Goal: Transaction & Acquisition: Purchase product/service

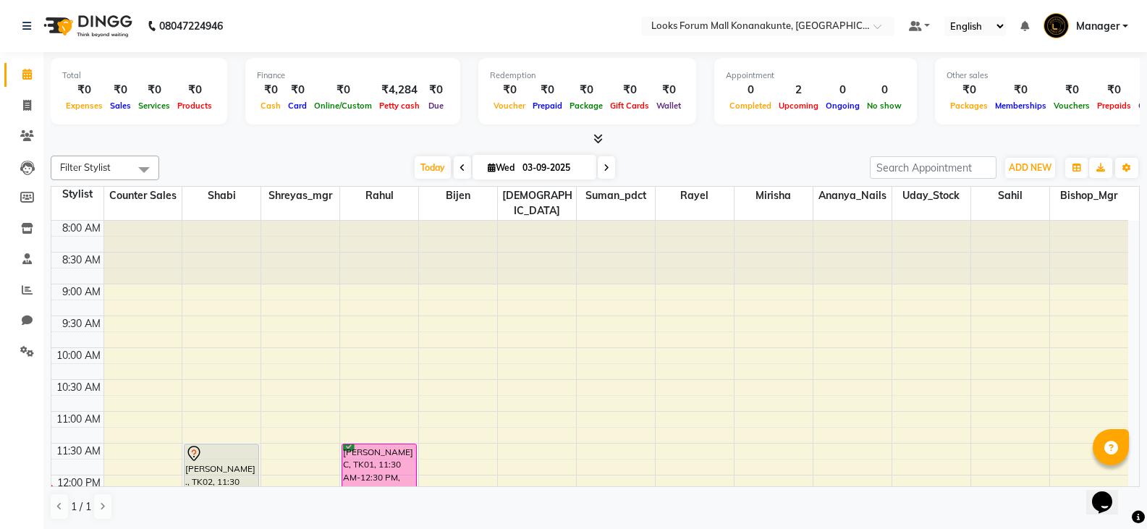
scroll to position [200, 0]
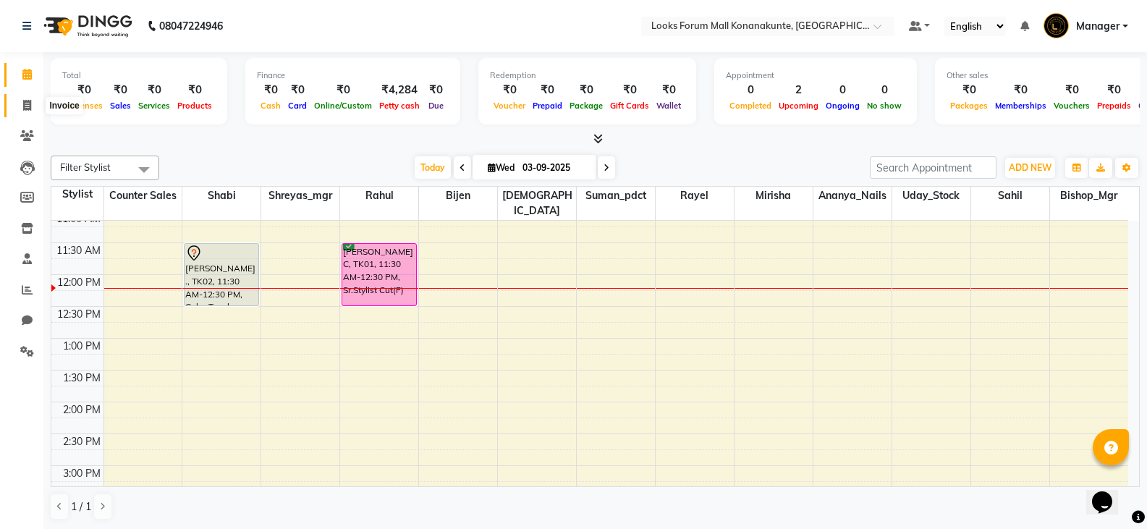
click at [26, 106] on icon at bounding box center [27, 105] width 8 height 11
select select "service"
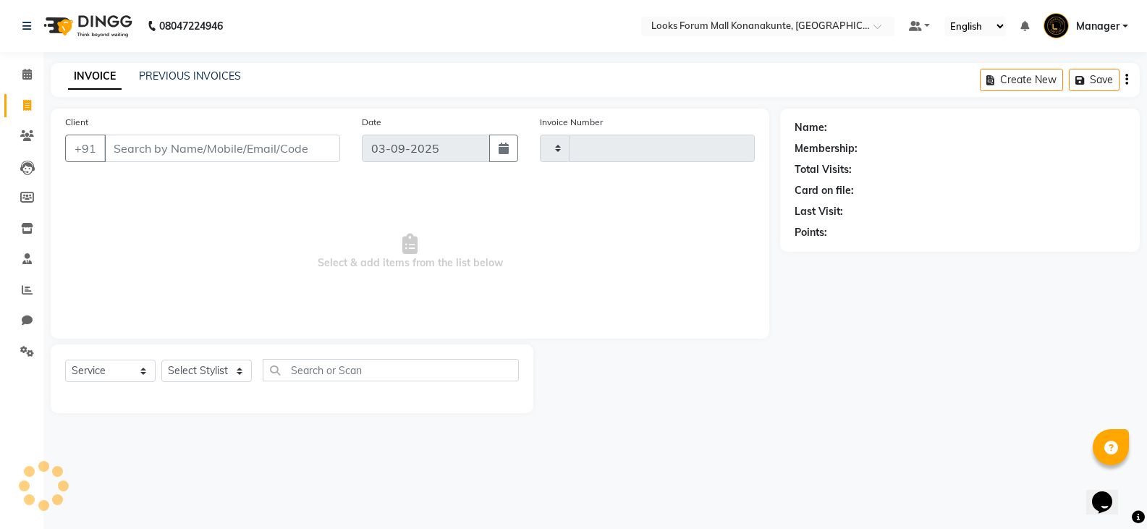
type input "3088"
select select "8945"
click at [275, 146] on input "Client" at bounding box center [223, 148] width 239 height 27
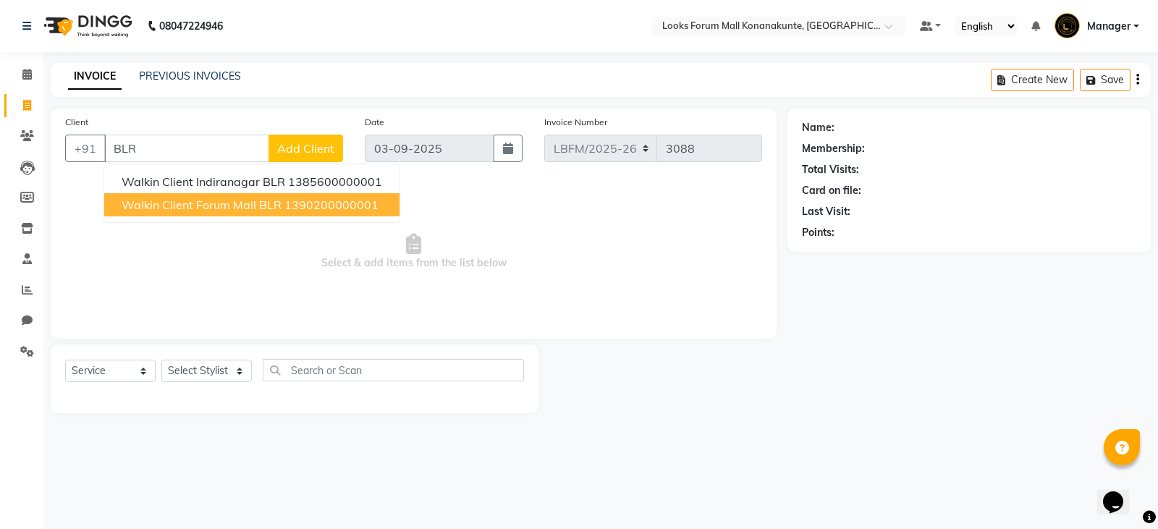
click at [283, 212] on button "Walkin Client Forum Mall BLR 1390200000001" at bounding box center [251, 204] width 295 height 23
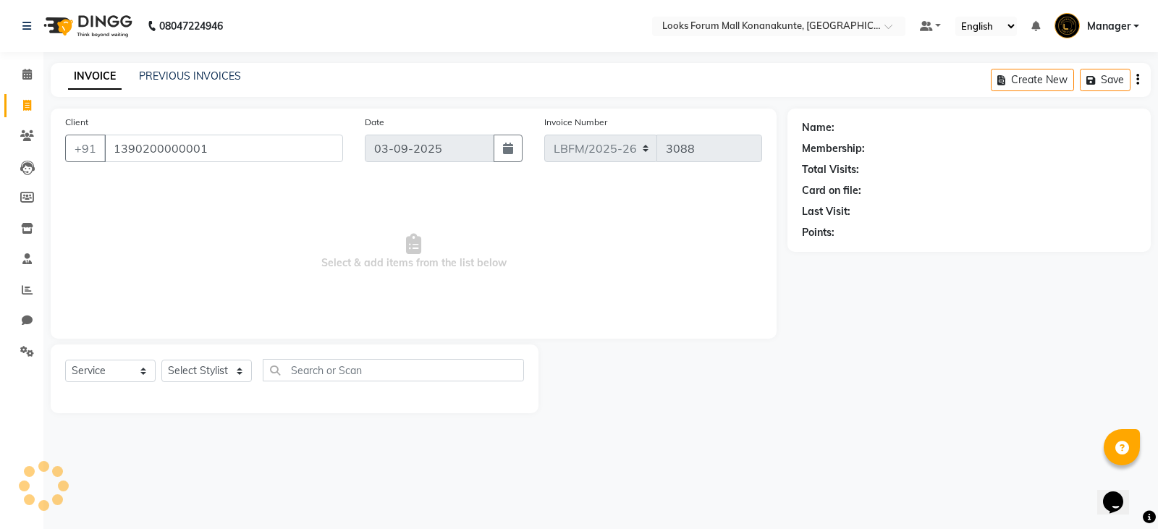
type input "1390200000001"
select select "1: Object"
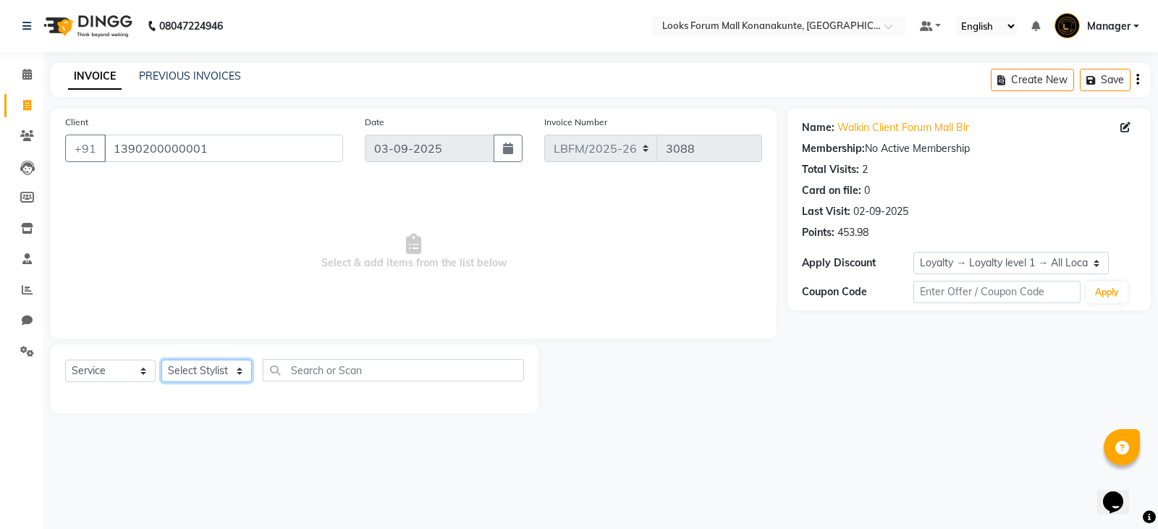
click at [234, 375] on select "Select Stylist Ananya_Nails [PERSON_NAME] Bijen Bishop_Mgr Counter Sales Manage…" at bounding box center [206, 371] width 90 height 22
select select "90395"
click at [161, 360] on select "Select Stylist Ananya_Nails [PERSON_NAME] Bijen Bishop_Mgr Counter Sales Manage…" at bounding box center [206, 371] width 90 height 22
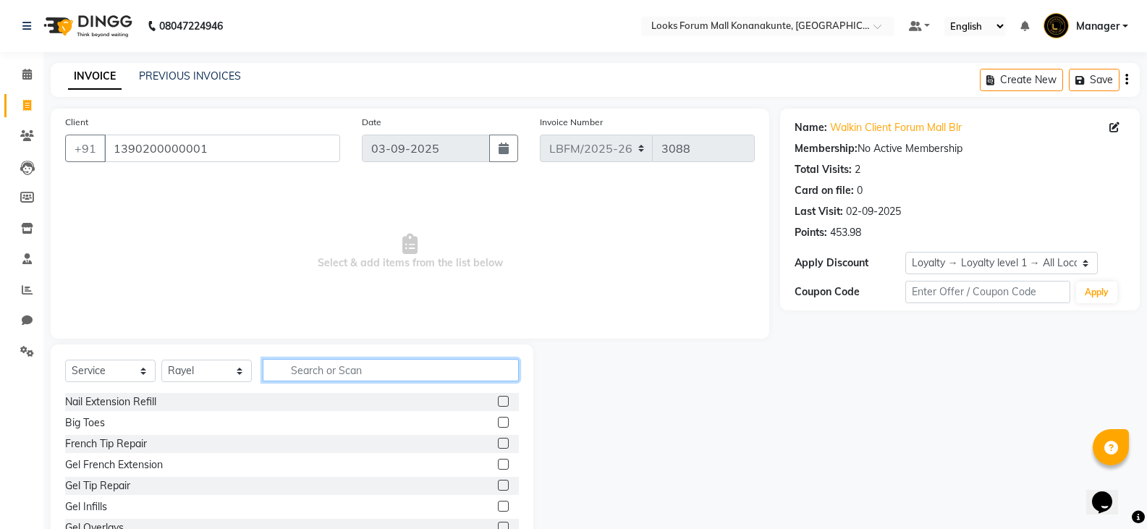
click at [380, 373] on input "text" at bounding box center [391, 370] width 256 height 22
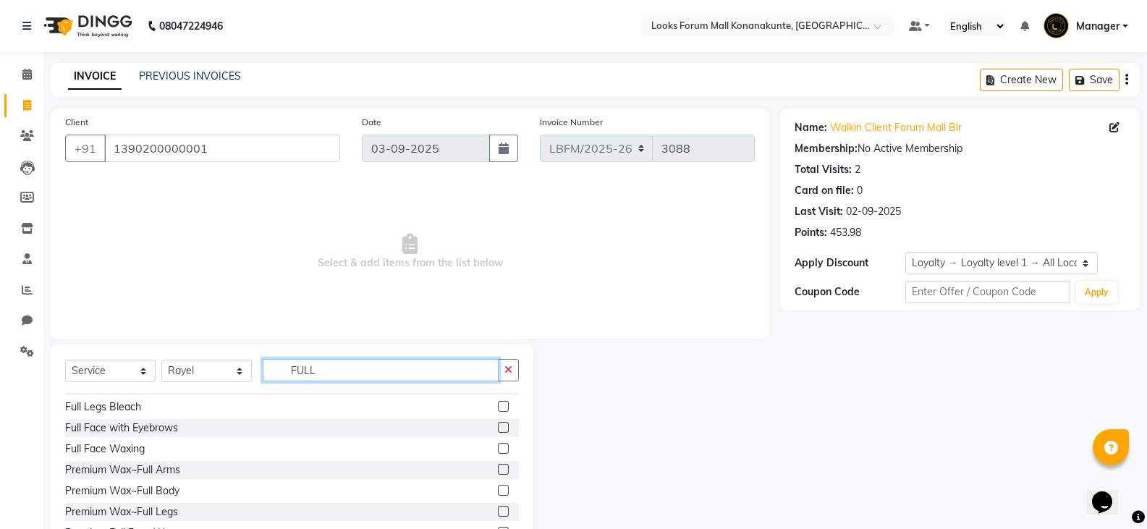
scroll to position [130, 0]
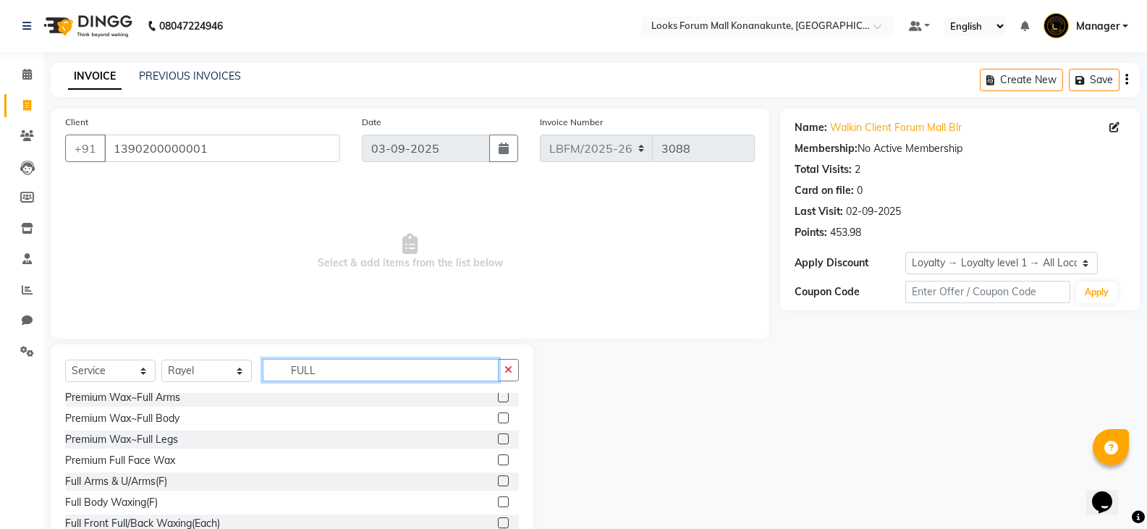
type input "FULL"
click at [237, 437] on div "Premium Wax~Full Legs" at bounding box center [292, 440] width 454 height 18
click at [498, 436] on label at bounding box center [503, 438] width 11 height 11
click at [498, 436] on input "checkbox" at bounding box center [502, 439] width 9 height 9
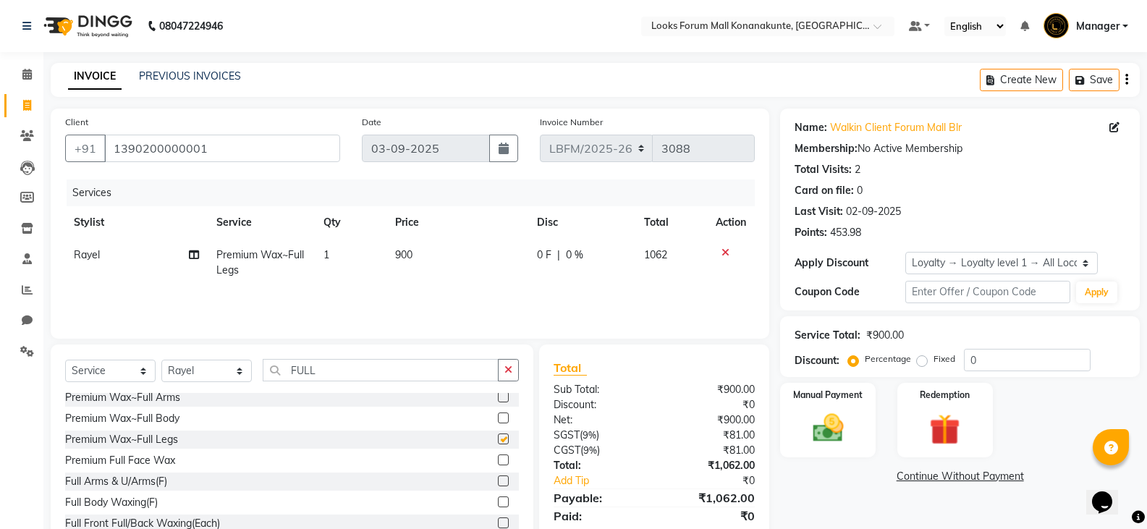
checkbox input "false"
click at [507, 370] on icon "button" at bounding box center [508, 370] width 8 height 10
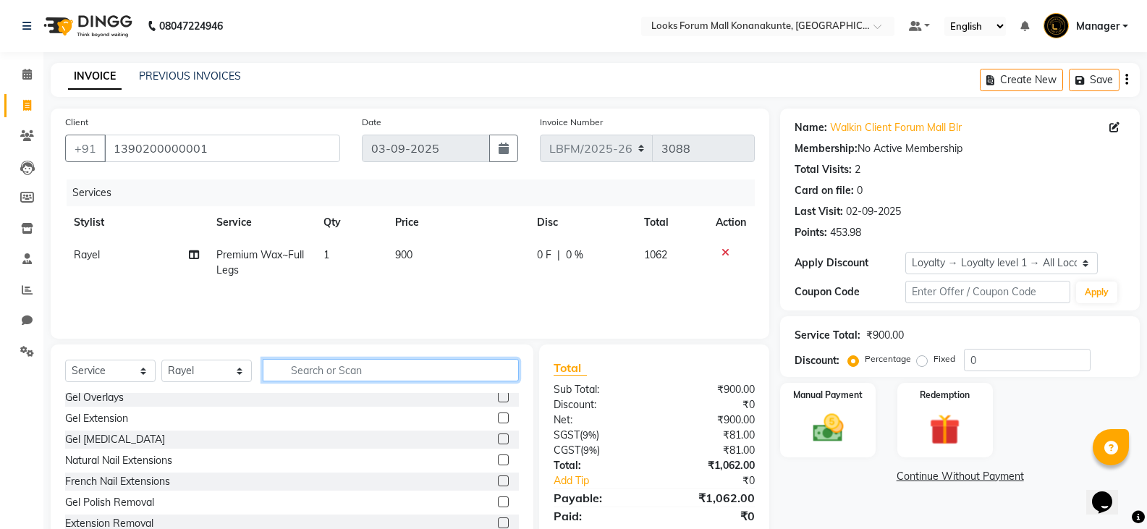
click at [453, 373] on input "text" at bounding box center [391, 370] width 256 height 22
type input "UNDER"
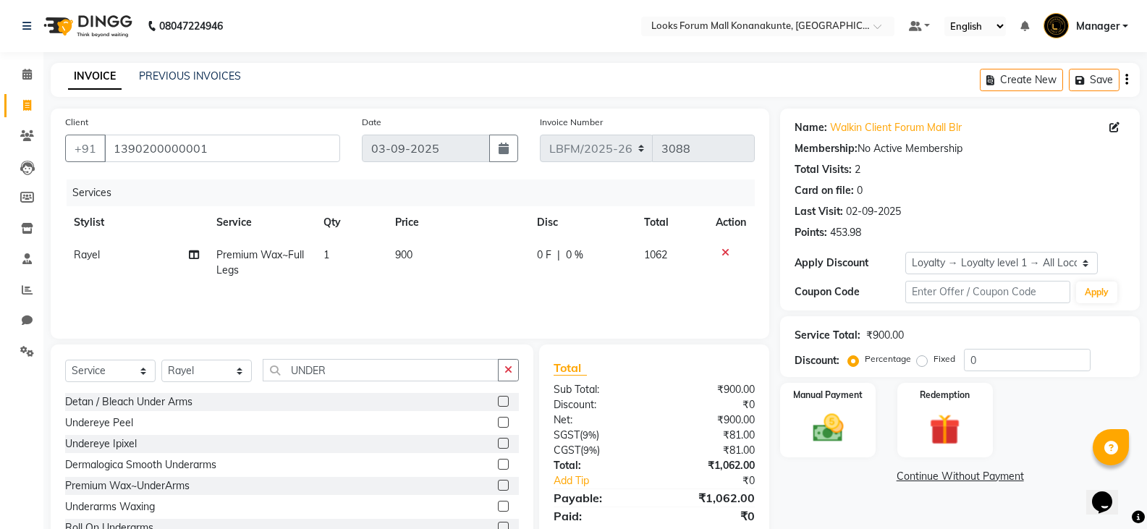
click at [498, 488] on label at bounding box center [503, 485] width 11 height 11
click at [498, 488] on input "checkbox" at bounding box center [502, 485] width 9 height 9
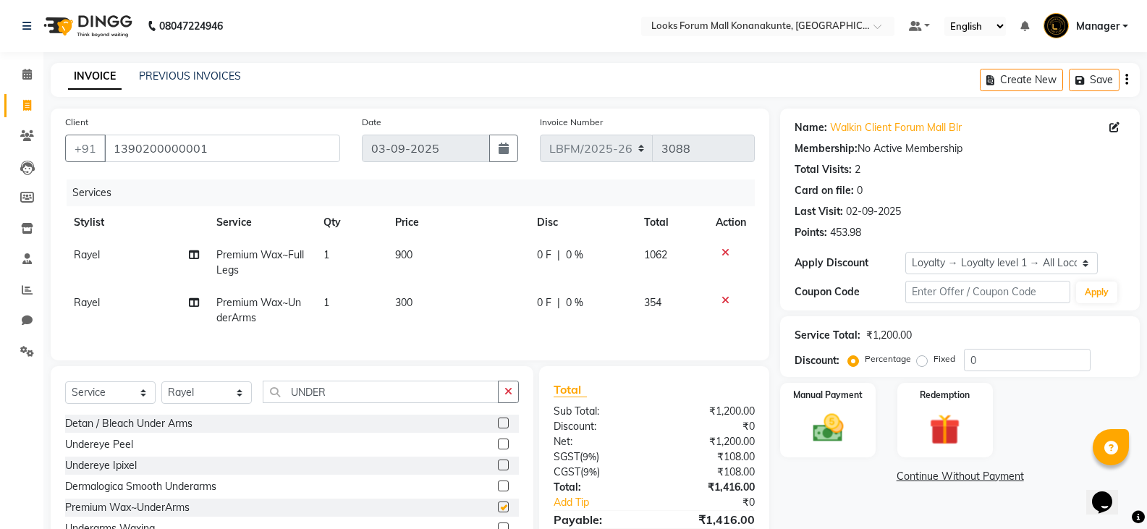
checkbox input "false"
click at [412, 297] on span "300" at bounding box center [403, 302] width 17 height 13
select select "90395"
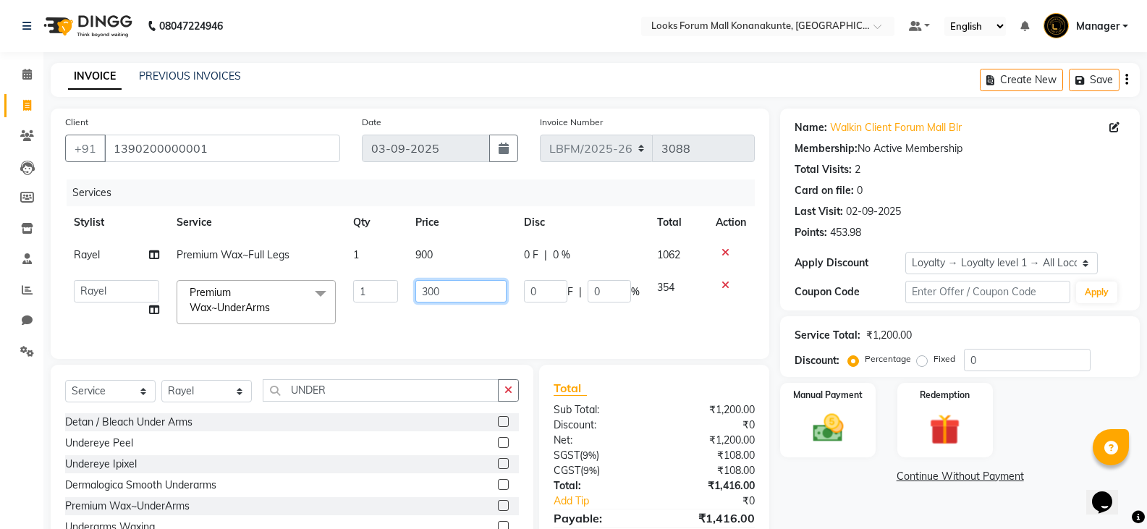
click at [449, 294] on input "300" at bounding box center [460, 291] width 90 height 22
type input "3"
type input "250"
click at [446, 254] on td "900" at bounding box center [461, 255] width 108 height 33
select select "90395"
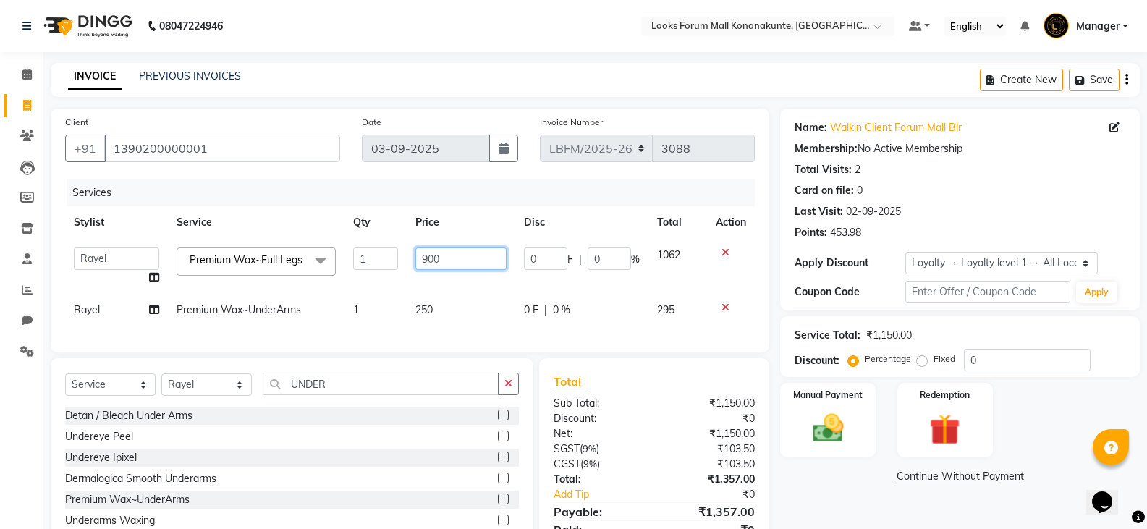
click at [444, 255] on input "900" at bounding box center [460, 258] width 90 height 22
type input "9"
type input "800"
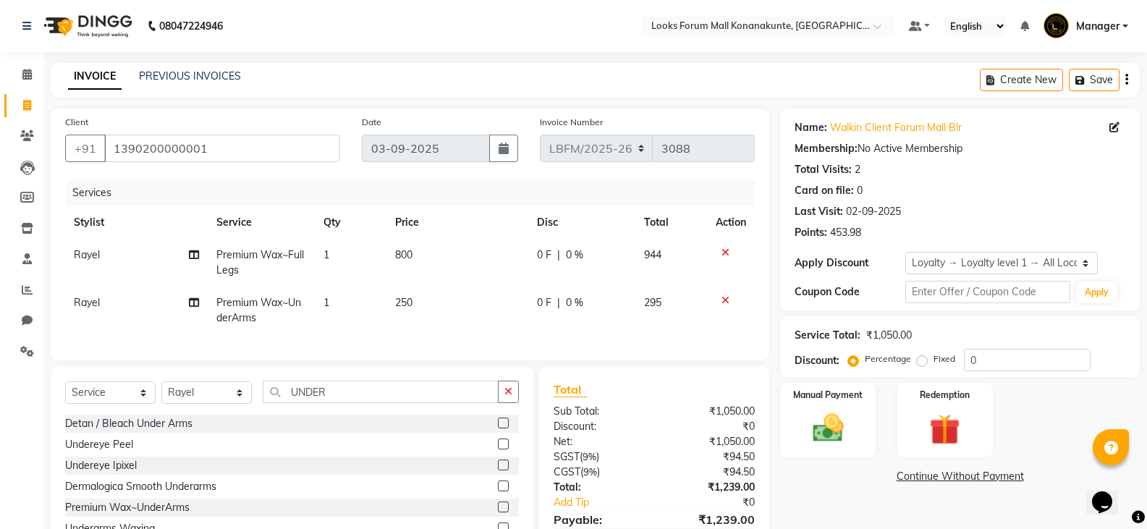
click at [496, 339] on div "Services Stylist Service Qty Price Disc Total Action Rayel Premium Wax~Full Leg…" at bounding box center [410, 262] width 690 height 166
click at [571, 262] on span "0 %" at bounding box center [574, 254] width 17 height 15
select select "90395"
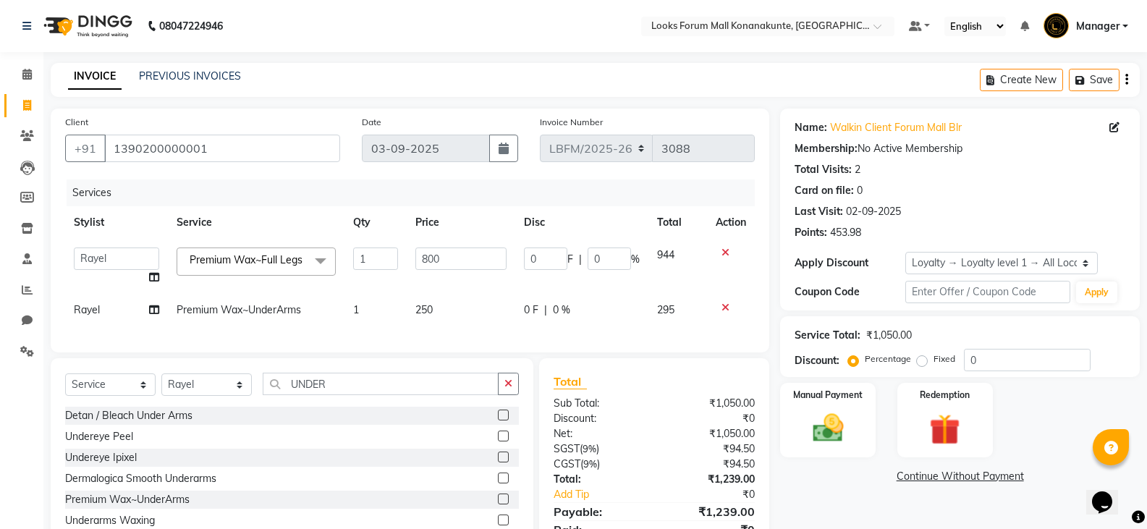
click at [571, 262] on span "F" at bounding box center [570, 259] width 6 height 15
click at [604, 260] on input "0" at bounding box center [609, 258] width 43 height 22
type input "35"
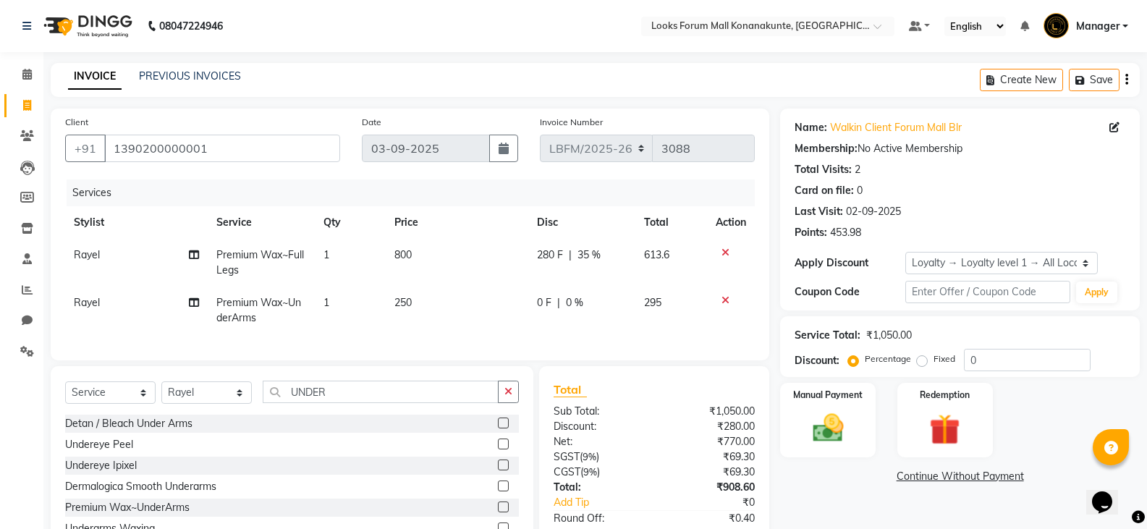
click at [601, 311] on td "0 F | 0 %" at bounding box center [581, 311] width 107 height 48
select select "90395"
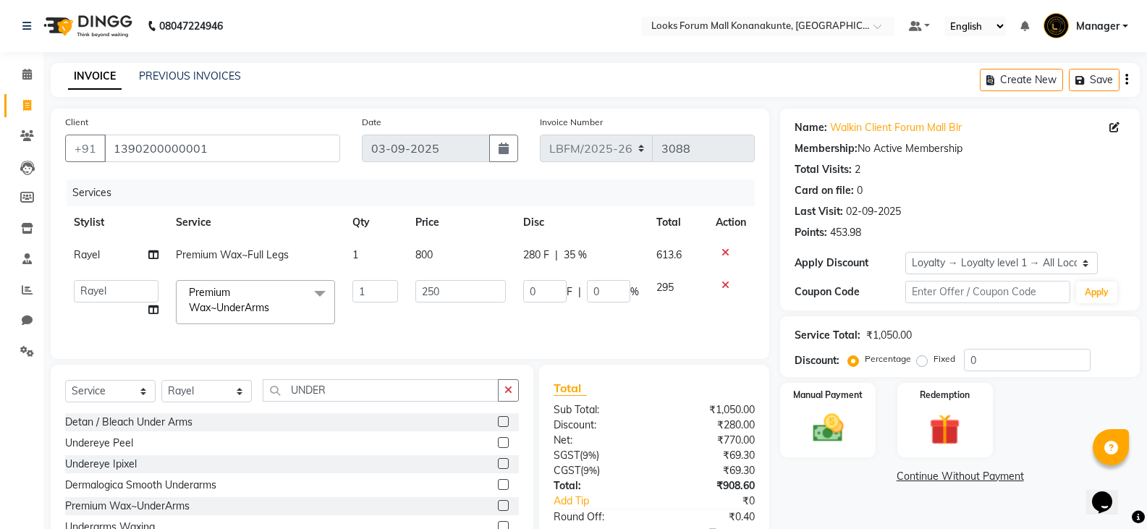
click at [611, 326] on td "0 F | 0 %" at bounding box center [580, 302] width 133 height 62
click at [669, 323] on td "295" at bounding box center [677, 302] width 59 height 62
click at [667, 323] on td "295" at bounding box center [677, 302] width 59 height 62
click at [808, 518] on div "Name: Walkin Client Forum Mall Blr Membership: No Active Membership Total Visit…" at bounding box center [965, 351] width 370 height 484
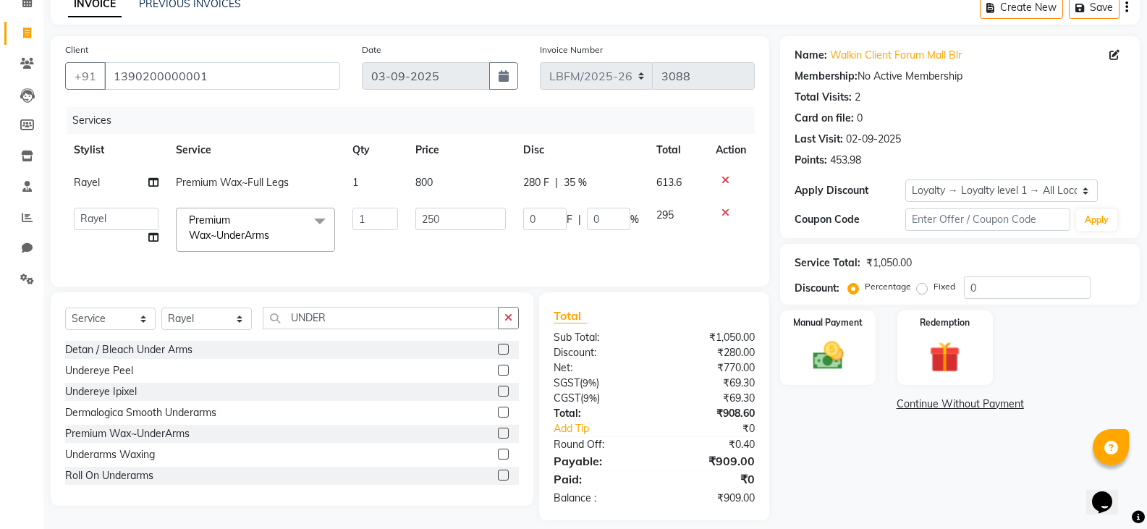
scroll to position [96, 0]
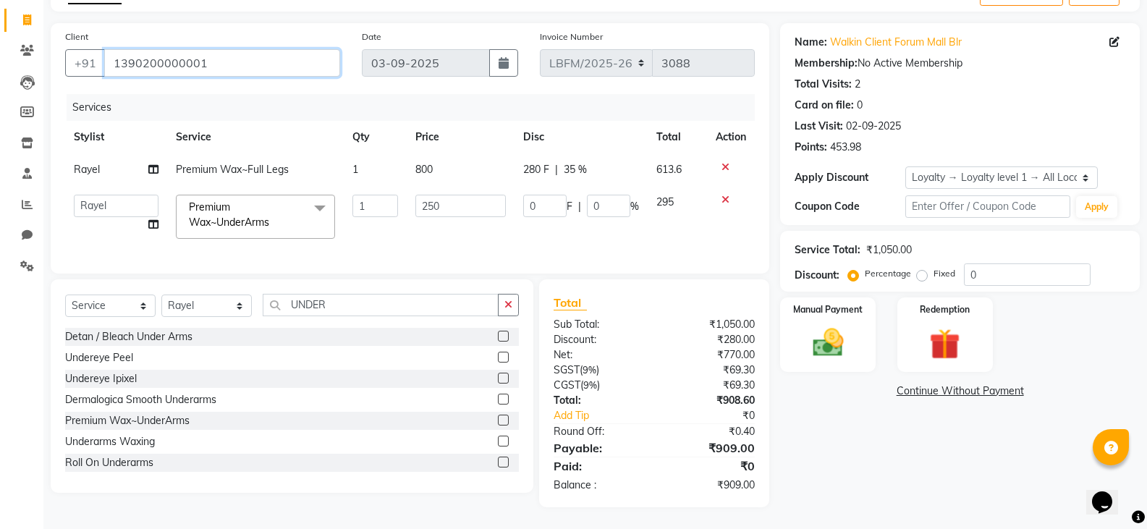
click at [301, 60] on input "1390200000001" at bounding box center [222, 62] width 236 height 27
click at [431, 233] on td "250" at bounding box center [461, 217] width 108 height 62
click at [507, 305] on icon "button" at bounding box center [508, 305] width 8 height 10
click at [295, 62] on input "1390200000001" at bounding box center [222, 62] width 236 height 27
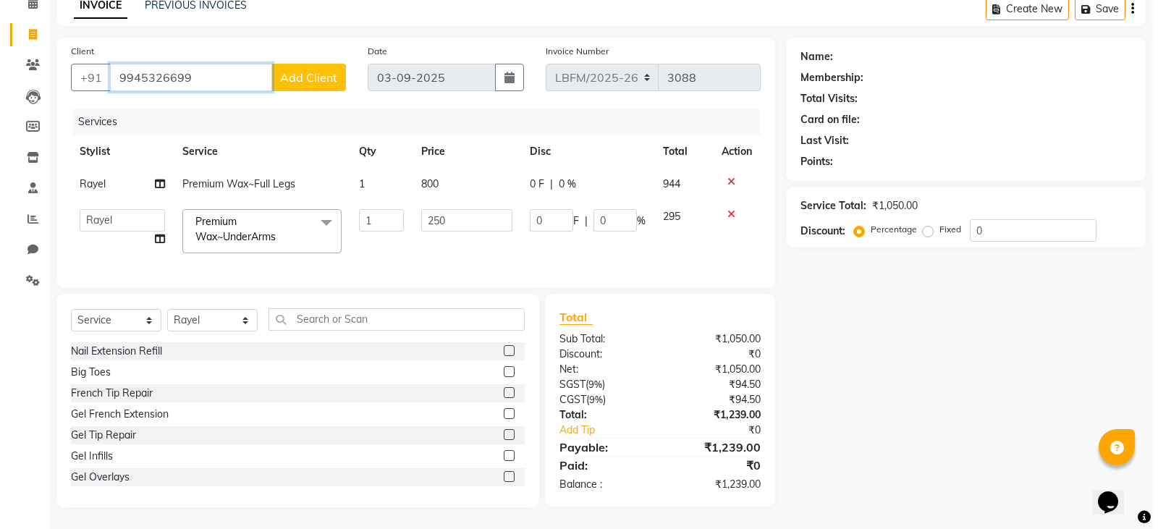
scroll to position [82, 0]
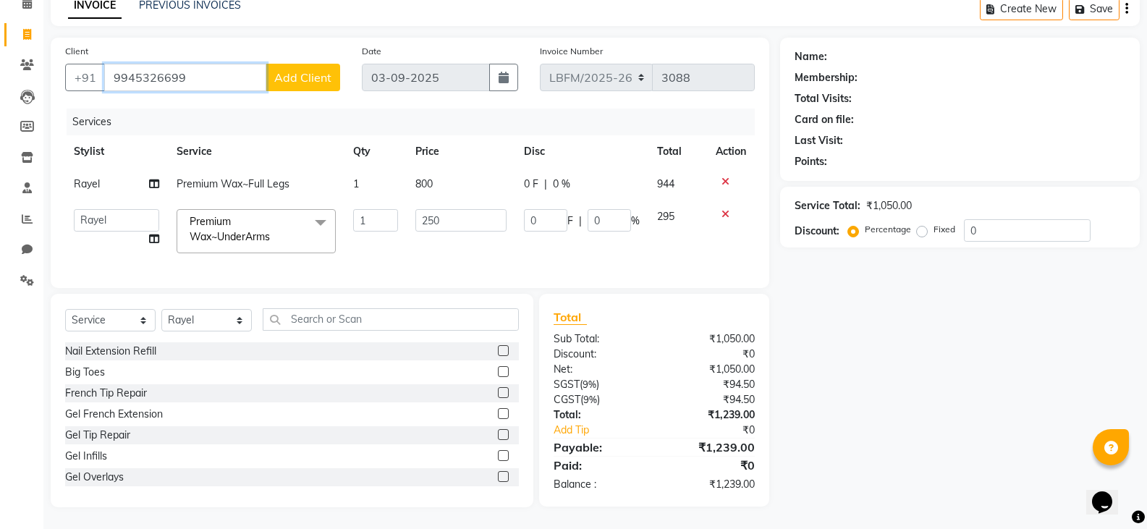
type input "9945326699"
click at [303, 70] on span "Add Client" at bounding box center [302, 77] width 57 height 14
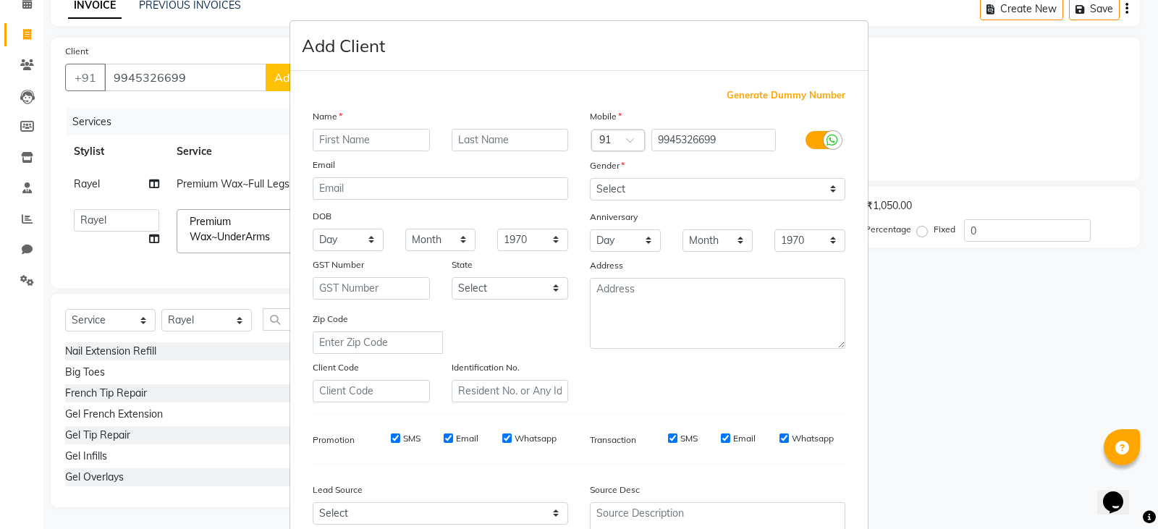
click at [380, 138] on input "text" at bounding box center [371, 140] width 117 height 22
type input "MRS"
click at [526, 142] on input "text" at bounding box center [509, 140] width 117 height 22
type input "."
click at [748, 198] on select "Select [DEMOGRAPHIC_DATA] [DEMOGRAPHIC_DATA] Other Prefer Not To Say" at bounding box center [717, 189] width 255 height 22
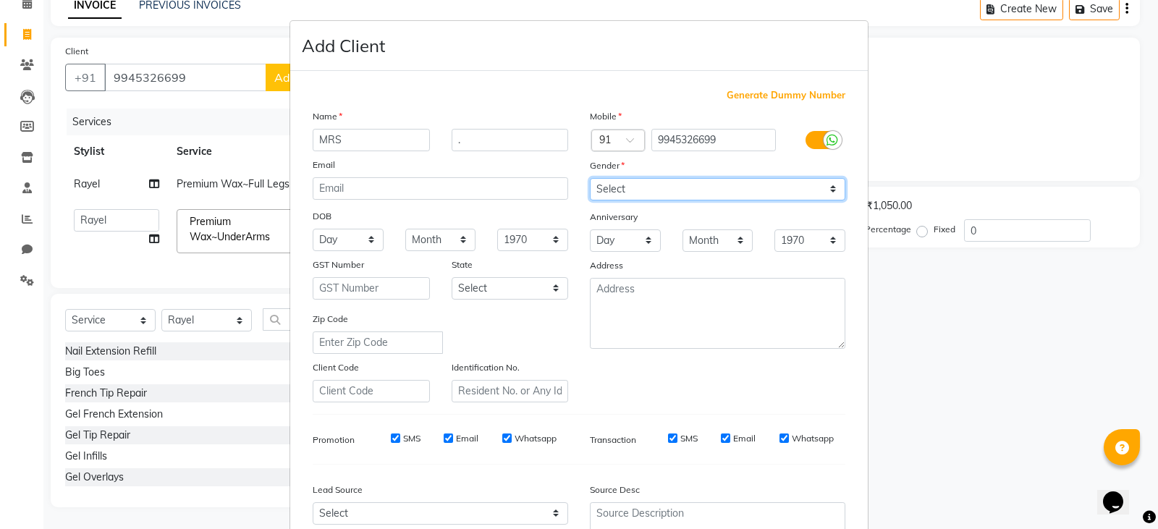
select select "[DEMOGRAPHIC_DATA]"
click at [590, 178] on select "Select [DEMOGRAPHIC_DATA] [DEMOGRAPHIC_DATA] Other Prefer Not To Say" at bounding box center [717, 189] width 255 height 22
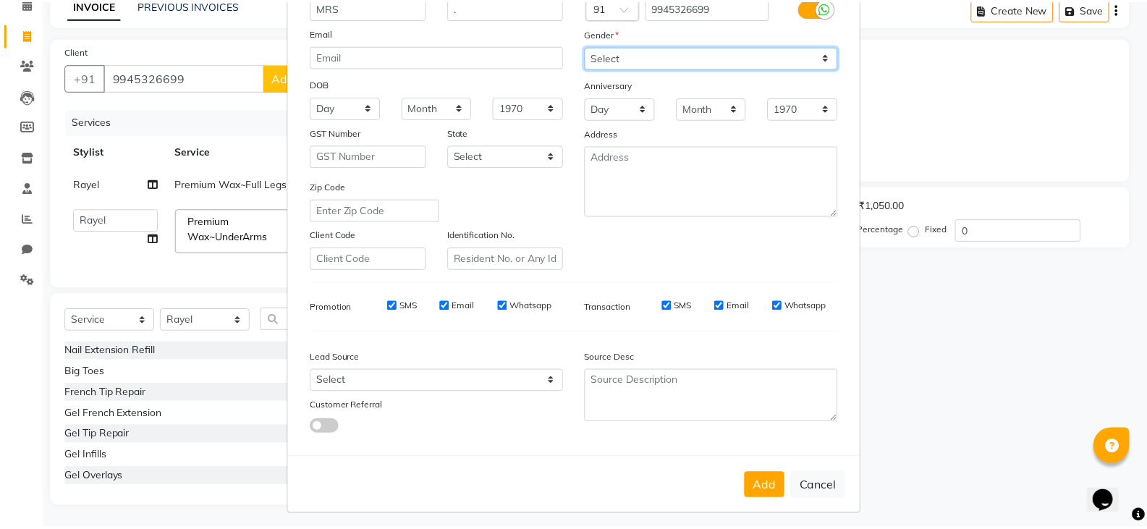
scroll to position [139, 0]
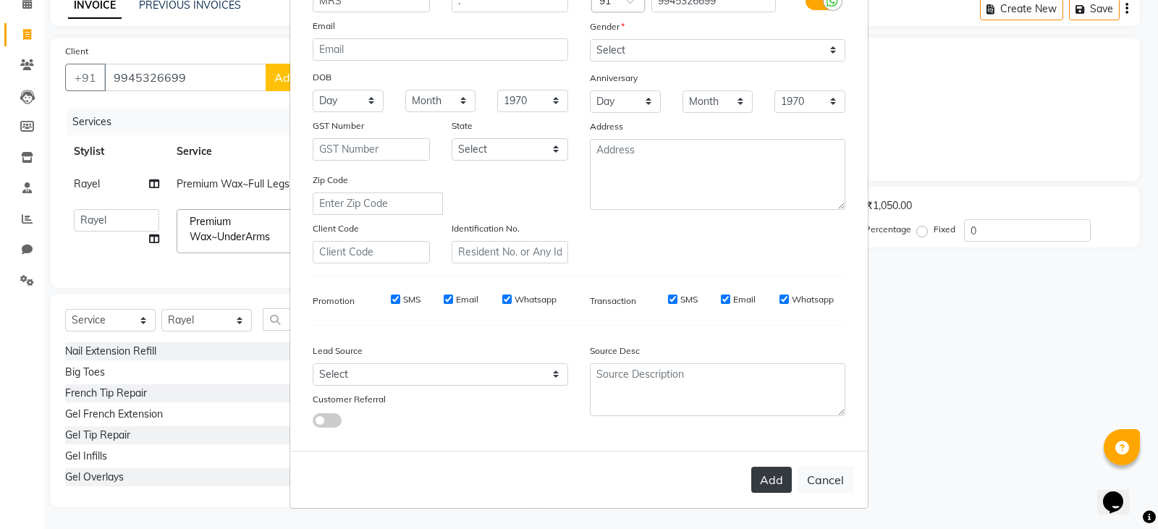
click at [752, 483] on button "Add" at bounding box center [771, 480] width 41 height 26
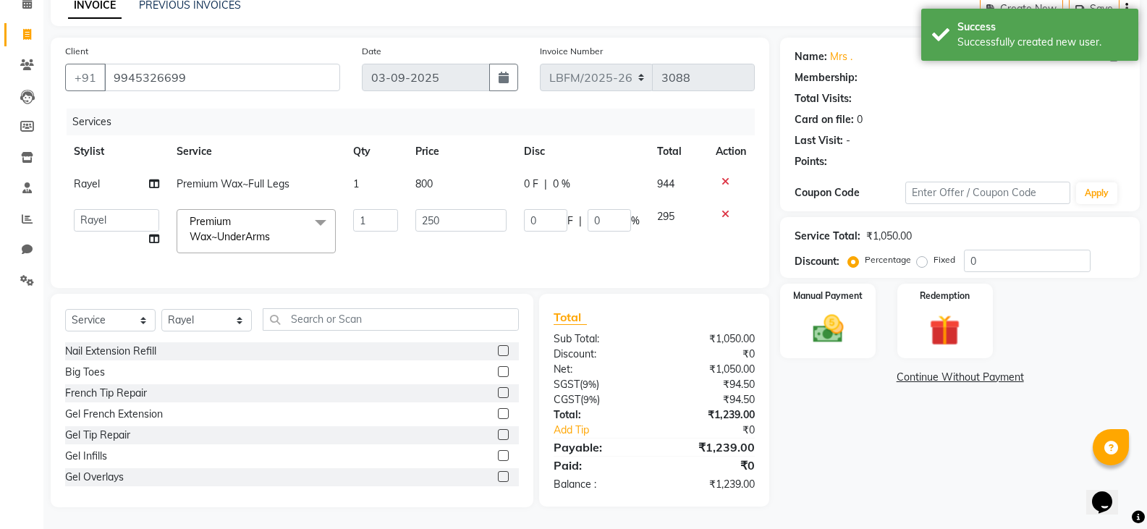
select select "1: Object"
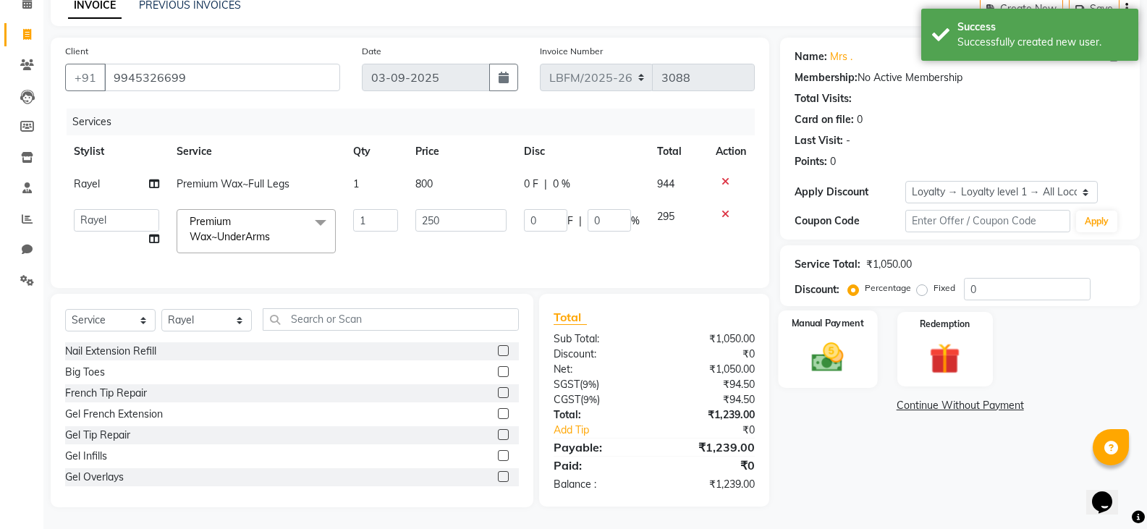
click at [839, 354] on img at bounding box center [827, 357] width 51 height 37
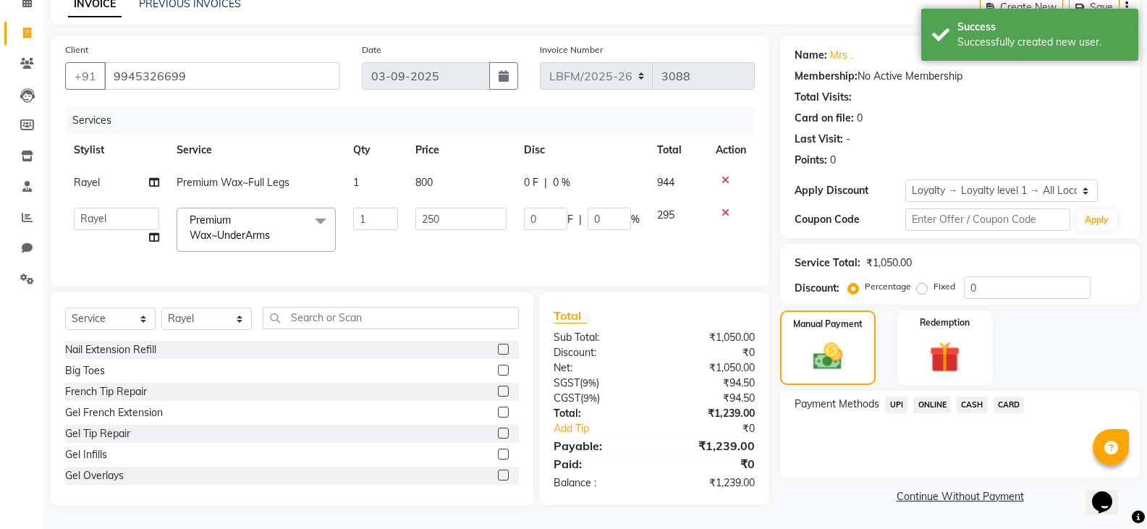
click at [1003, 396] on span "CARD" at bounding box center [1008, 404] width 31 height 17
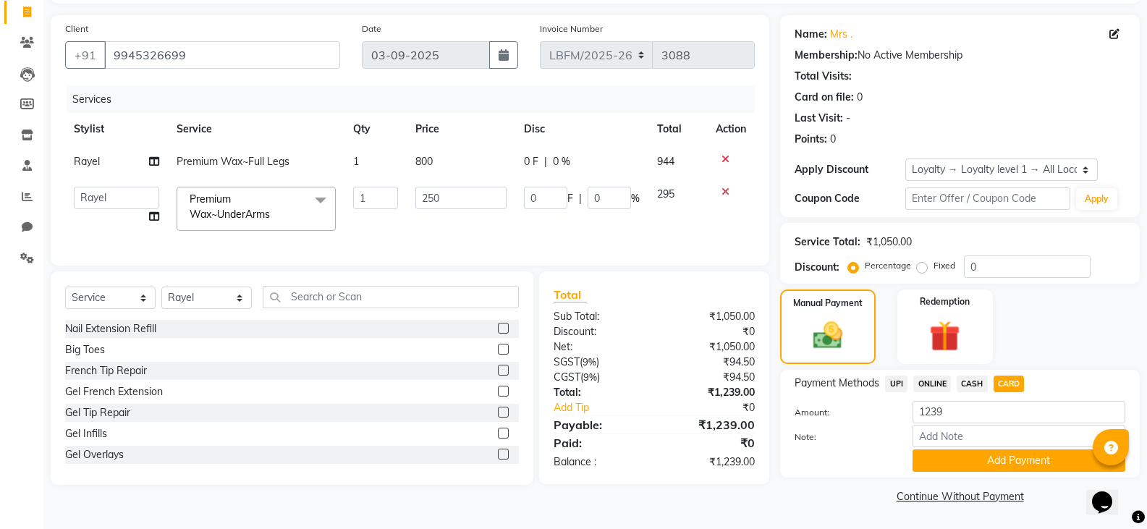
scroll to position [21, 0]
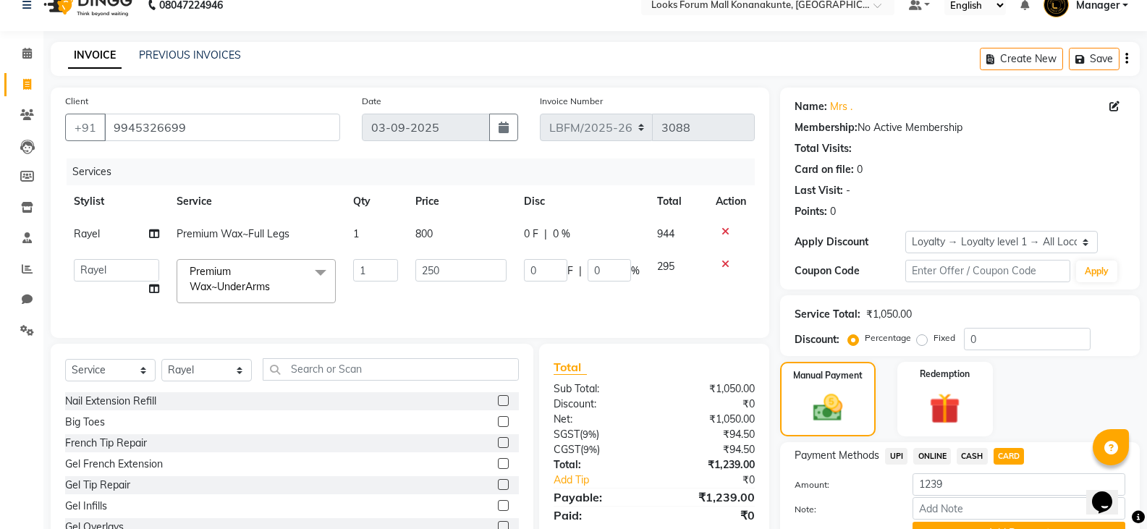
click at [566, 232] on span "0 %" at bounding box center [561, 233] width 17 height 15
select select "90395"
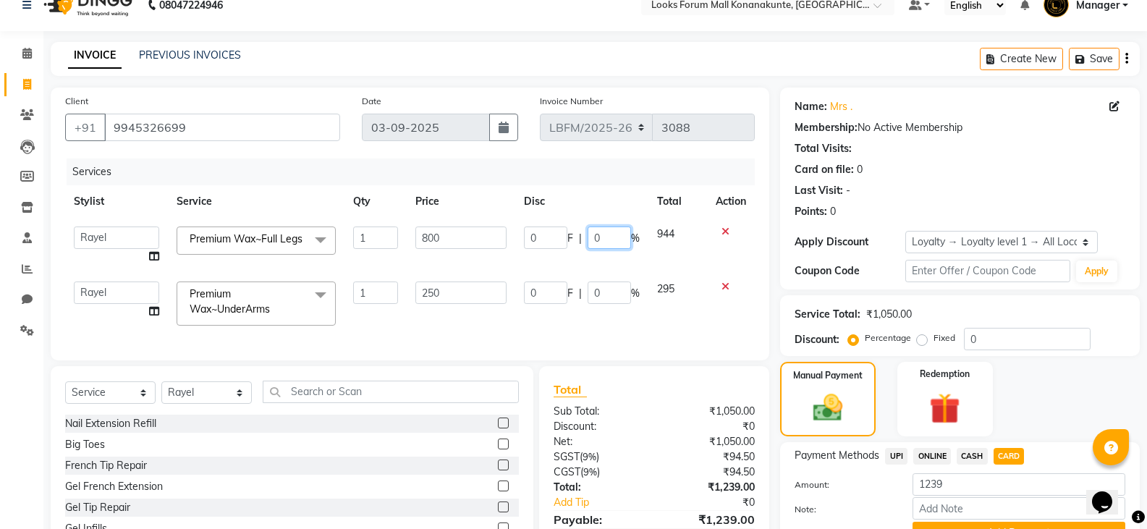
click at [604, 245] on input "0" at bounding box center [609, 237] width 43 height 22
type input "35"
click at [647, 342] on div "Client [PHONE_NUMBER] Date [DATE] Invoice Number LBFM/[PHONE_NUMBER] Services S…" at bounding box center [410, 224] width 718 height 273
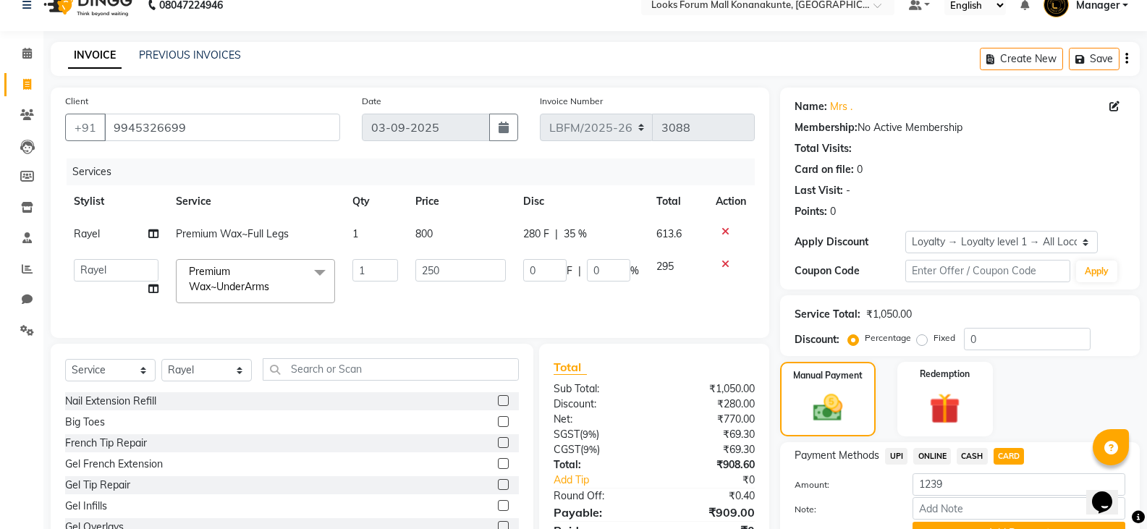
scroll to position [96, 0]
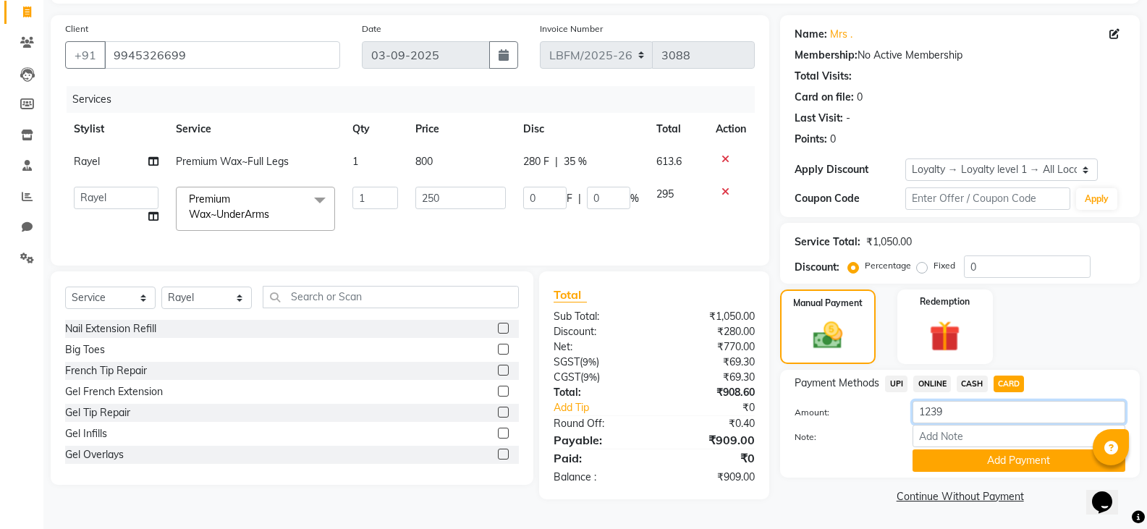
click at [981, 410] on input "1239" at bounding box center [1018, 412] width 213 height 22
click at [1006, 378] on span "CARD" at bounding box center [1008, 384] width 31 height 17
type input "909"
click at [996, 459] on button "Add Payment" at bounding box center [1018, 460] width 213 height 22
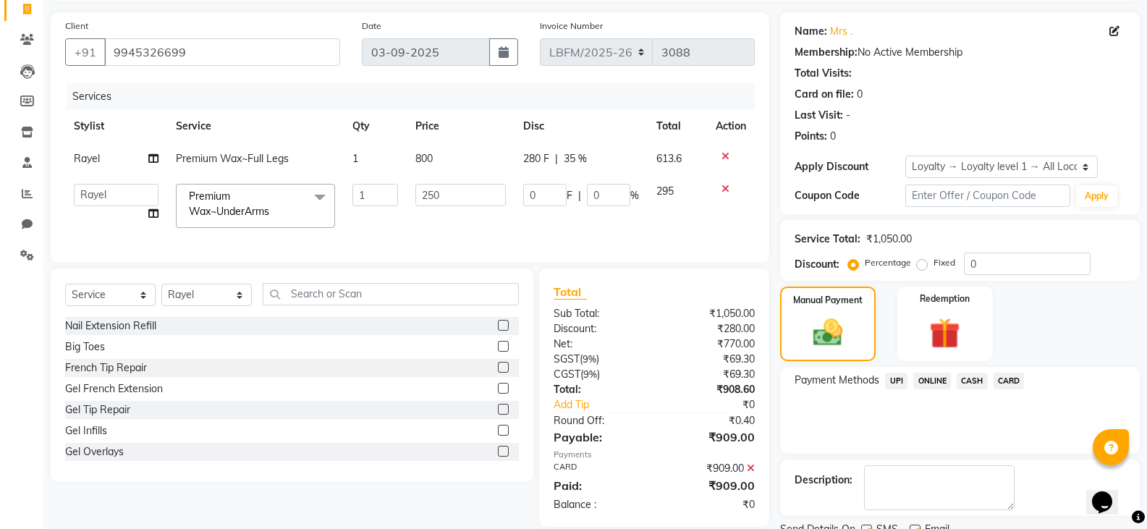
scroll to position [198, 0]
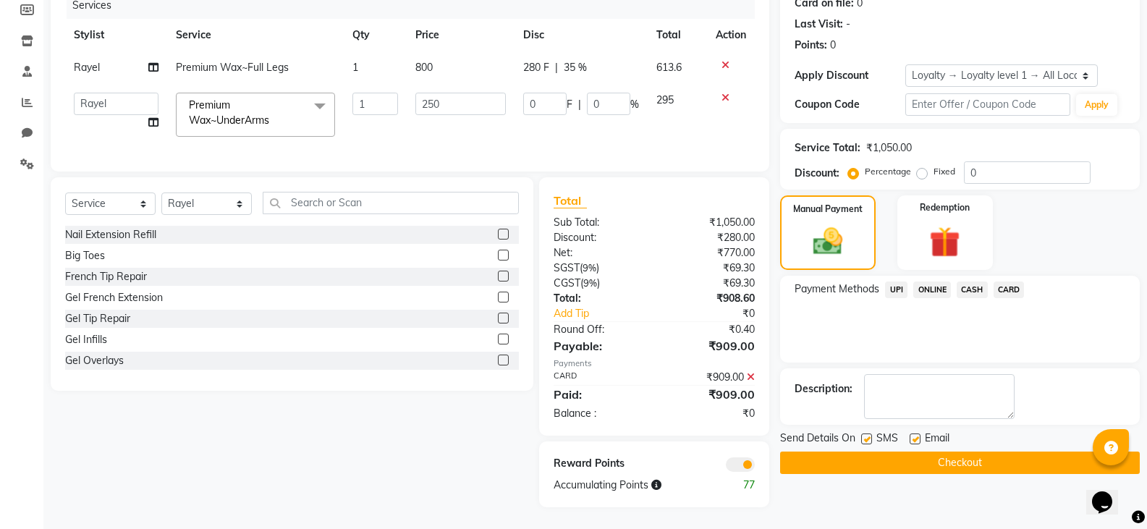
click at [985, 453] on button "Checkout" at bounding box center [960, 462] width 360 height 22
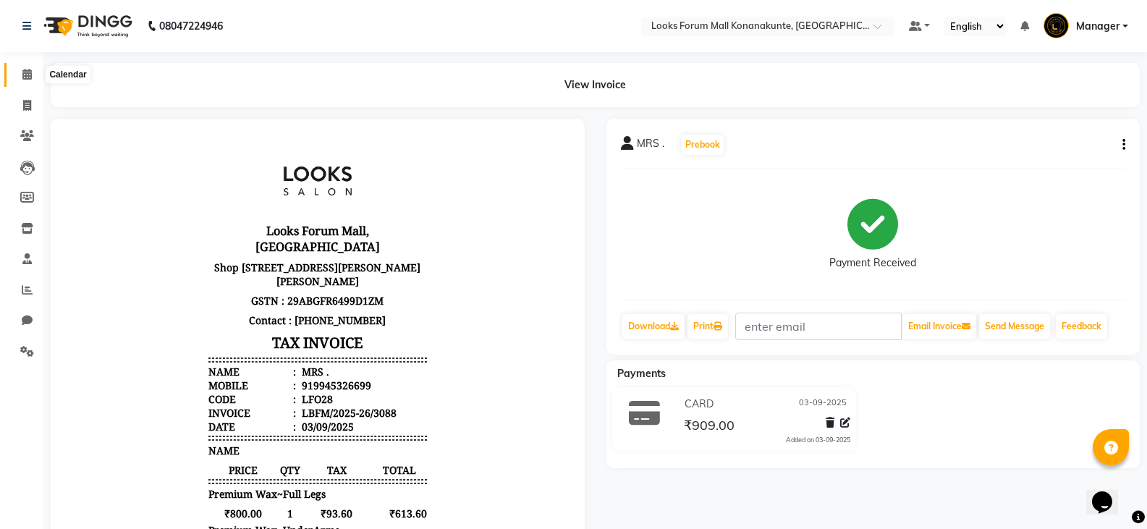
drag, startPoint x: 22, startPoint y: 68, endPoint x: 45, endPoint y: 81, distance: 26.6
click at [22, 68] on span at bounding box center [26, 75] width 25 height 17
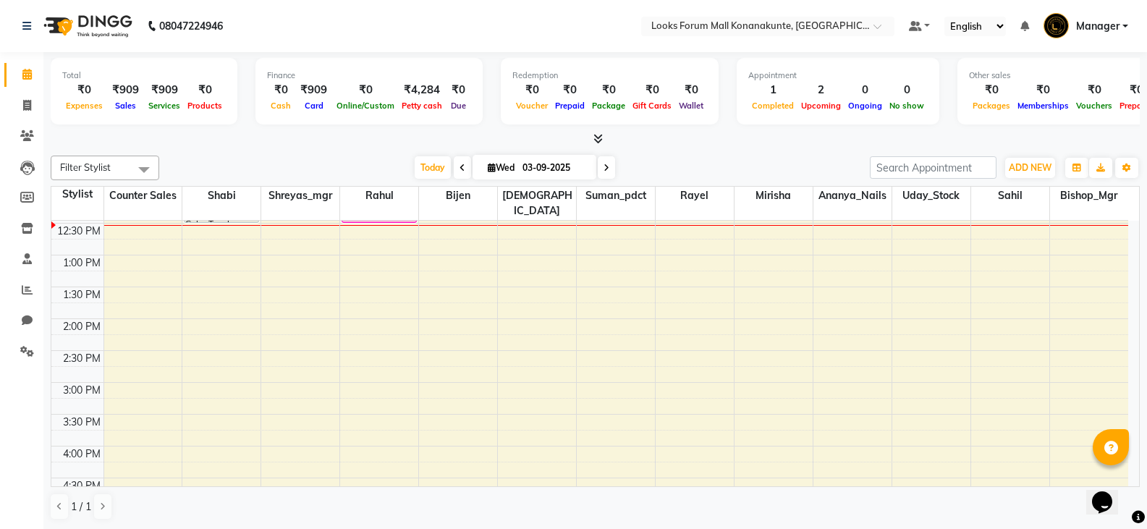
scroll to position [289, 0]
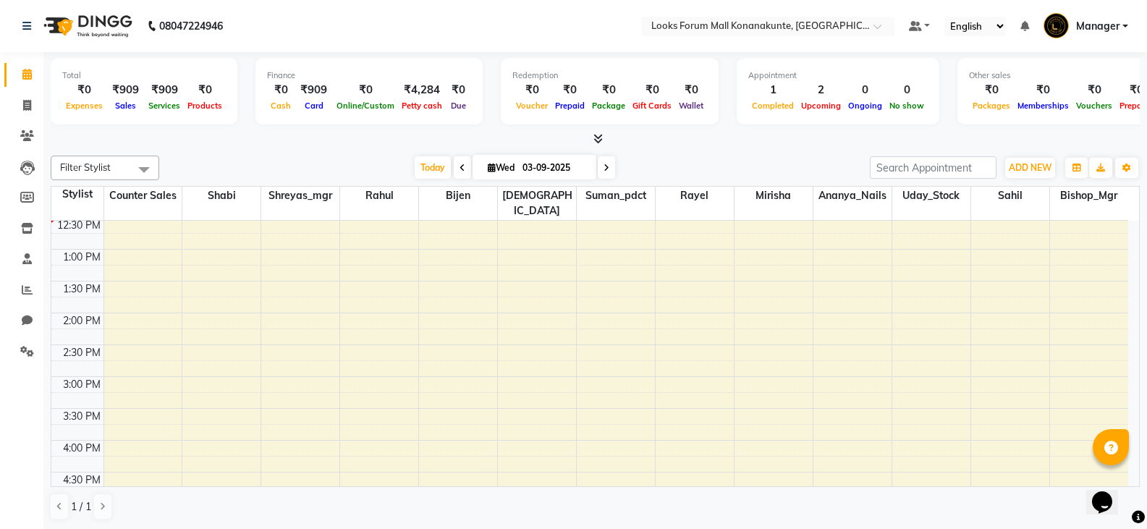
click at [164, 281] on div "8:00 AM 8:30 AM 9:00 AM 9:30 AM 10:00 AM 10:30 AM 11:00 AM 11:30 AM 12:00 PM 12…" at bounding box center [589, 344] width 1077 height 827
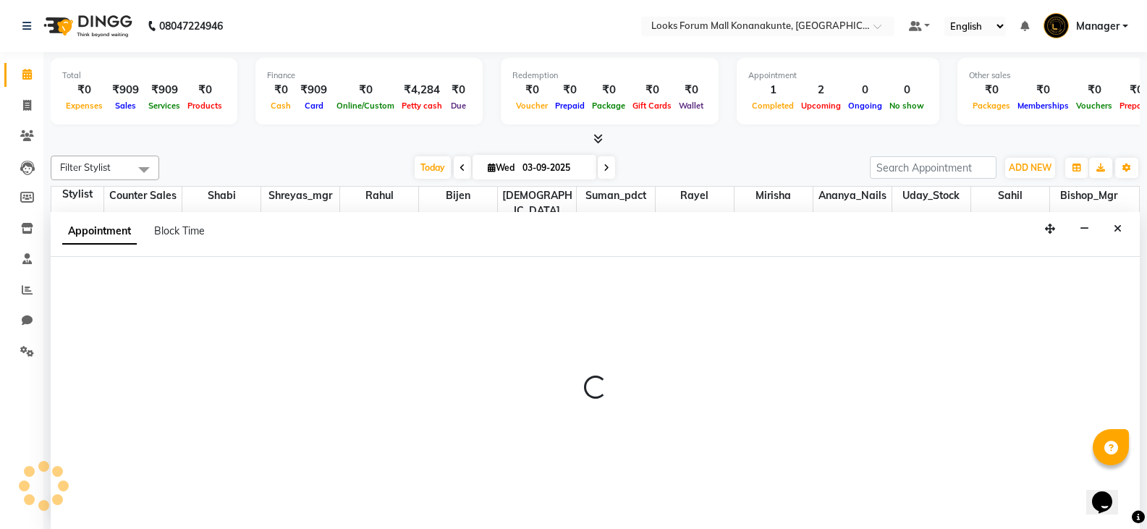
scroll to position [1, 0]
select select "90238"
select select "tentative"
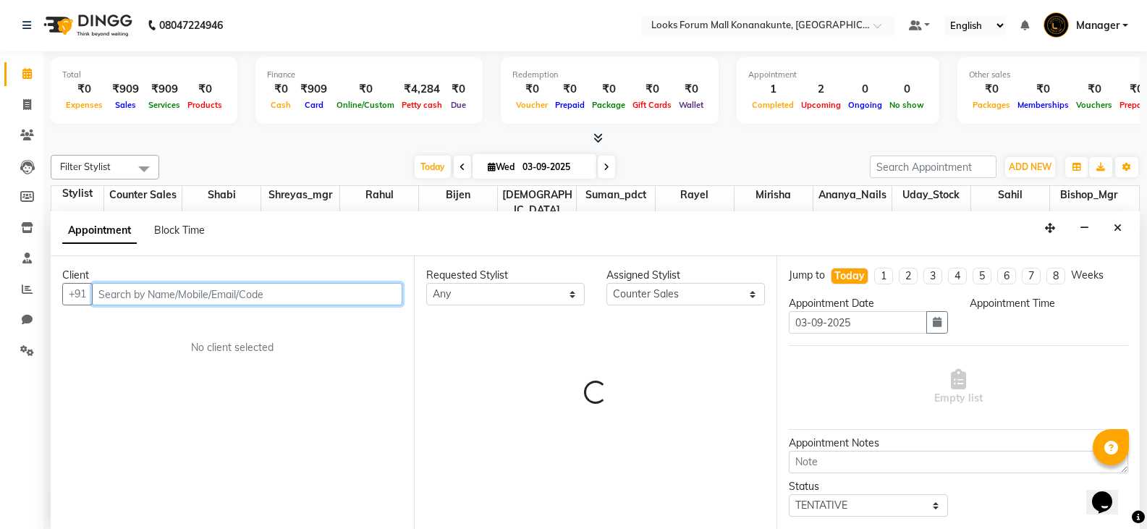
select select "810"
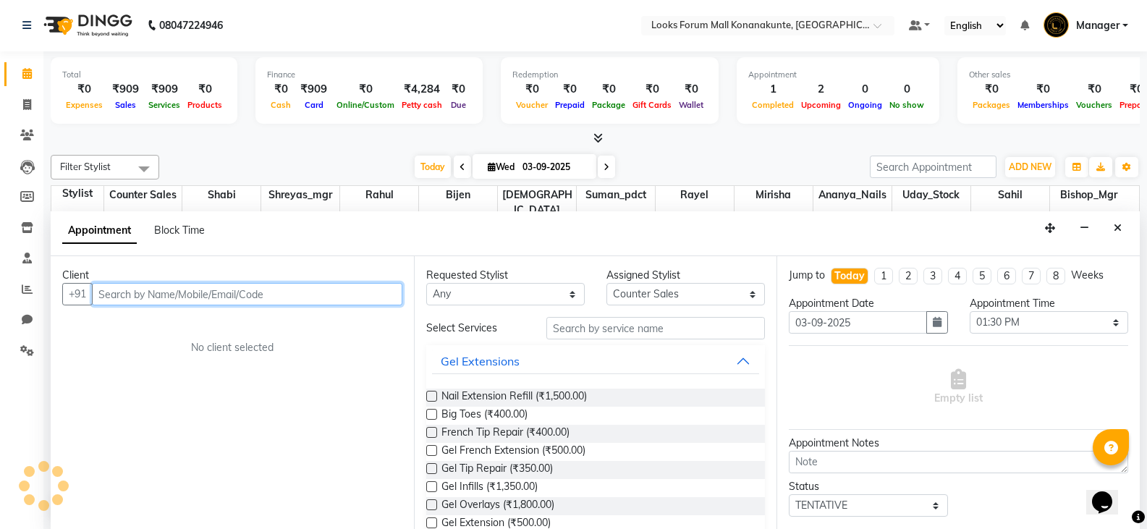
click at [303, 296] on input "text" at bounding box center [247, 294] width 310 height 22
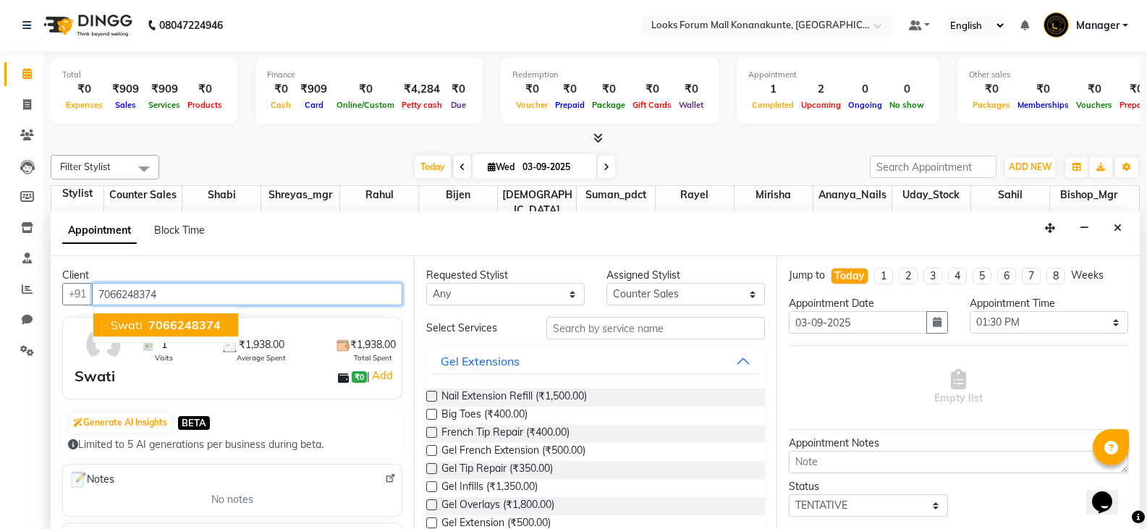
click at [195, 327] on span "7066248374" at bounding box center [184, 325] width 72 height 14
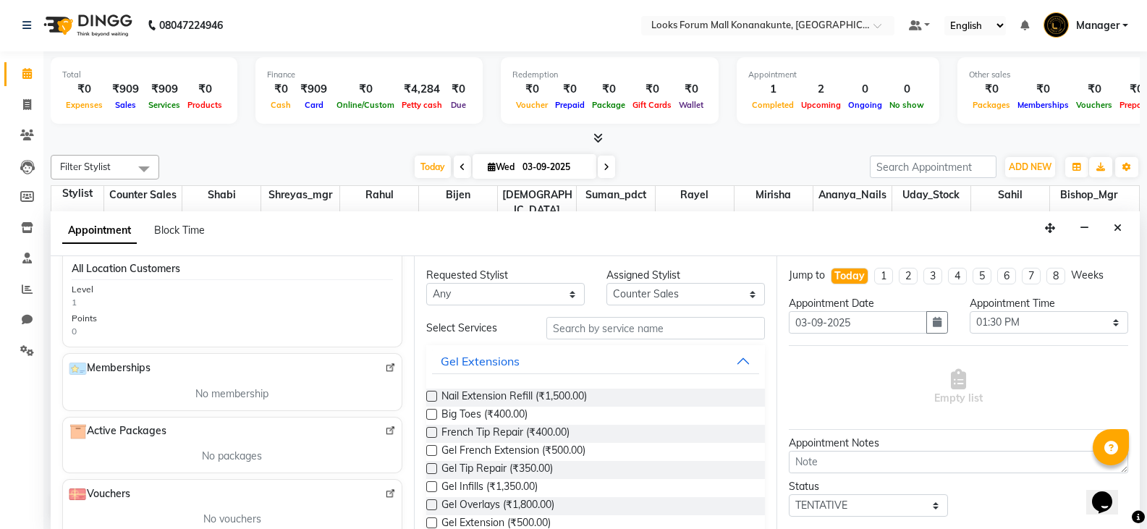
scroll to position [424, 0]
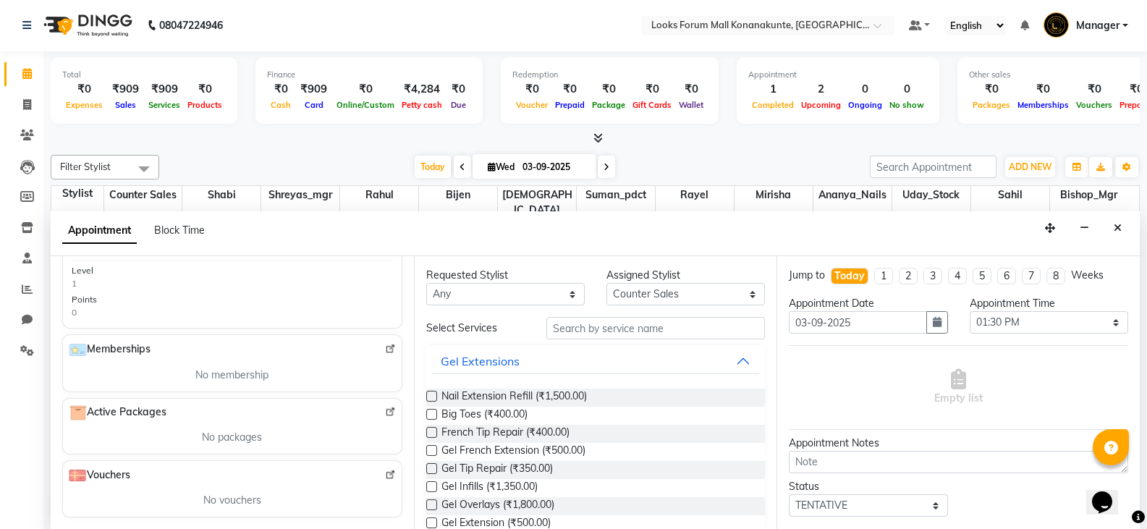
type input "7066248374"
click at [593, 325] on input "text" at bounding box center [655, 328] width 219 height 22
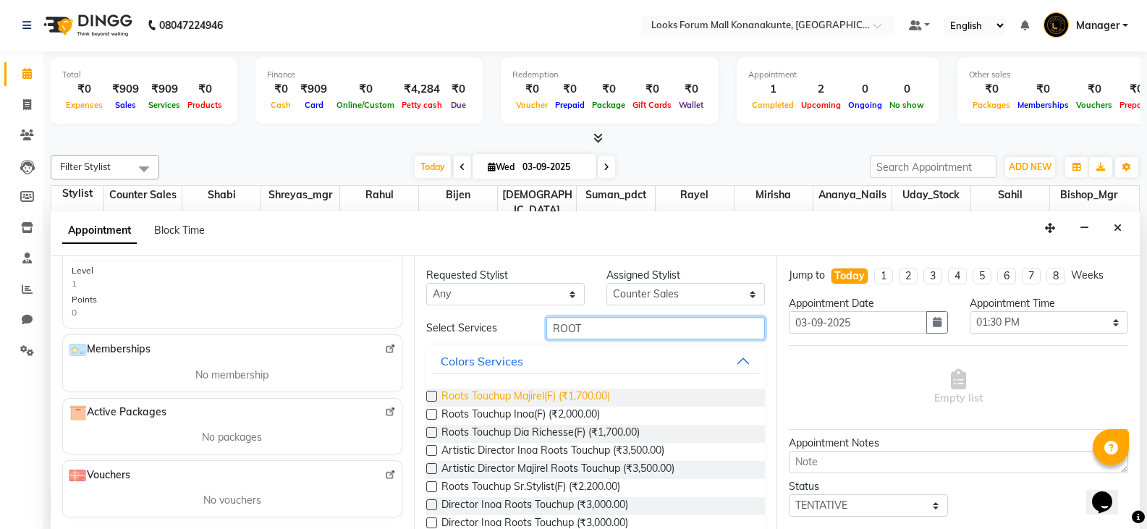
type input "ROOT"
click at [538, 402] on span "Roots Touchup Majirel(F) (₹1,700.00)" at bounding box center [525, 398] width 169 height 18
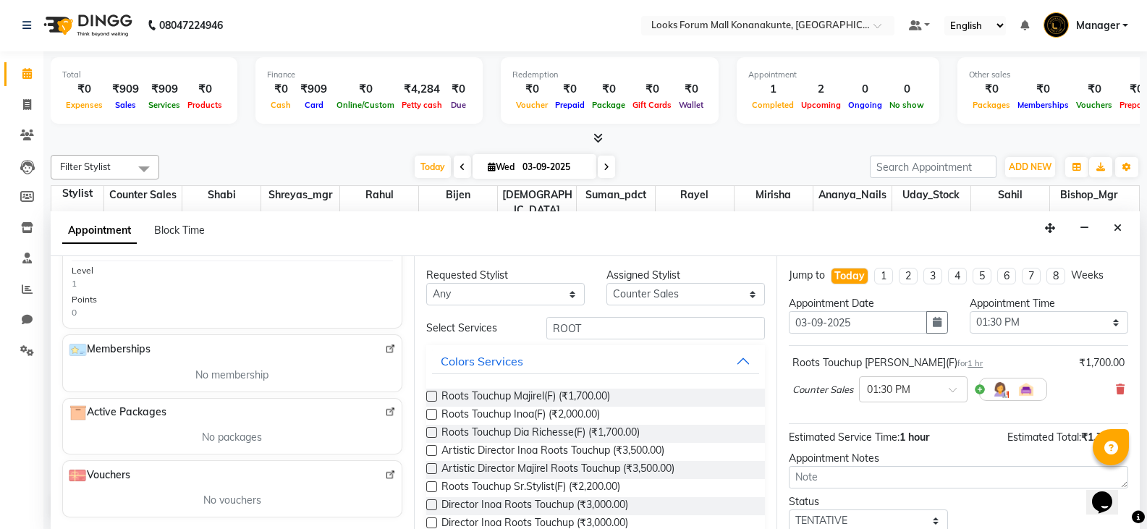
click at [425, 394] on div "Requested Stylist Any Ananya_Nails [PERSON_NAME] Bijen Bishop_Mgr Counter Sales…" at bounding box center [595, 392] width 363 height 273
click at [433, 392] on label at bounding box center [431, 396] width 11 height 11
click at [433, 393] on input "checkbox" at bounding box center [430, 397] width 9 height 9
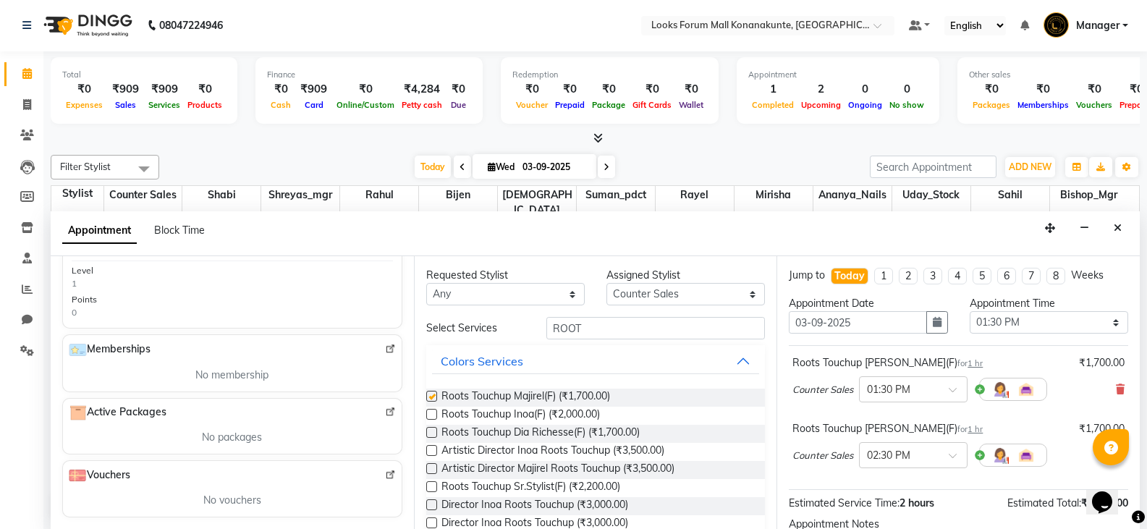
checkbox input "false"
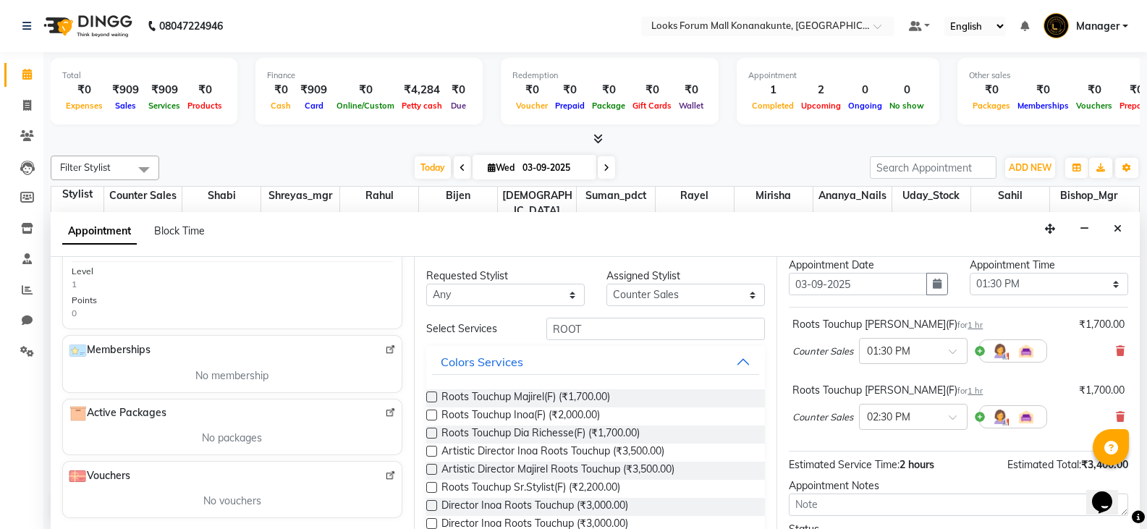
scroll to position [145, 0]
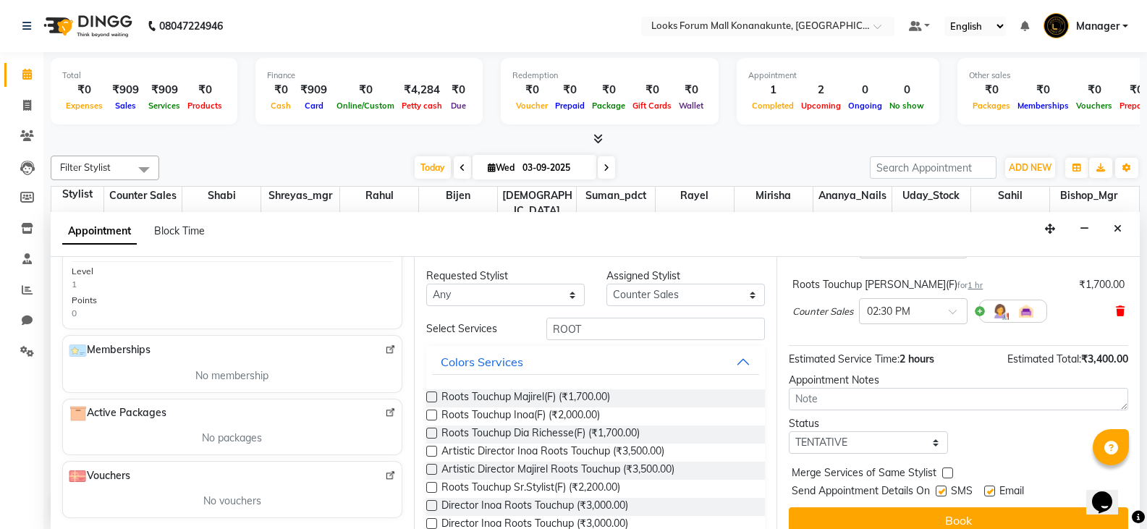
click at [1116, 308] on icon at bounding box center [1120, 311] width 9 height 10
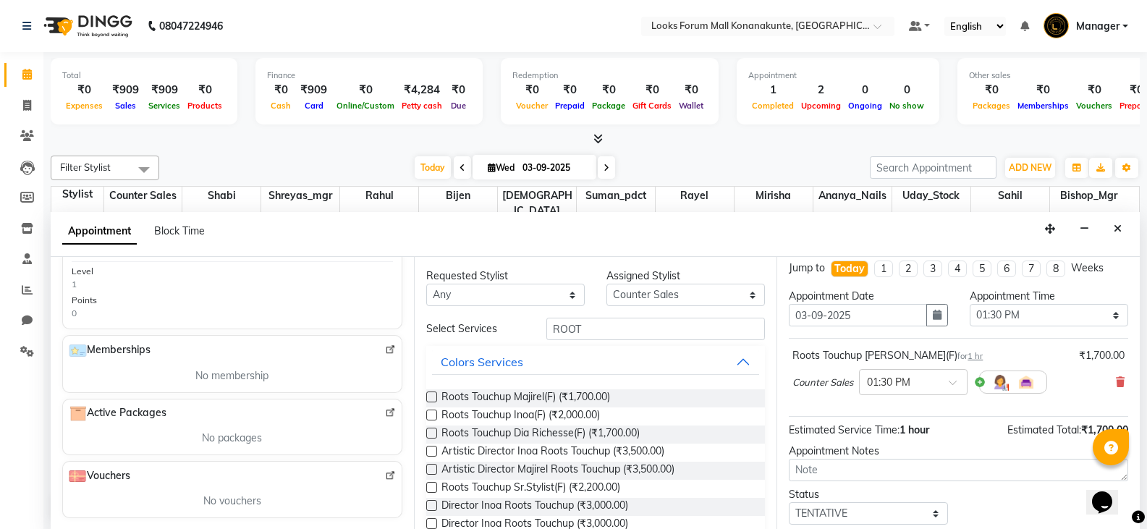
scroll to position [0, 0]
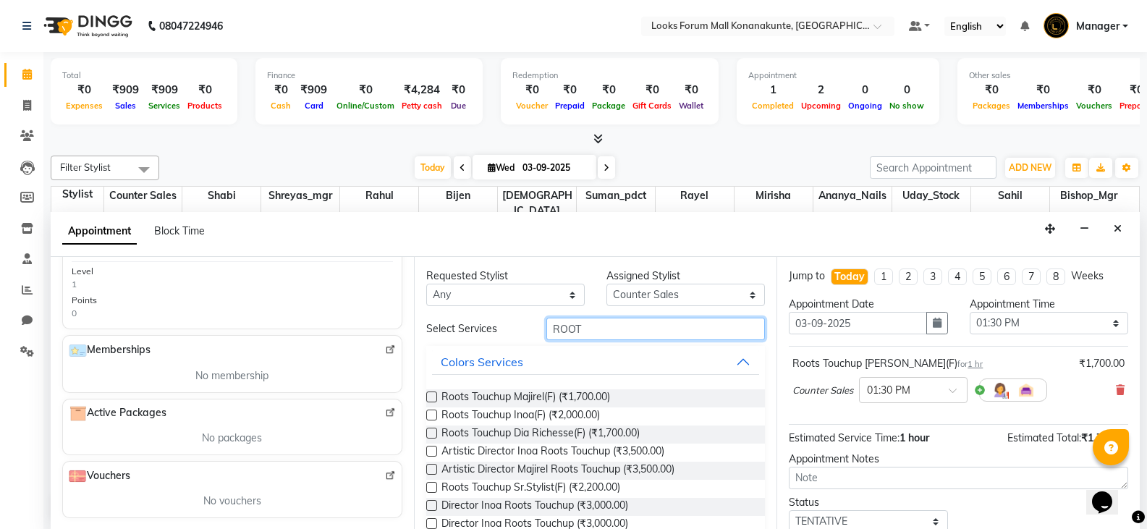
click at [726, 328] on input "ROOT" at bounding box center [655, 329] width 219 height 22
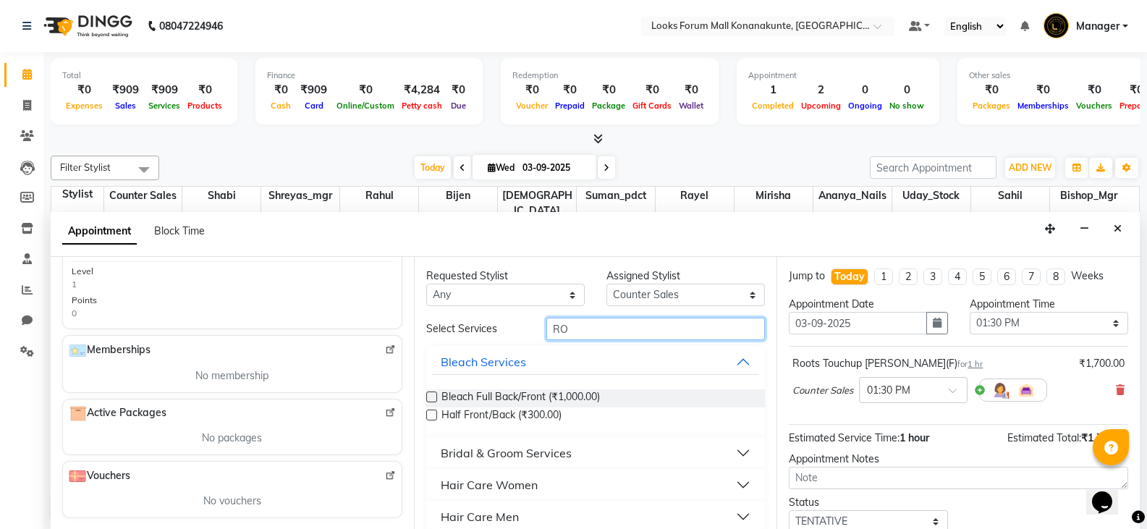
type input "R"
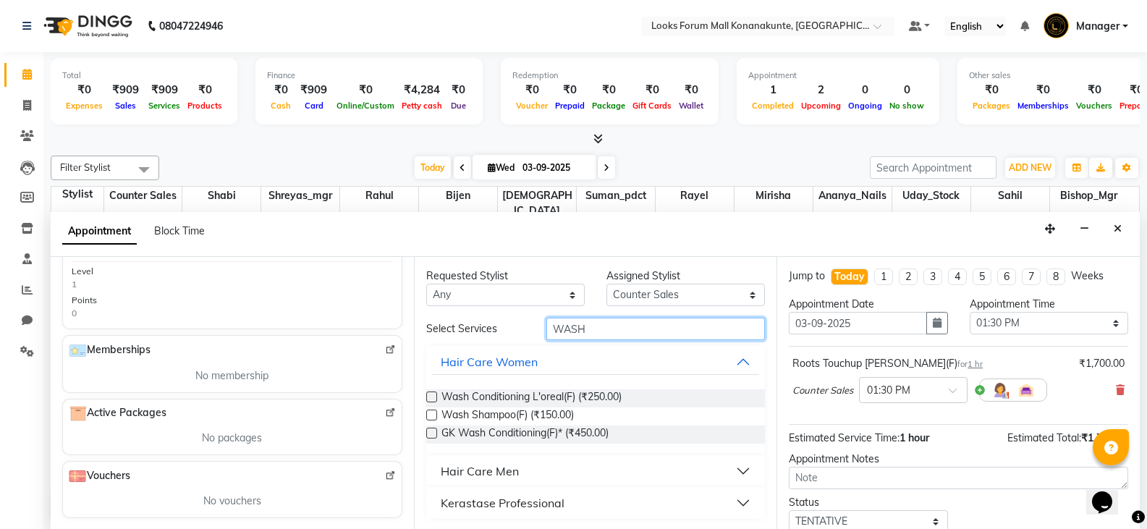
type input "WASH"
click at [433, 415] on label at bounding box center [431, 415] width 11 height 11
click at [433, 415] on input "checkbox" at bounding box center [430, 416] width 9 height 9
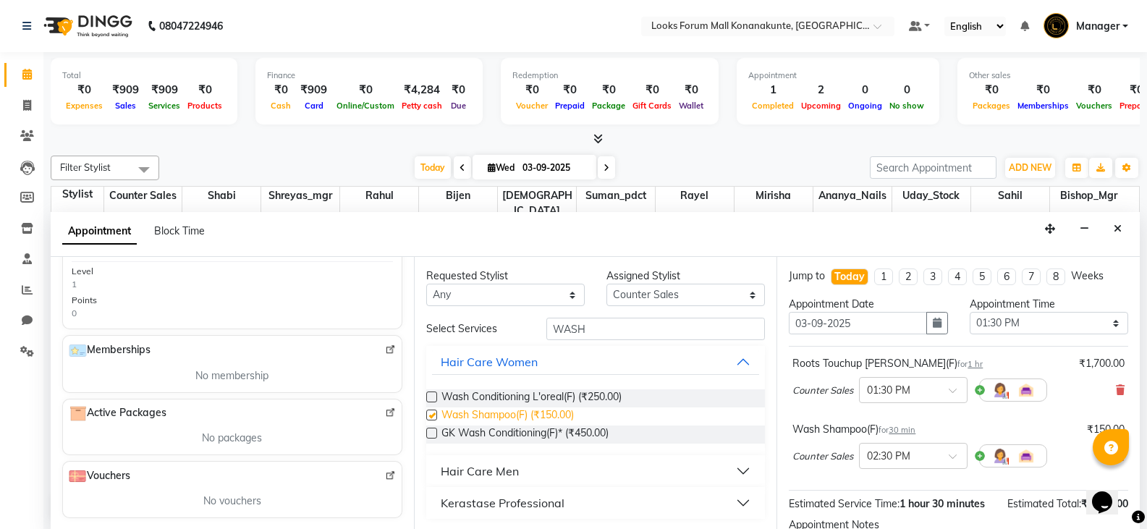
checkbox input "false"
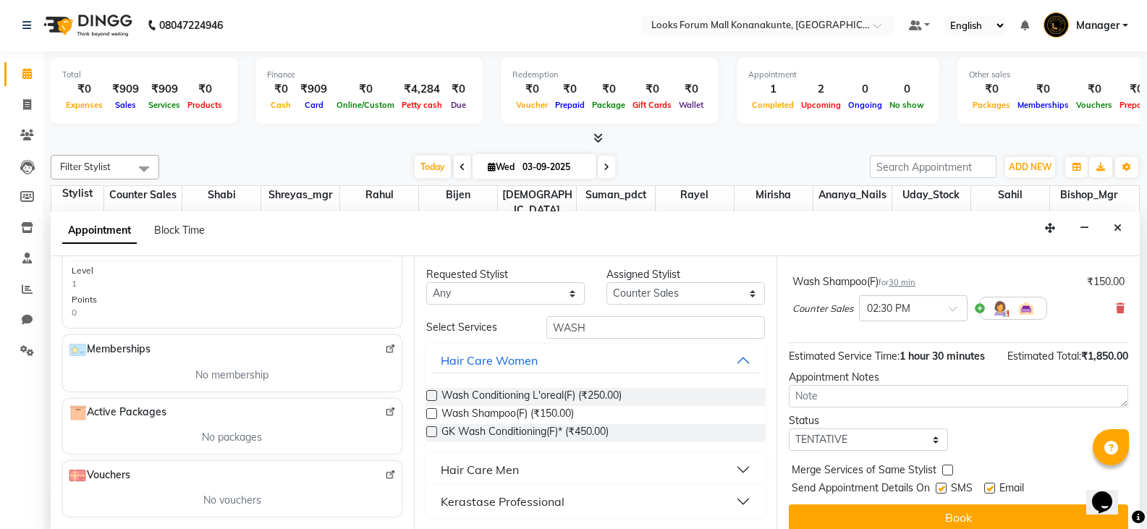
scroll to position [160, 0]
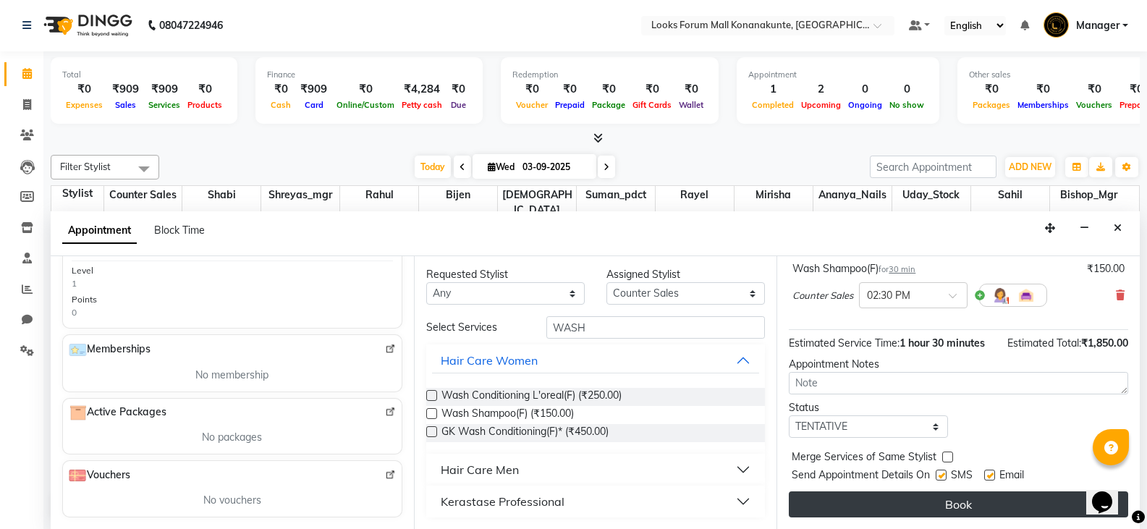
click at [944, 504] on button "Book" at bounding box center [958, 504] width 339 height 26
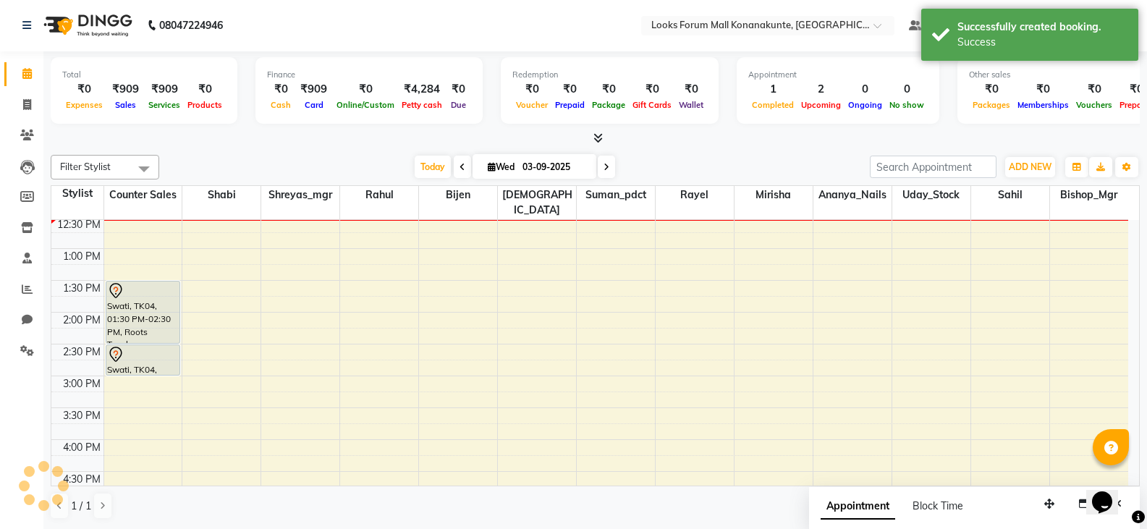
scroll to position [0, 0]
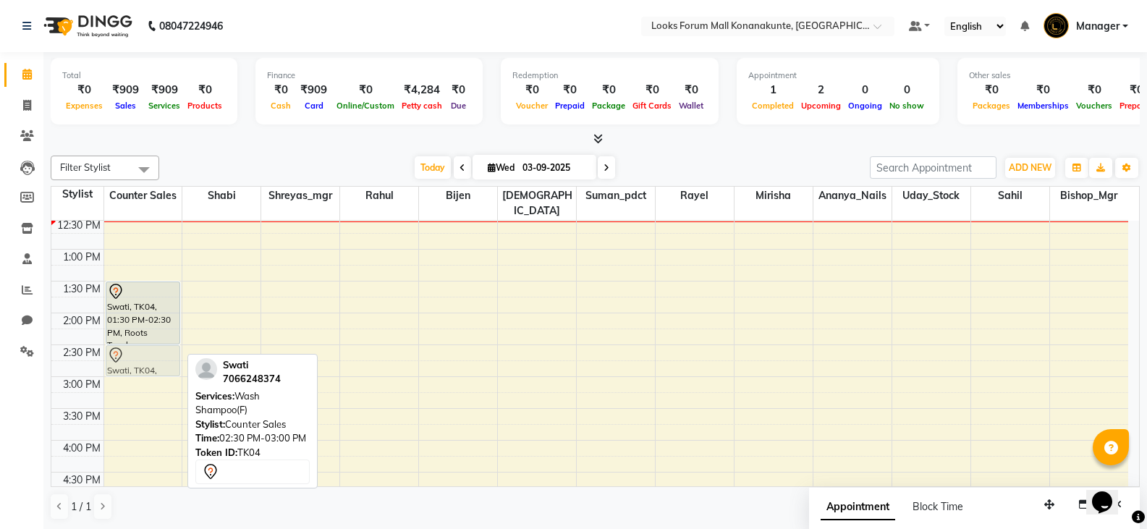
click at [164, 353] on div "Swati, TK04, 01:30 PM-02:30 PM, Roots Touchup [PERSON_NAME](F) [PERSON_NAME], T…" at bounding box center [143, 344] width 78 height 827
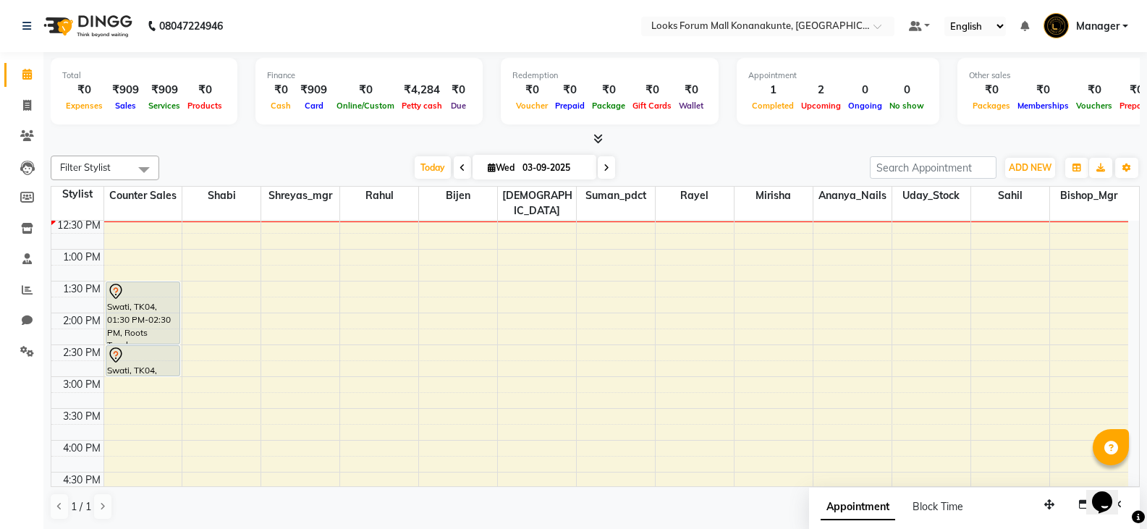
click at [391, 297] on div "8:00 AM 8:30 AM 9:00 AM 9:30 AM 10:00 AM 10:30 AM 11:00 AM 11:30 AM 12:00 PM 12…" at bounding box center [589, 344] width 1077 height 827
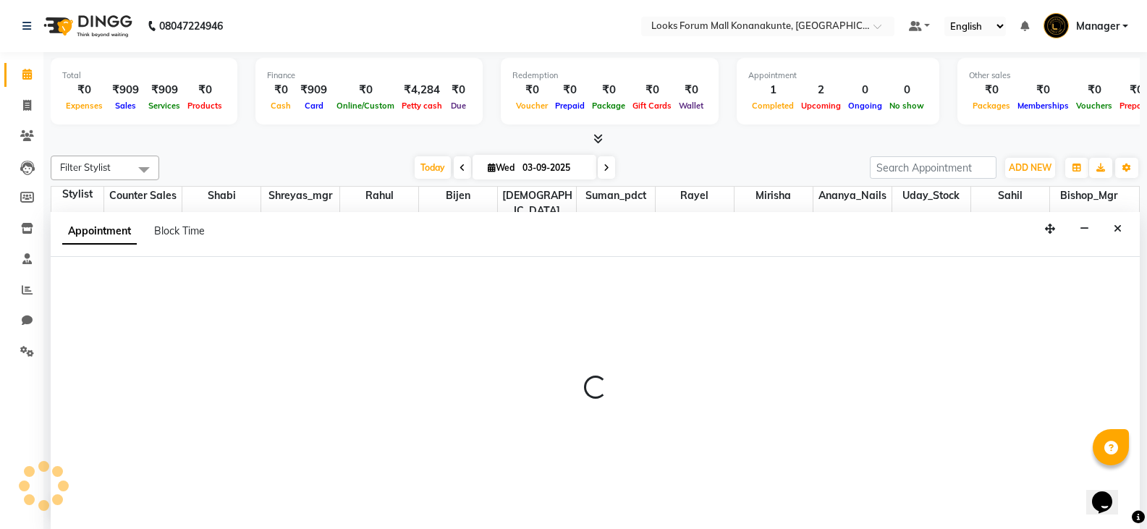
scroll to position [1, 0]
select select "90391"
select select "825"
select select "tentative"
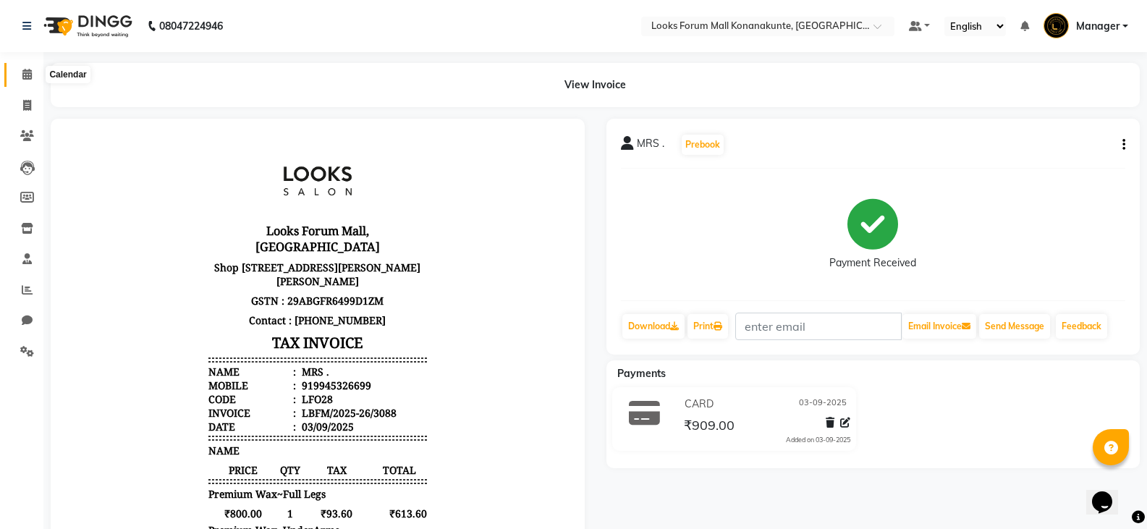
click at [21, 79] on span at bounding box center [26, 75] width 25 height 17
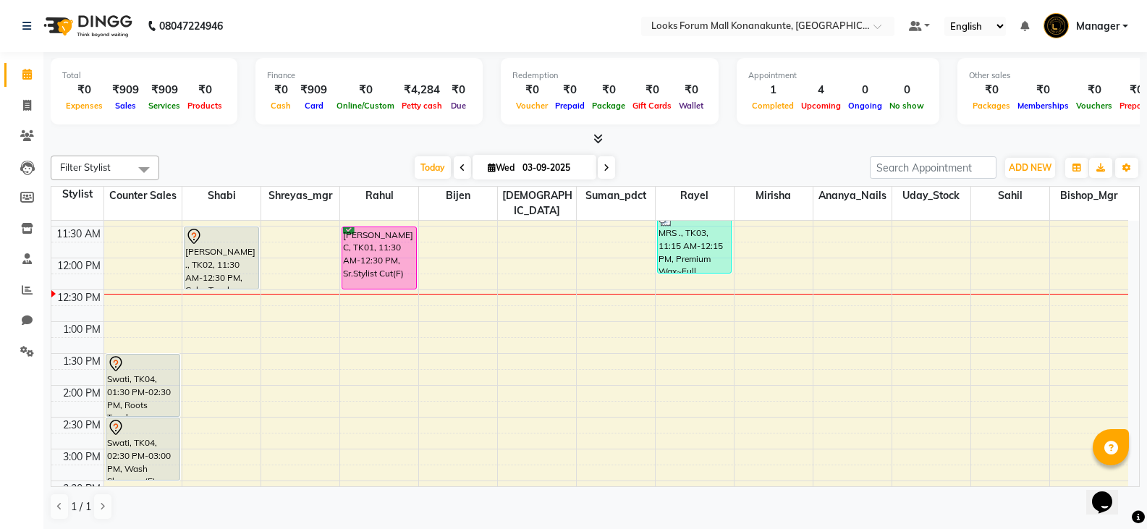
scroll to position [219, 0]
drag, startPoint x: 156, startPoint y: 432, endPoint x: 193, endPoint y: 418, distance: 40.1
click at [156, 453] on div "Swati, TK04, 01:30 PM-02:30 PM, Roots Touchup [PERSON_NAME](F) [PERSON_NAME], T…" at bounding box center [143, 414] width 78 height 827
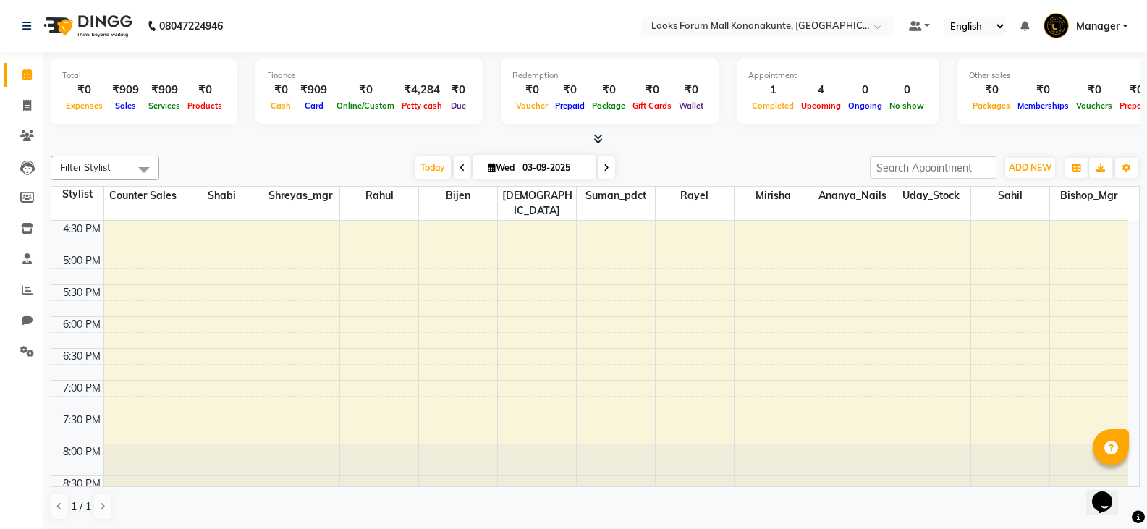
scroll to position [546, 0]
click at [237, 309] on div "8:00 AM 8:30 AM 9:00 AM 9:30 AM 10:00 AM 10:30 AM 11:00 AM 11:30 AM 12:00 PM 12…" at bounding box center [589, 87] width 1077 height 827
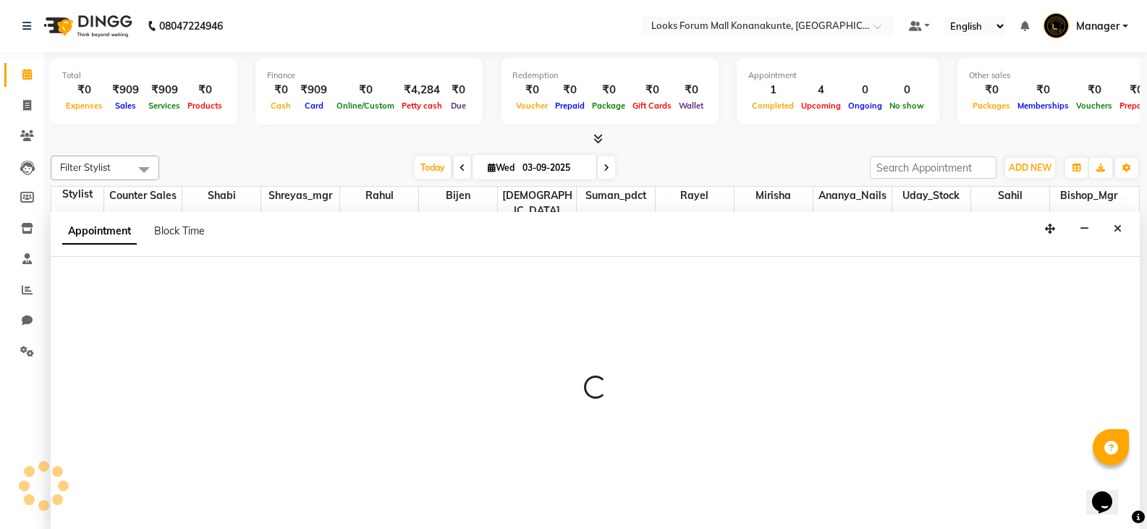
click at [237, 309] on div at bounding box center [595, 393] width 1089 height 273
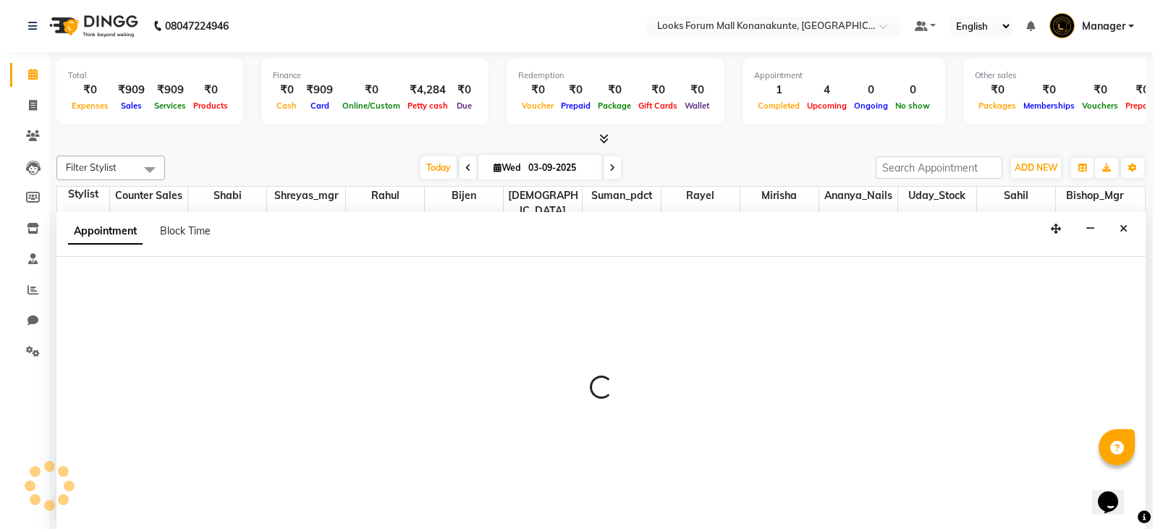
scroll to position [1, 0]
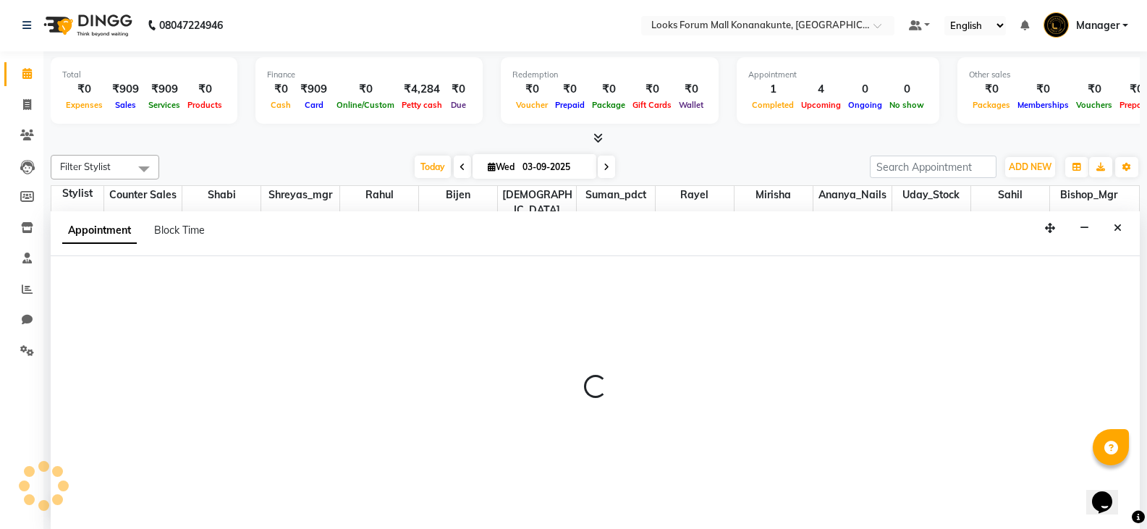
select select "90388"
select select "1080"
select select "tentative"
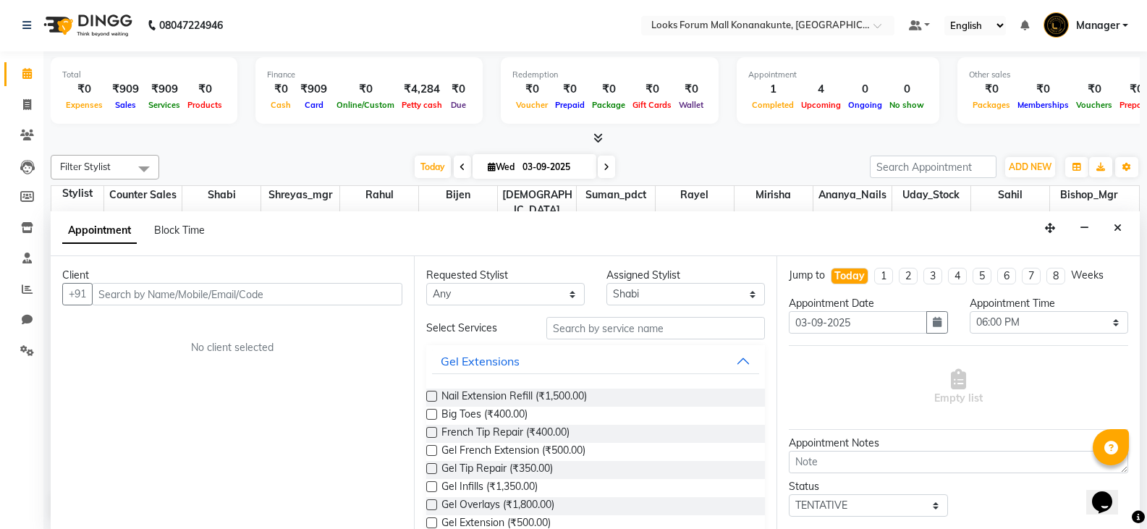
click at [304, 295] on input "text" at bounding box center [247, 294] width 310 height 22
type input "8919695930"
click at [357, 293] on span "Add Client" at bounding box center [372, 293] width 48 height 13
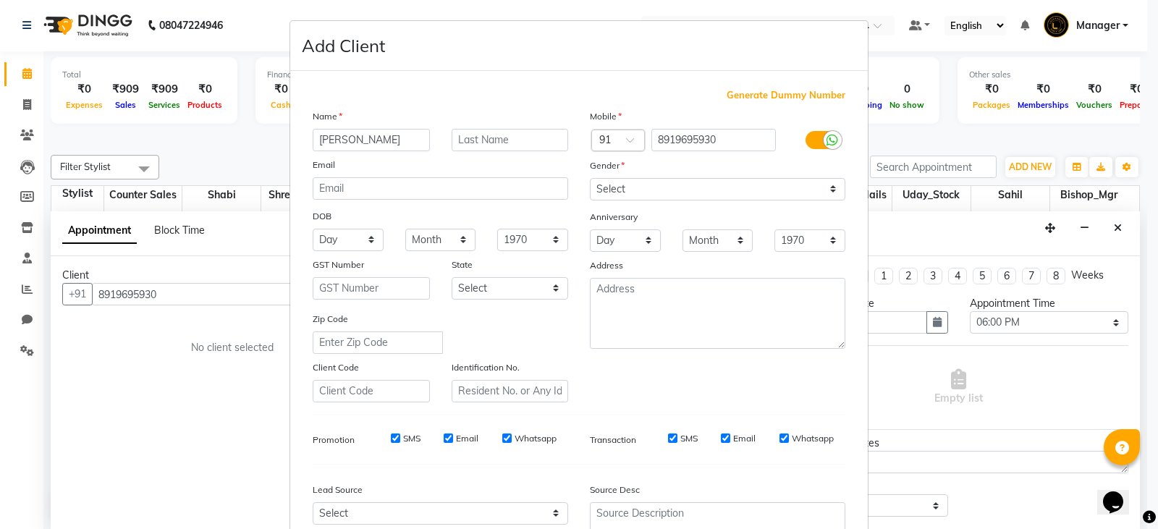
type input "[PERSON_NAME]"
click at [742, 190] on select "Select [DEMOGRAPHIC_DATA] [DEMOGRAPHIC_DATA] Other Prefer Not To Say" at bounding box center [717, 189] width 255 height 22
select select "[DEMOGRAPHIC_DATA]"
click at [590, 178] on select "Select [DEMOGRAPHIC_DATA] [DEMOGRAPHIC_DATA] Other Prefer Not To Say" at bounding box center [717, 189] width 255 height 22
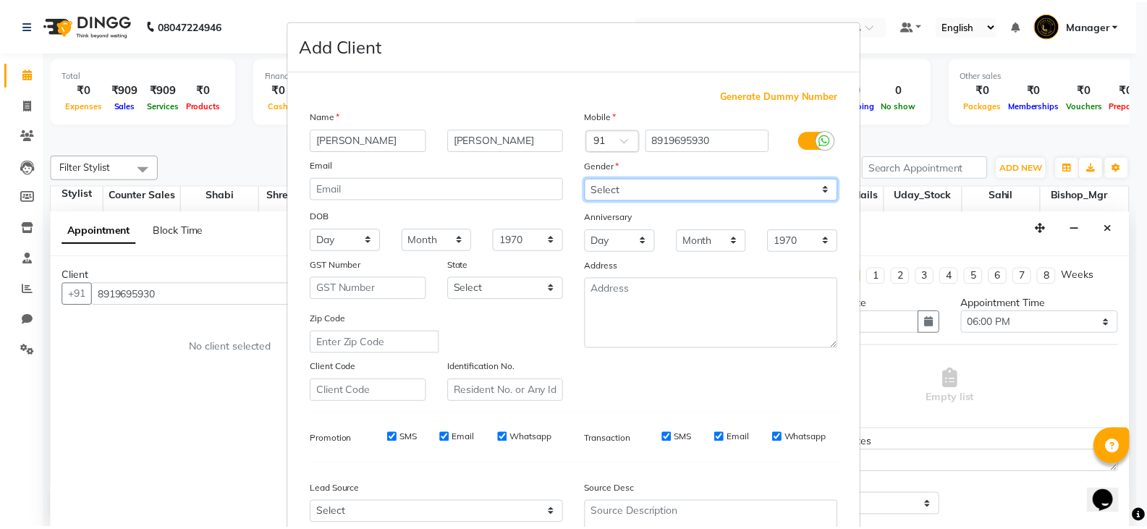
scroll to position [139, 0]
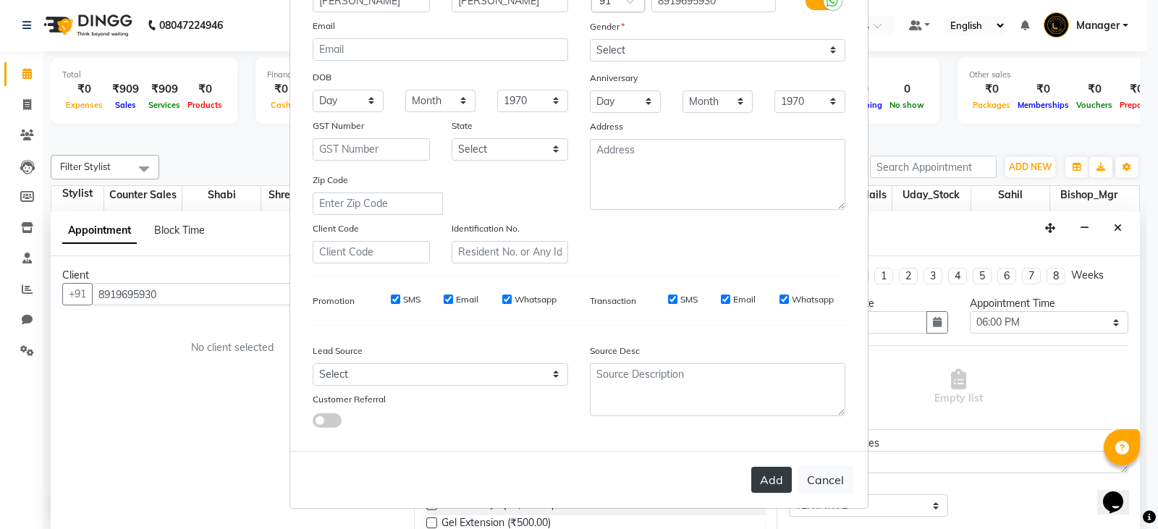
click at [765, 477] on button "Add" at bounding box center [771, 480] width 41 height 26
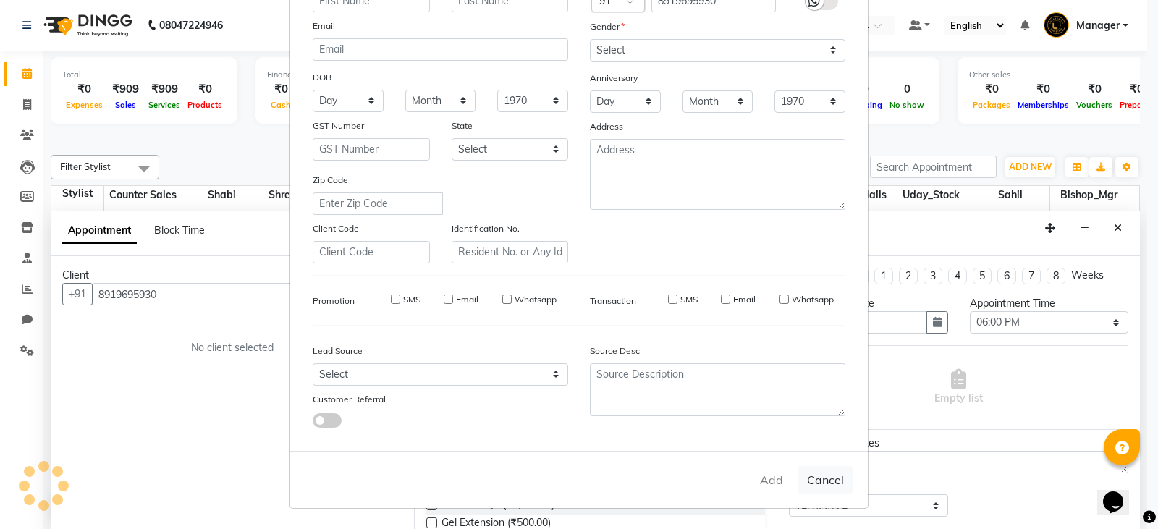
select select
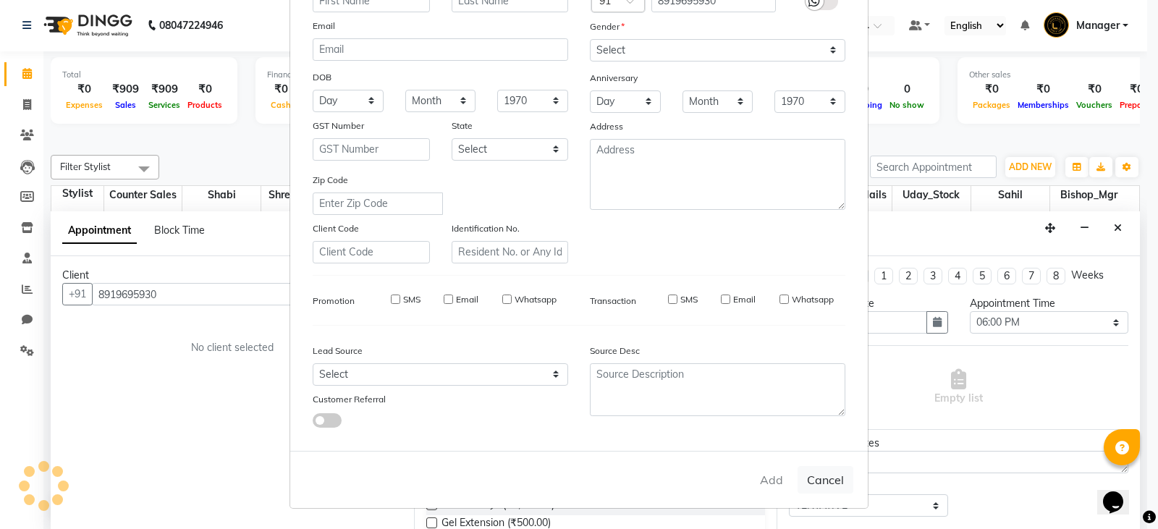
select select
checkbox input "false"
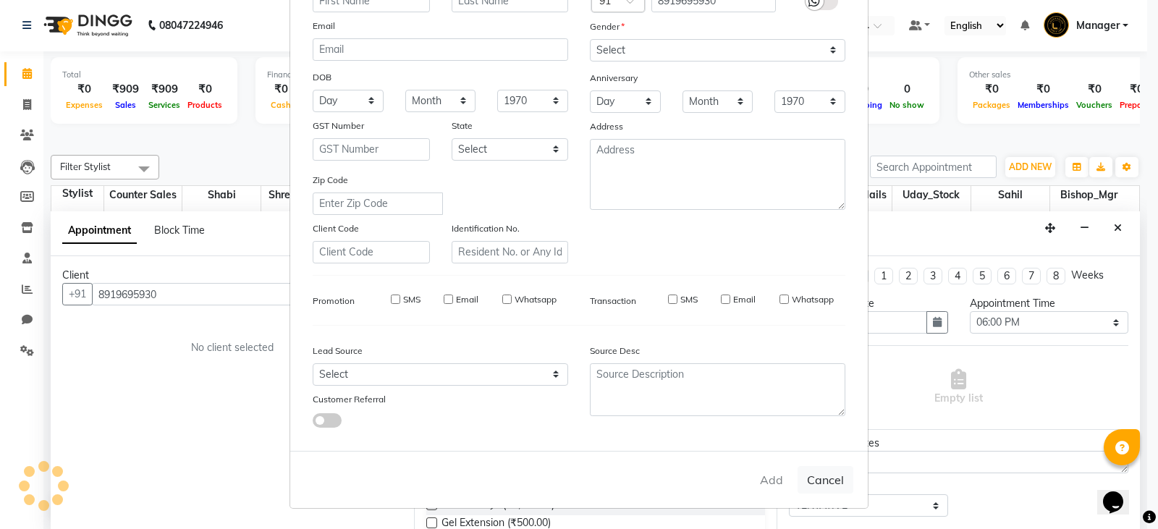
checkbox input "false"
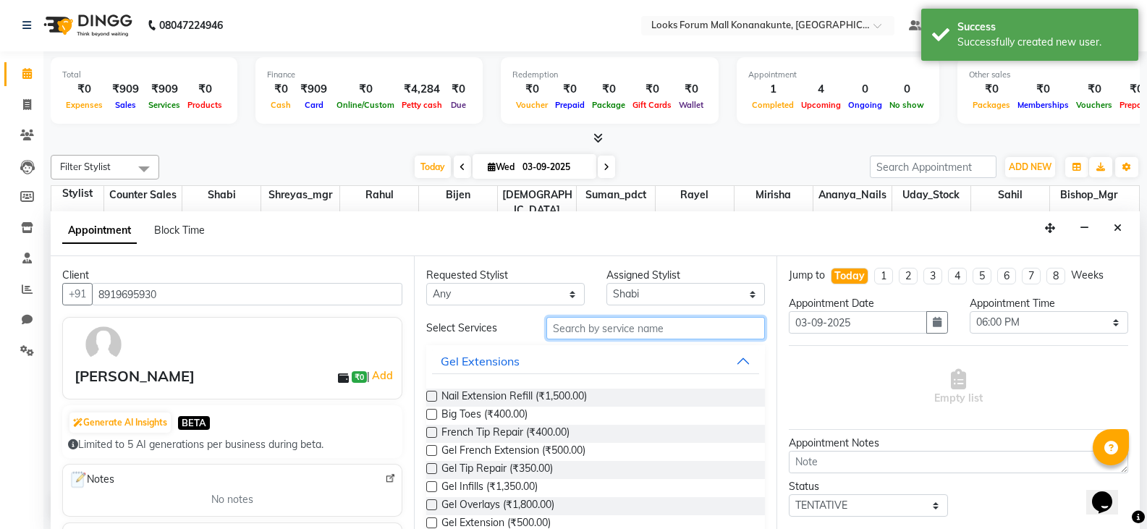
click at [658, 327] on input "text" at bounding box center [655, 328] width 219 height 22
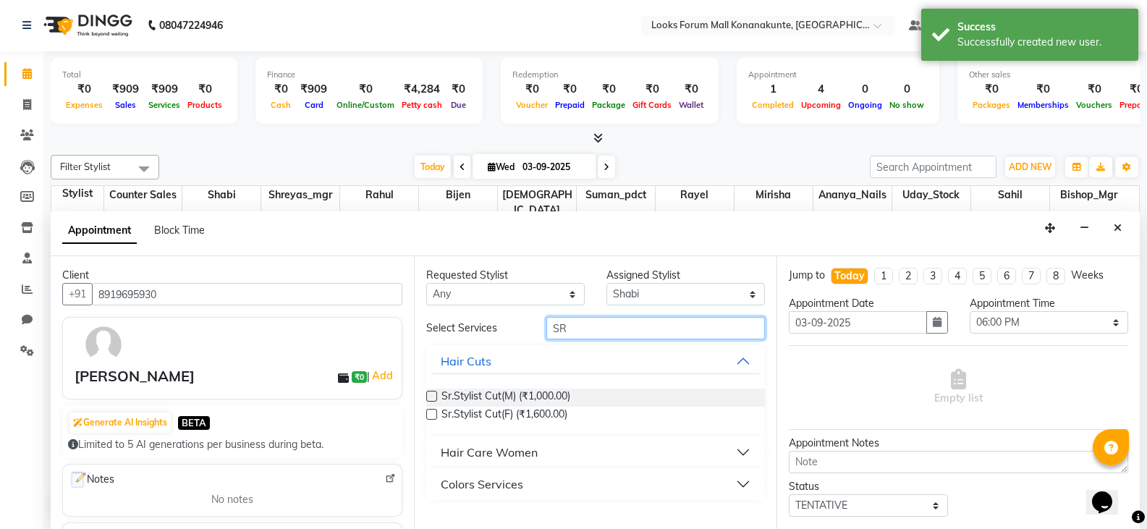
type input "SR"
click at [643, 396] on div "Sr.Stylist Cut(M) (₹1,000.00)" at bounding box center [595, 398] width 339 height 18
click at [433, 395] on label at bounding box center [431, 396] width 11 height 11
click at [433, 395] on input "checkbox" at bounding box center [430, 397] width 9 height 9
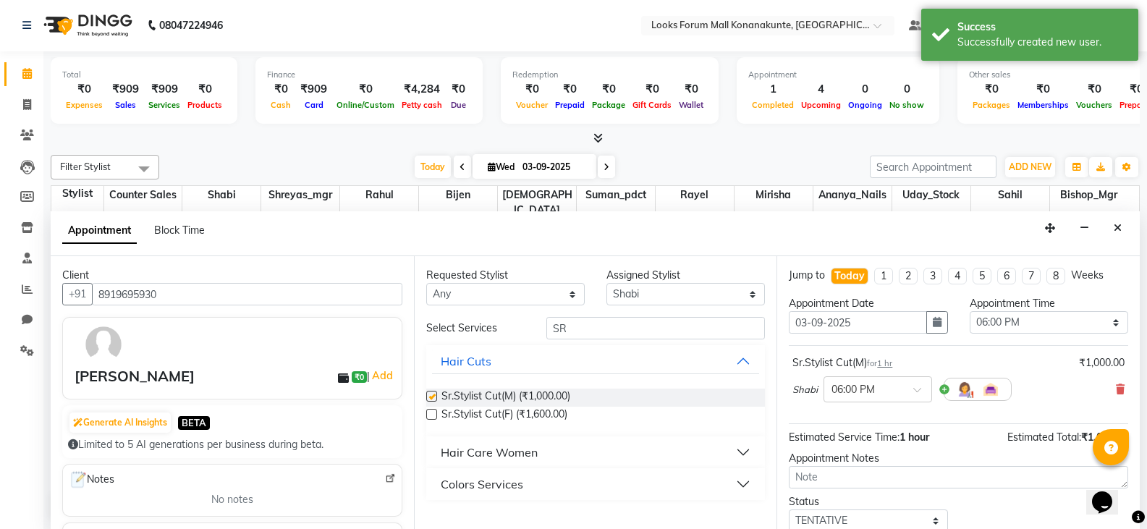
checkbox input "false"
click at [914, 389] on span at bounding box center [922, 393] width 18 height 15
click at [866, 438] on div "06:15 PM" at bounding box center [877, 442] width 107 height 27
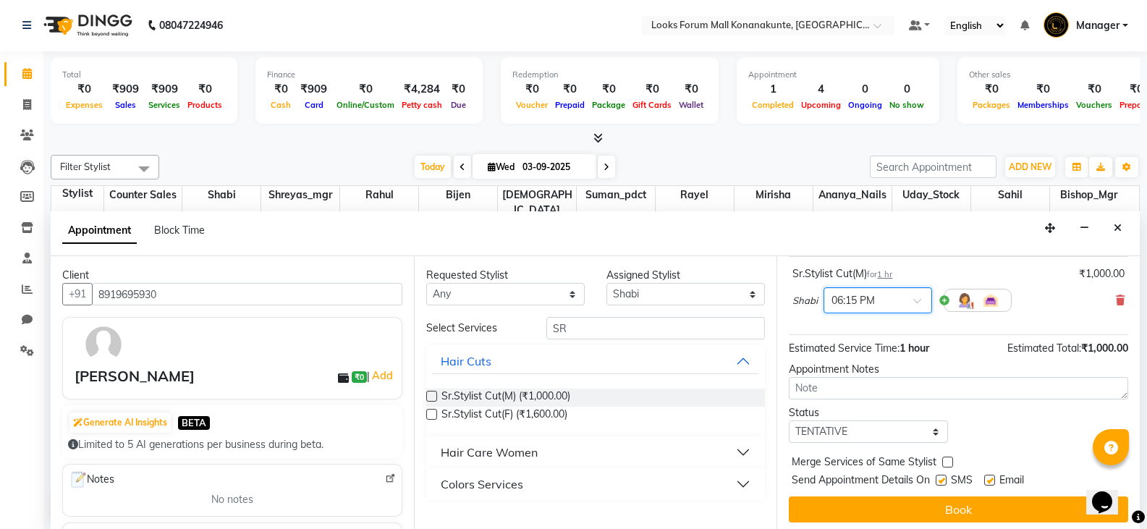
scroll to position [94, 0]
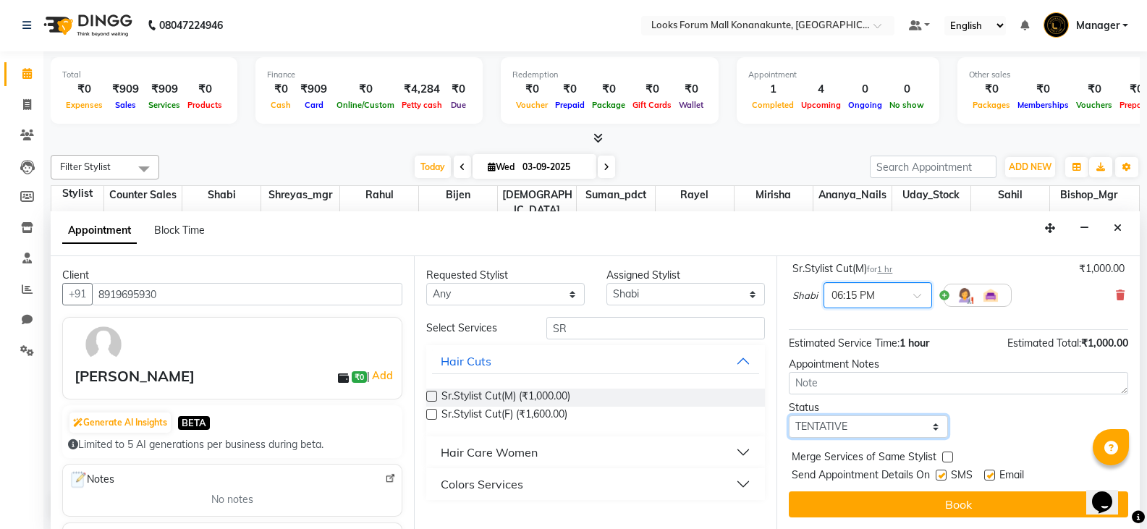
click at [915, 430] on select "Select TENTATIVE CONFIRM CHECK-IN UPCOMING" at bounding box center [868, 426] width 158 height 22
select select "confirm booking"
click at [789, 415] on select "Select TENTATIVE CONFIRM CHECK-IN UPCOMING" at bounding box center [868, 426] width 158 height 22
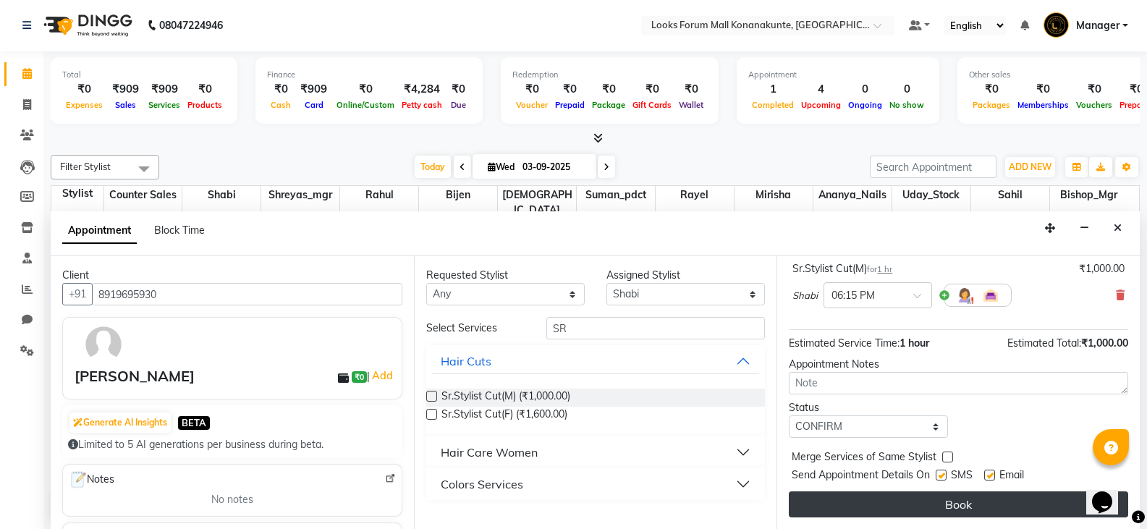
click at [941, 500] on button "Book" at bounding box center [958, 504] width 339 height 26
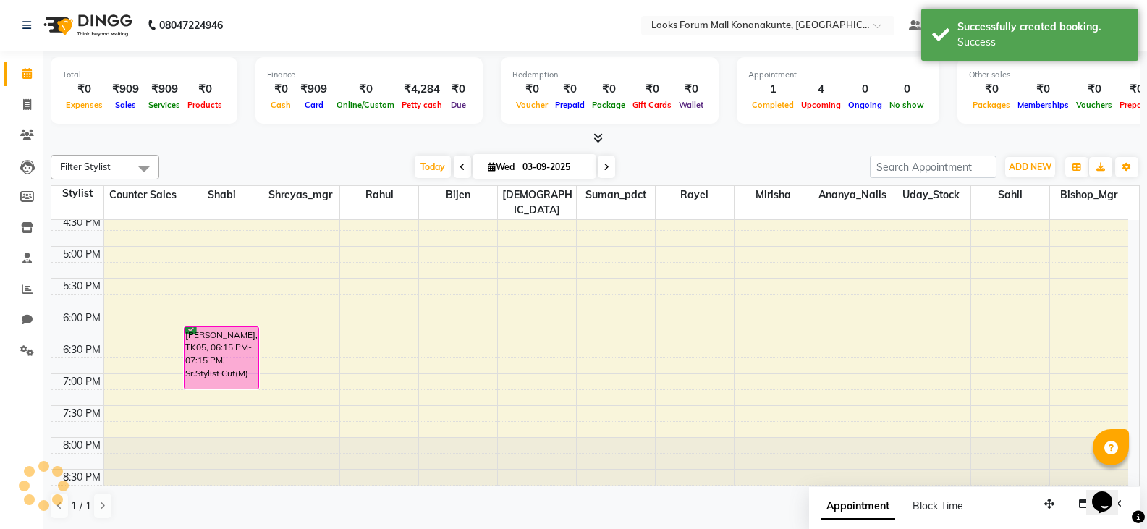
scroll to position [0, 0]
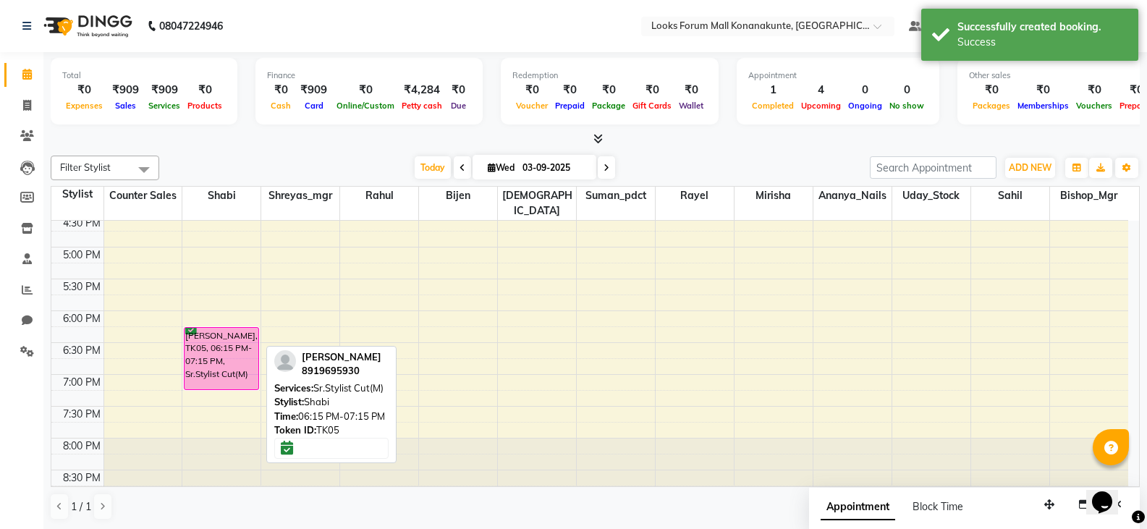
click at [212, 341] on div "[PERSON_NAME], TK05, 06:15 PM-07:15 PM, Sr.Stylist Cut(M)" at bounding box center [221, 359] width 73 height 62
select select "6"
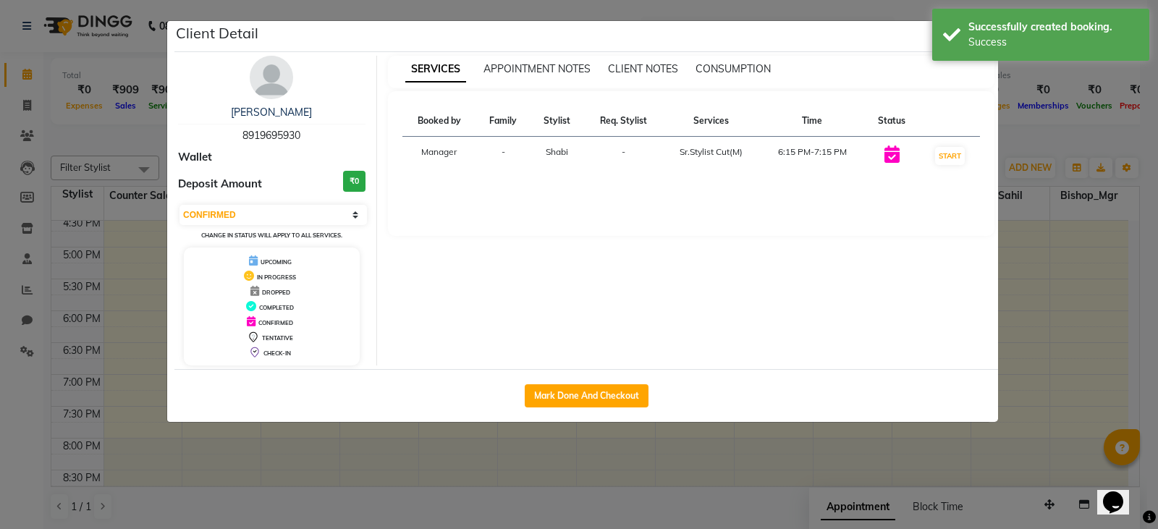
click at [1038, 88] on ngb-modal-window "Client Detail [PERSON_NAME] 8919695930 Wallet Deposit Amount ₹0 Select IN SERVI…" at bounding box center [579, 264] width 1158 height 529
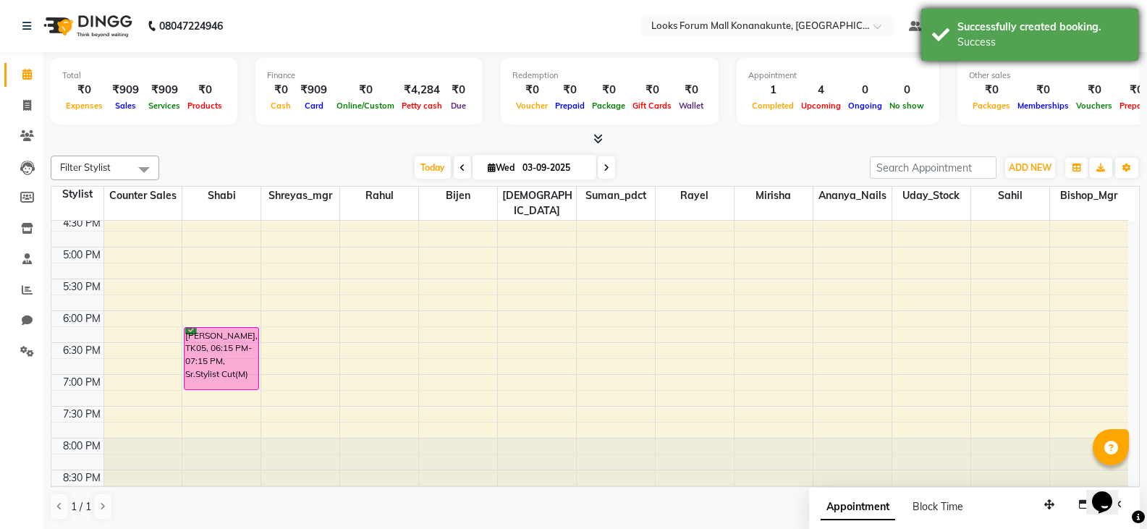
click at [1017, 46] on div "Success" at bounding box center [1042, 42] width 170 height 15
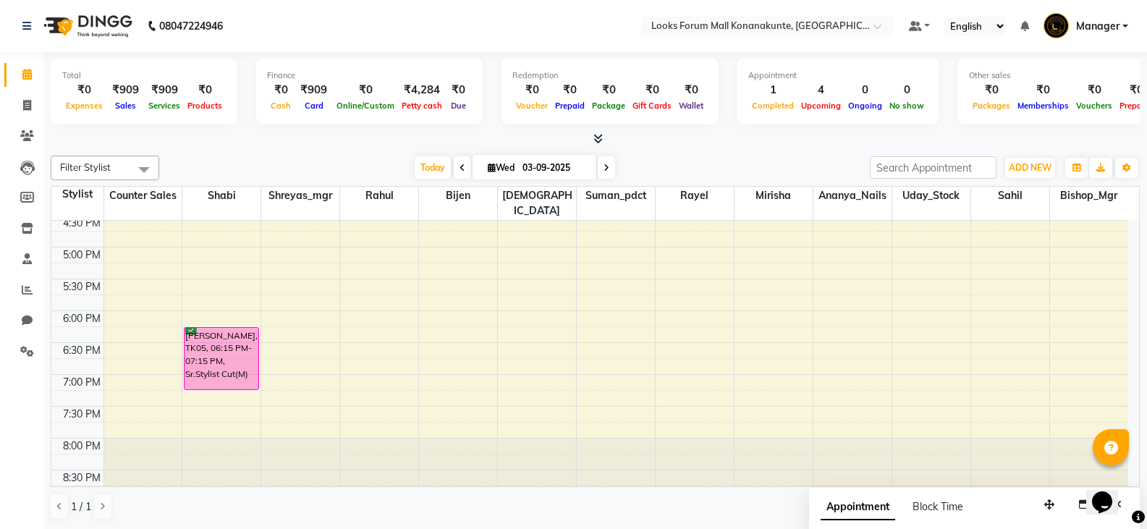
scroll to position [1, 0]
click at [1125, 358] on div "8:00 AM 8:30 AM 9:00 AM 9:30 AM 10:00 AM 10:30 AM 11:00 AM 11:30 AM 12:00 PM 12…" at bounding box center [589, 87] width 1077 height 827
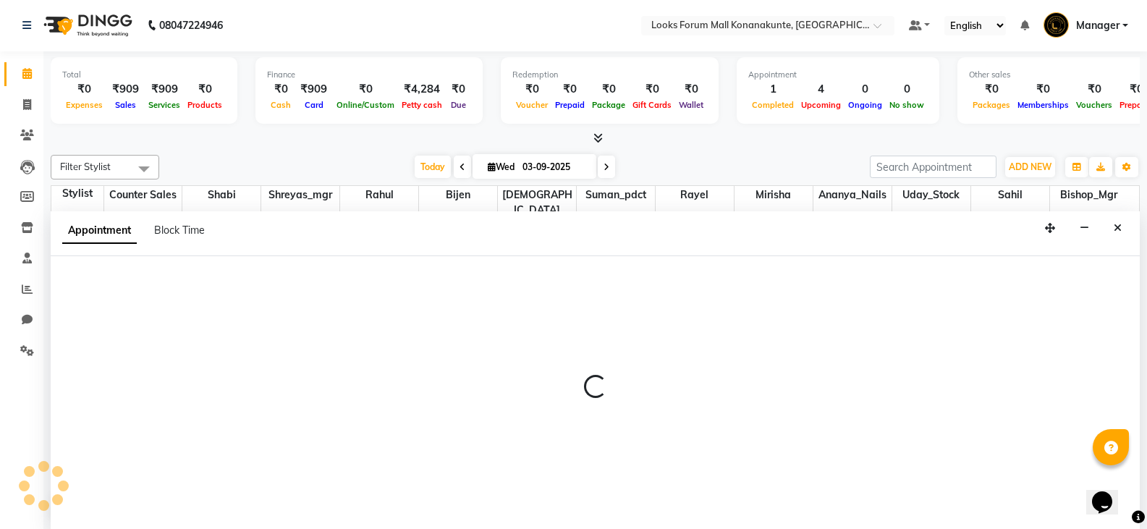
select select "90401"
select select "1125"
select select "tentative"
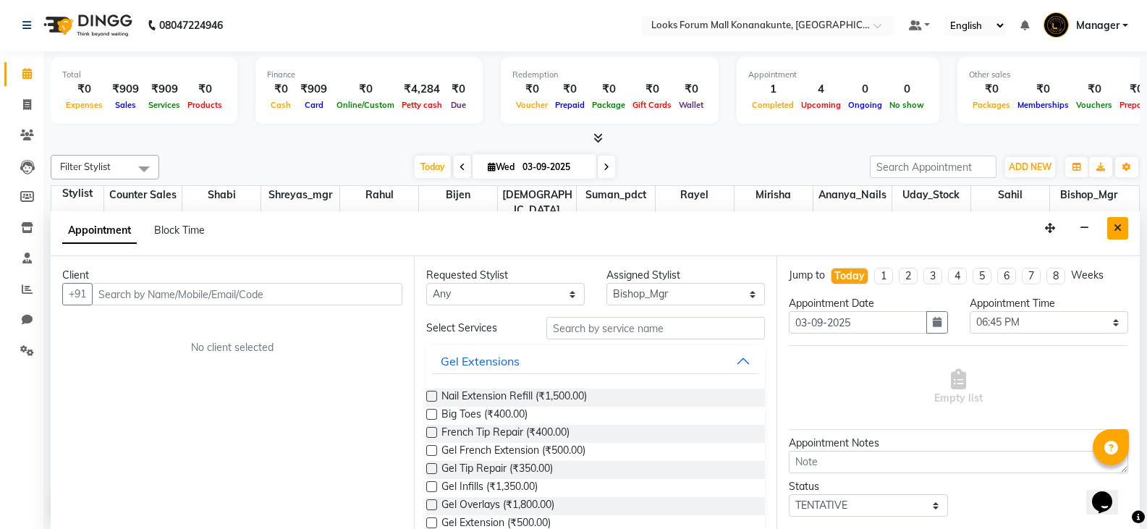
click at [1118, 226] on icon "Close" at bounding box center [1118, 228] width 8 height 10
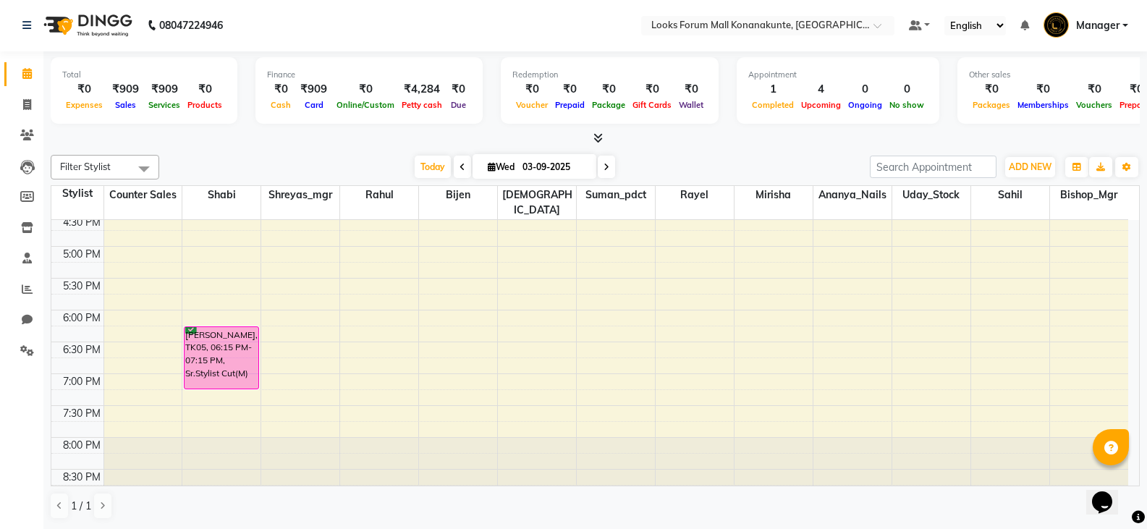
drag, startPoint x: 792, startPoint y: 489, endPoint x: 784, endPoint y: 488, distance: 8.1
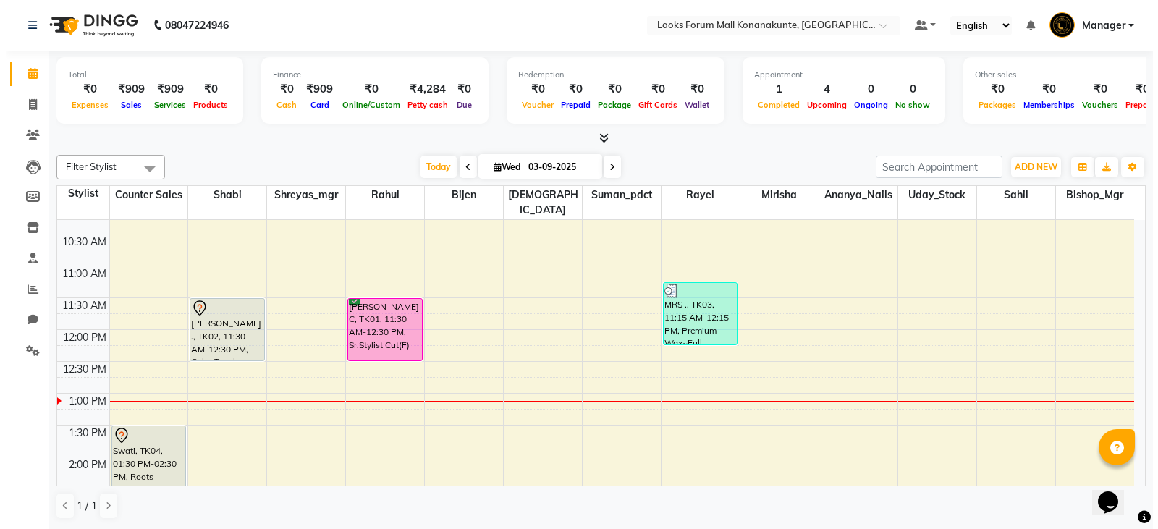
scroll to position [0, 0]
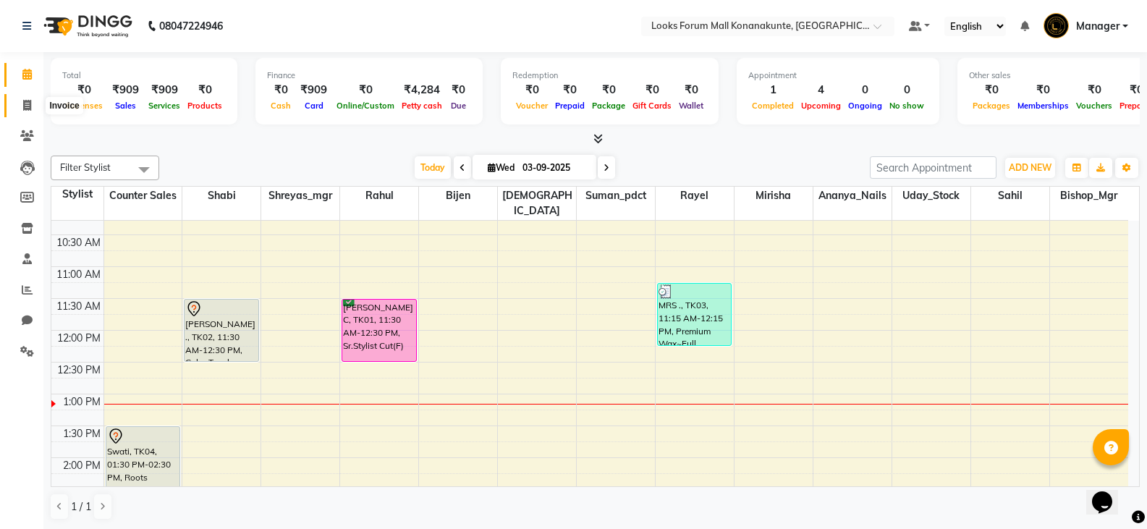
click at [24, 103] on icon at bounding box center [27, 105] width 8 height 11
select select "service"
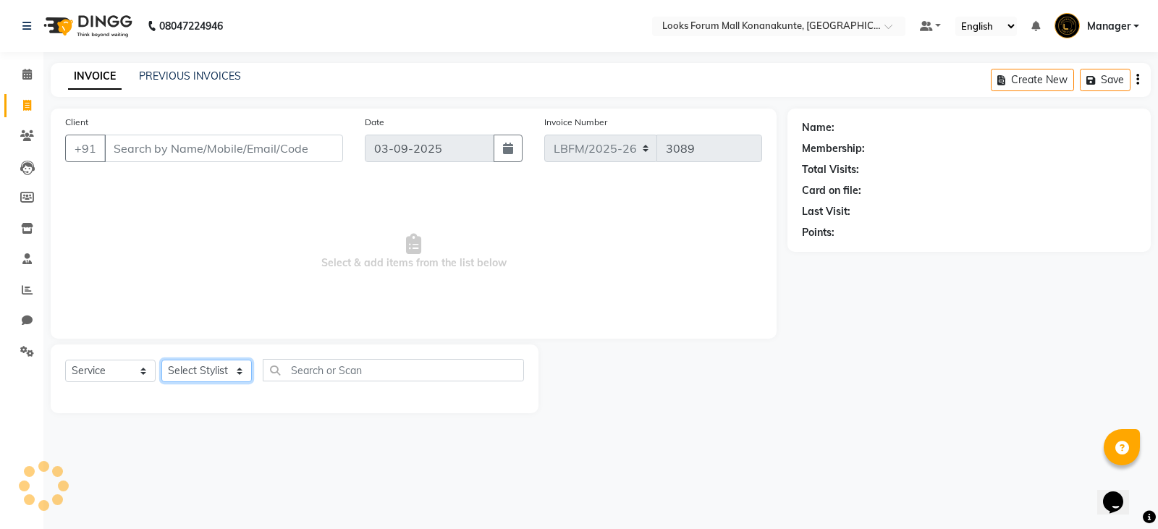
drag, startPoint x: 208, startPoint y: 370, endPoint x: 209, endPoint y: 361, distance: 8.8
click at [208, 370] on select "Select Stylist Ananya_Nails [PERSON_NAME] Bijen Bishop_Mgr Counter Sales Manage…" at bounding box center [206, 371] width 90 height 22
select select "90396"
click at [161, 360] on select "Select Stylist Ananya_Nails [PERSON_NAME] Bijen Bishop_Mgr Counter Sales Manage…" at bounding box center [206, 371] width 90 height 22
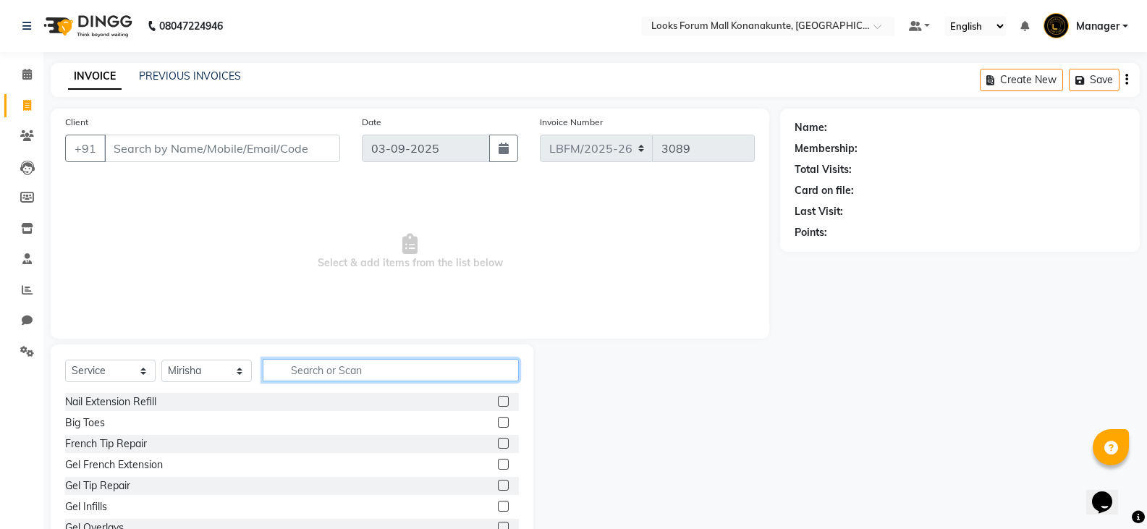
click at [360, 380] on input "text" at bounding box center [391, 370] width 256 height 22
type input "EYE"
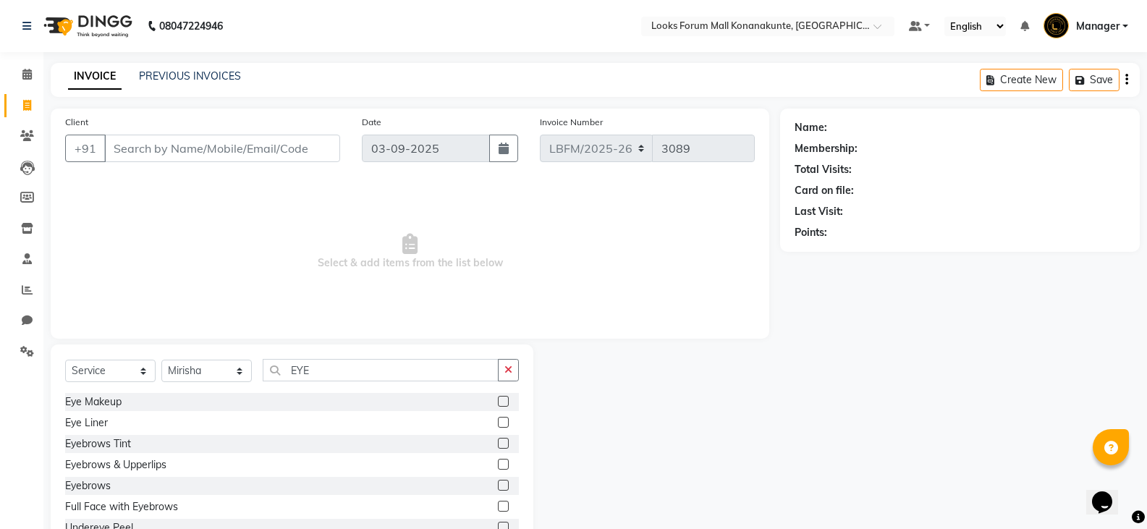
click at [498, 465] on label at bounding box center [503, 464] width 11 height 11
click at [498, 465] on input "checkbox" at bounding box center [502, 464] width 9 height 9
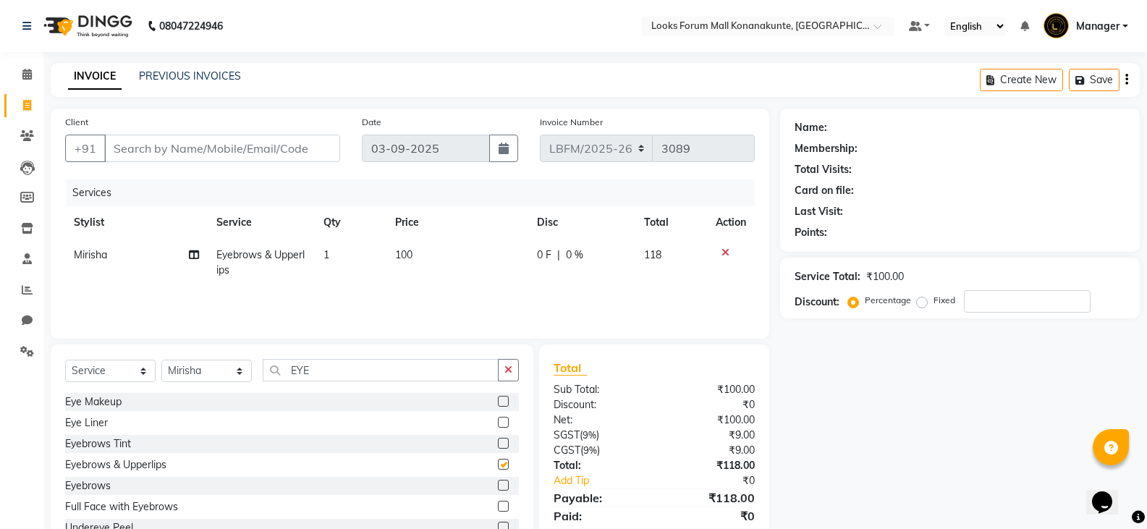
checkbox input "false"
click at [496, 253] on td "100" at bounding box center [457, 263] width 143 height 48
select select "90396"
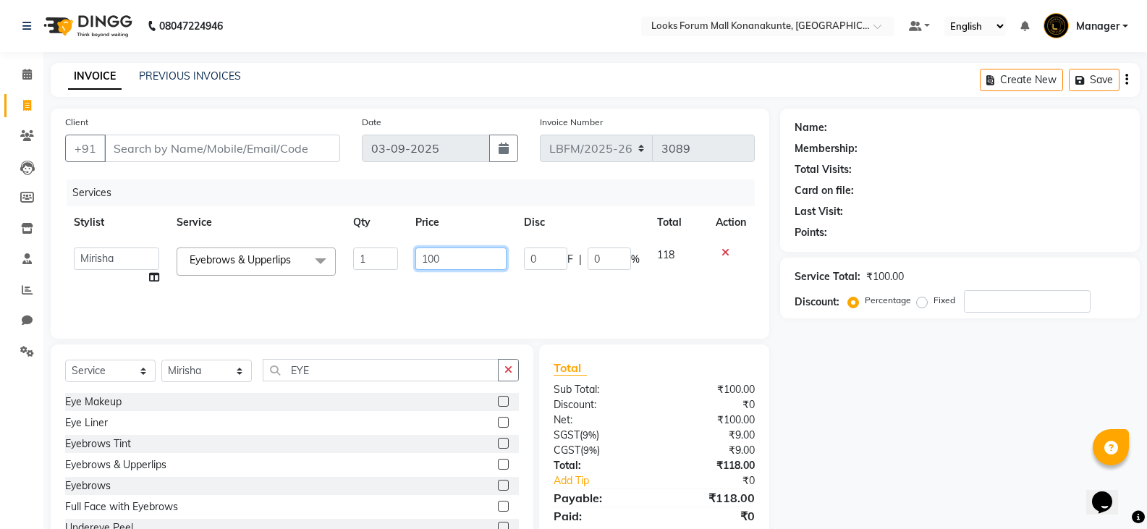
click at [463, 260] on input "100" at bounding box center [460, 258] width 90 height 22
click at [200, 150] on input "Client" at bounding box center [222, 148] width 236 height 27
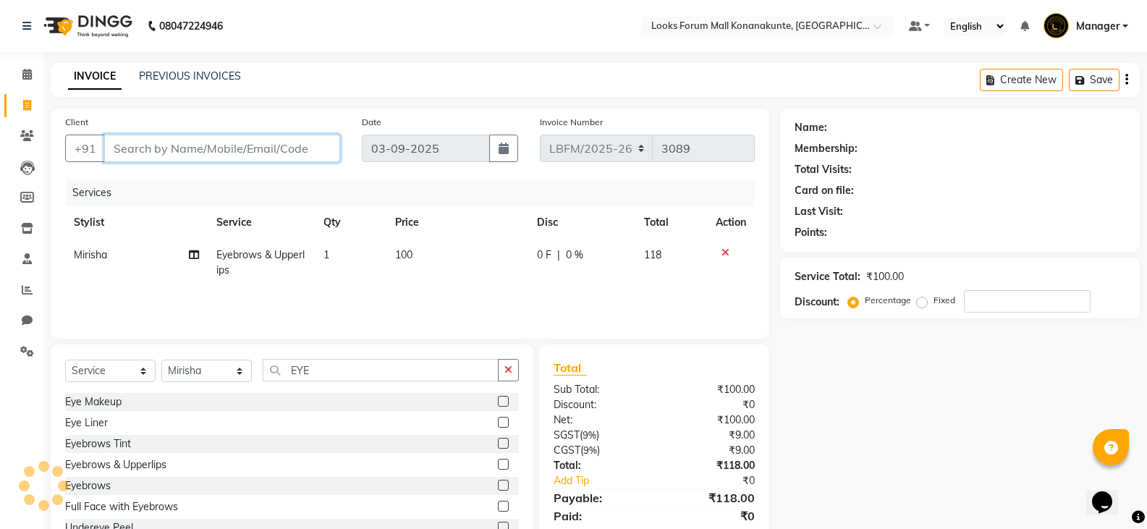
type input "6"
type input "0"
type input "6366916248"
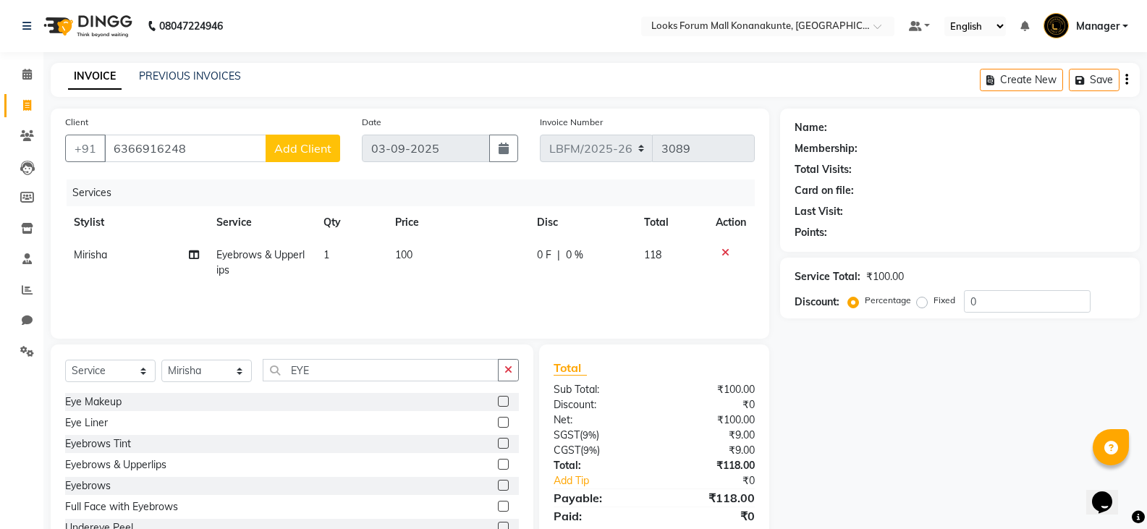
click at [308, 154] on span "Add Client" at bounding box center [302, 148] width 57 height 14
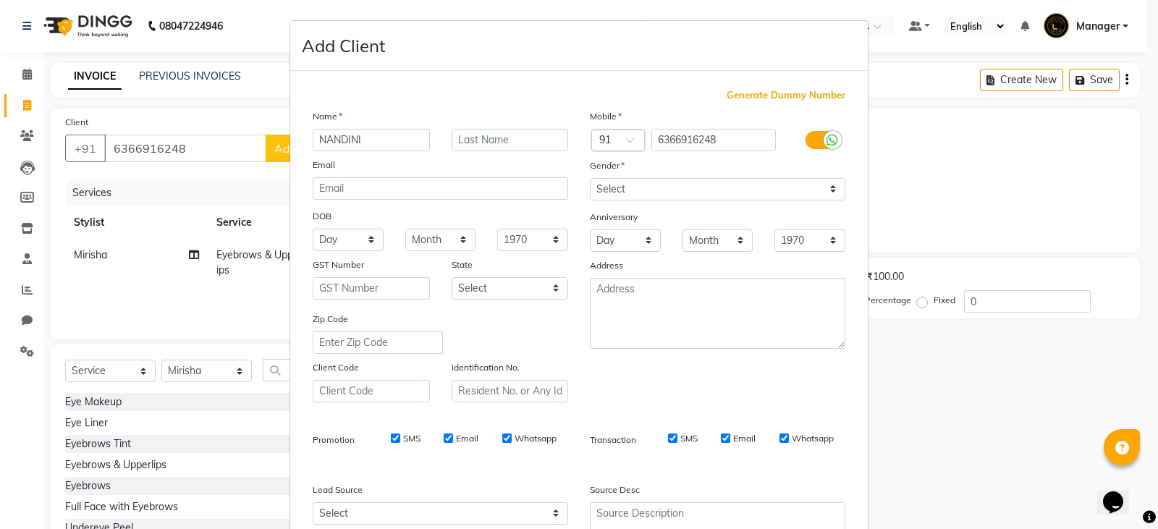
type input "NANDINI"
type input "V"
click at [663, 190] on select "Select [DEMOGRAPHIC_DATA] [DEMOGRAPHIC_DATA] Other Prefer Not To Say" at bounding box center [717, 189] width 255 height 22
select select "[DEMOGRAPHIC_DATA]"
click at [590, 178] on select "Select [DEMOGRAPHIC_DATA] [DEMOGRAPHIC_DATA] Other Prefer Not To Say" at bounding box center [717, 189] width 255 height 22
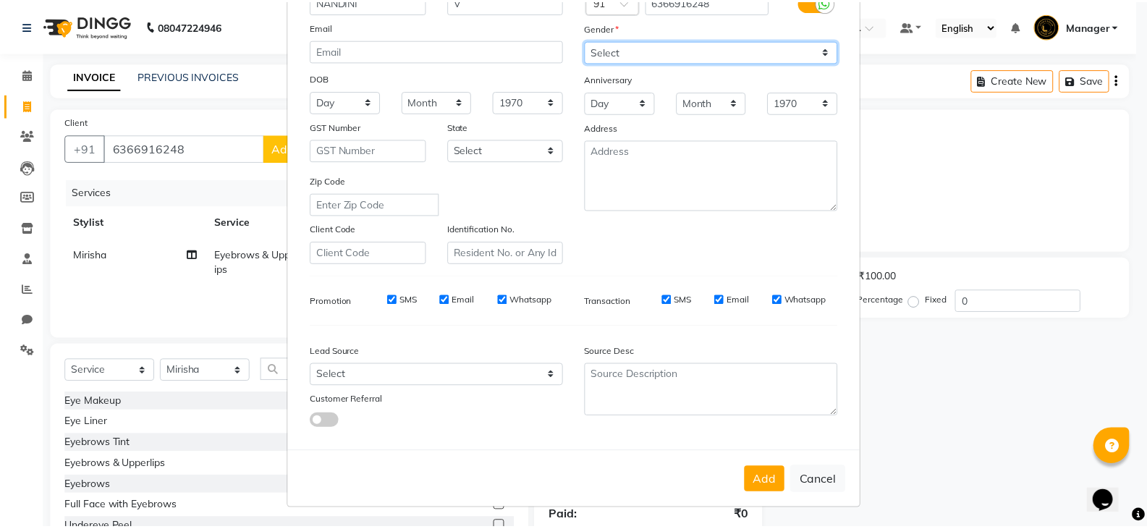
scroll to position [139, 0]
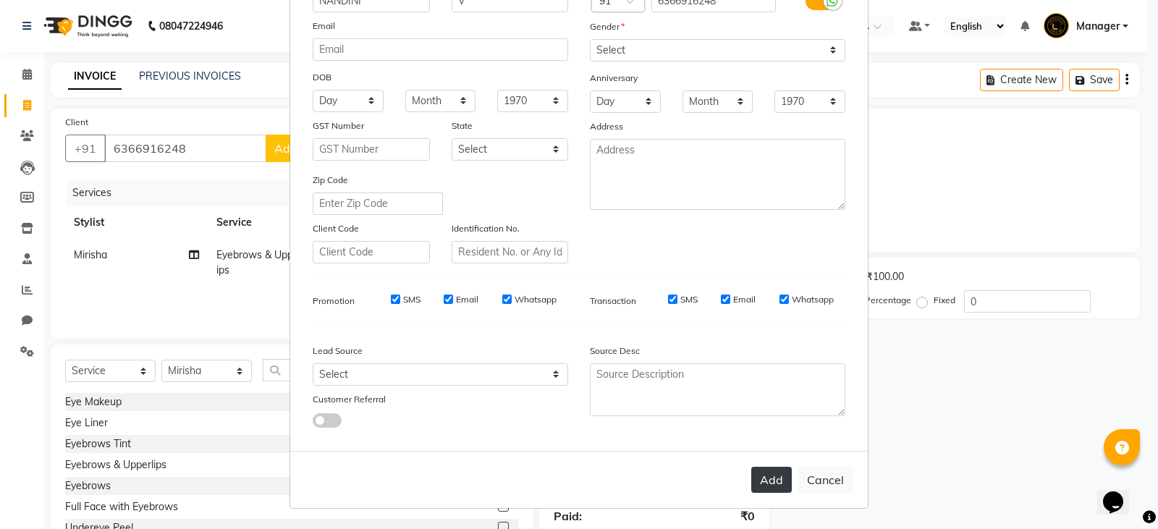
click at [769, 482] on button "Add" at bounding box center [771, 480] width 41 height 26
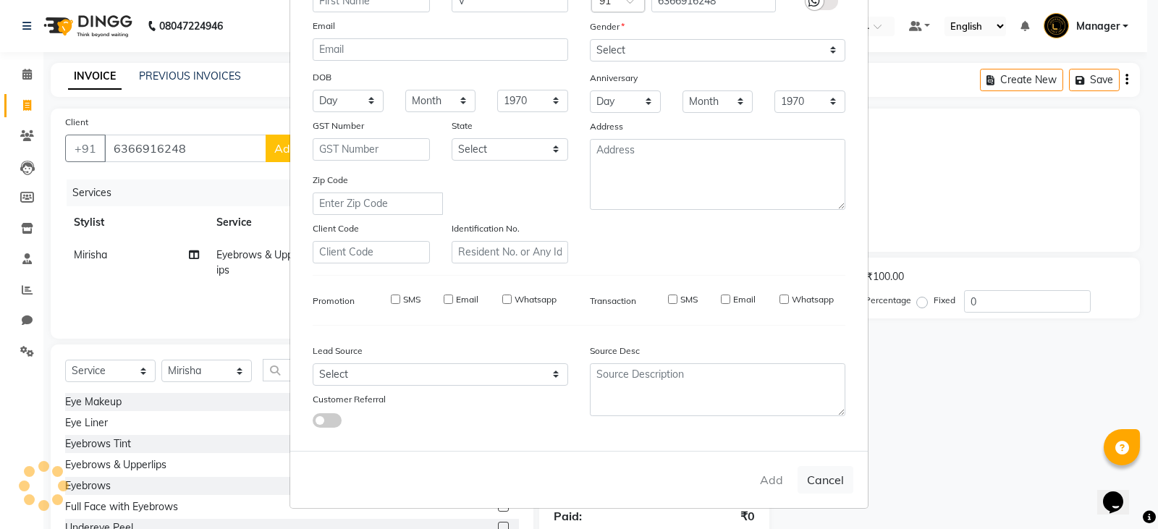
select select
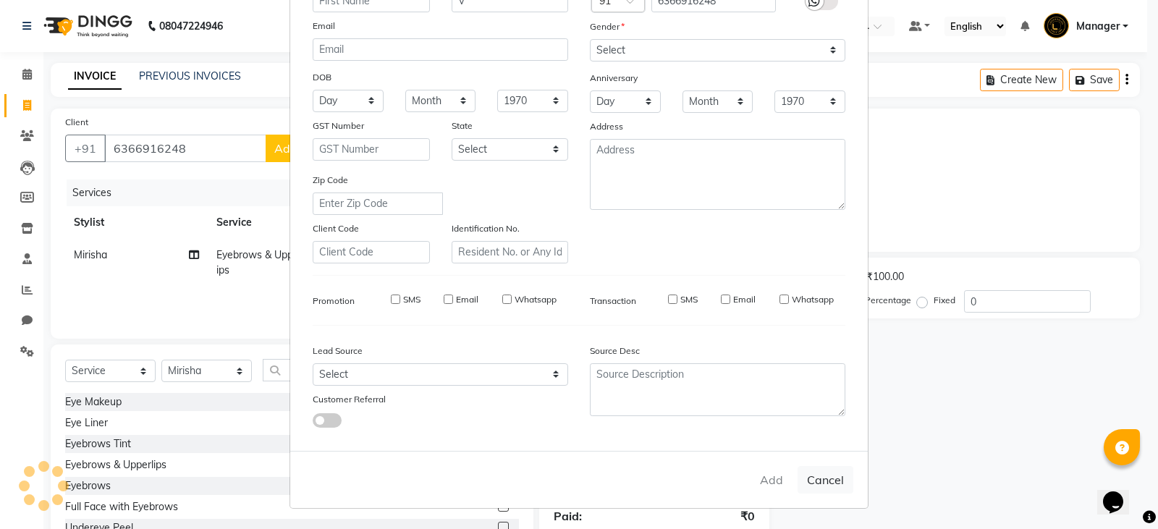
select select
checkbox input "false"
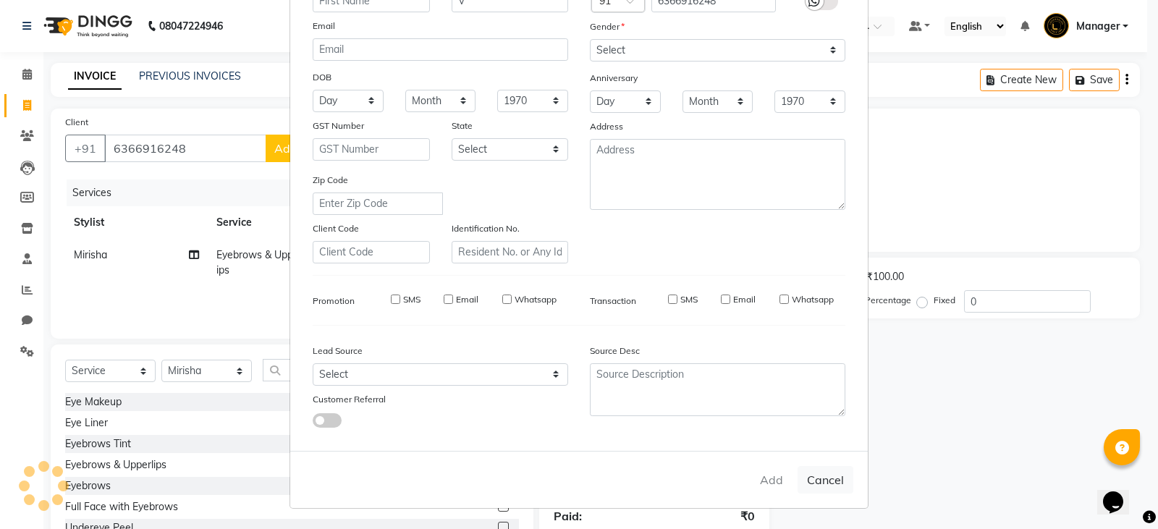
checkbox input "false"
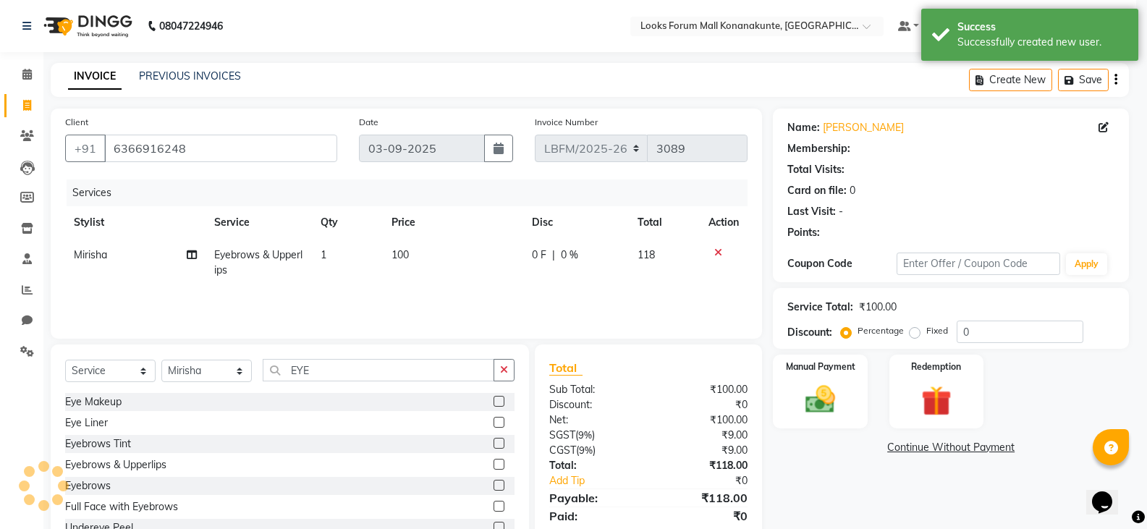
select select "1: Object"
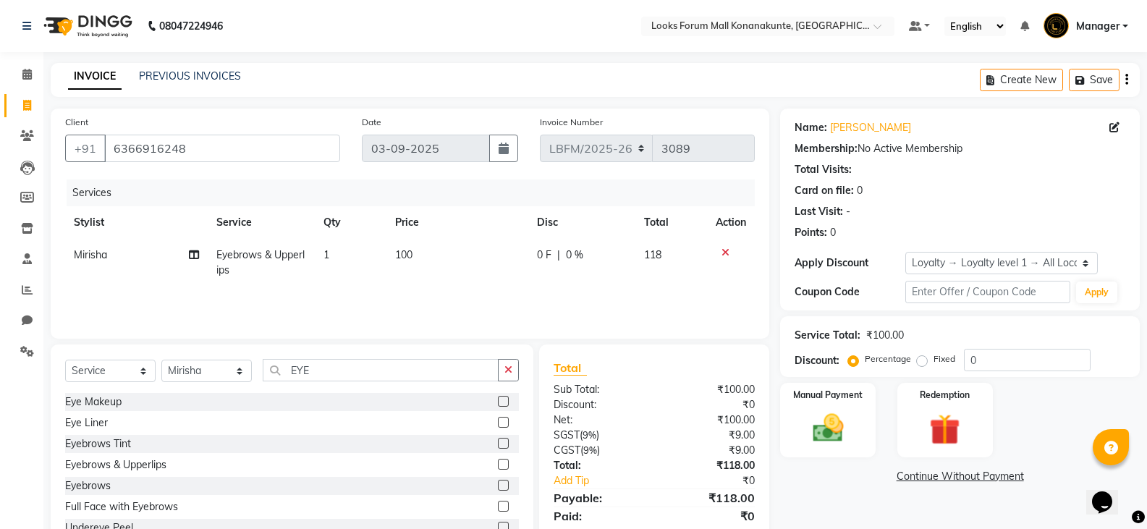
click at [328, 258] on span "1" at bounding box center [326, 254] width 6 height 13
select select "90396"
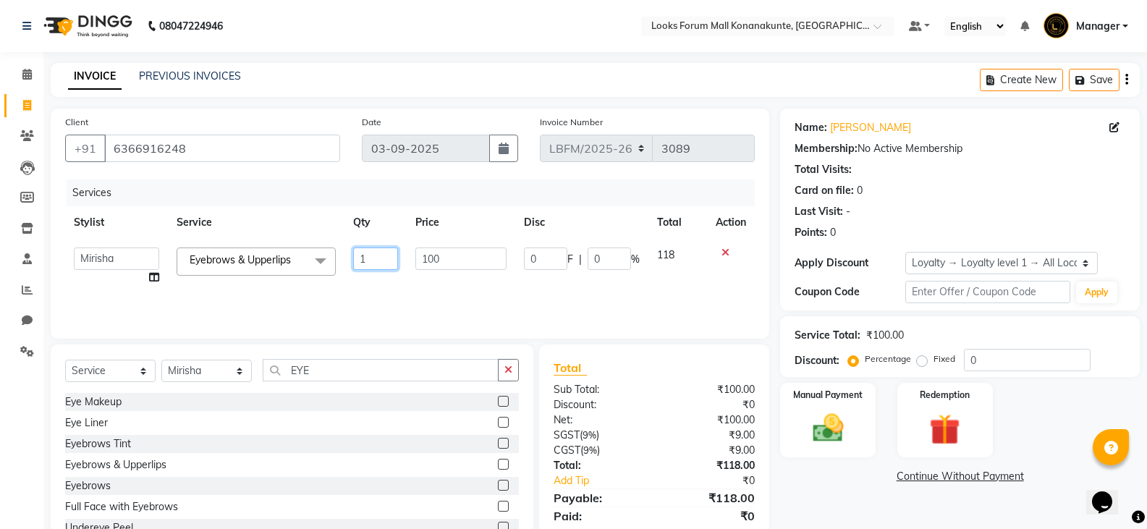
click at [382, 256] on input "1" at bounding box center [375, 258] width 45 height 22
type input "2"
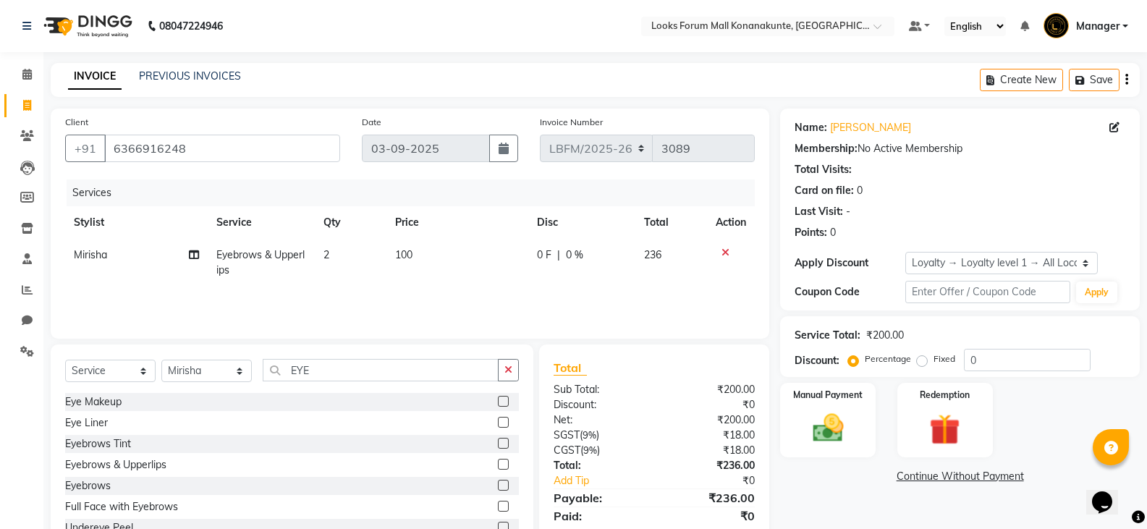
click at [404, 255] on span "100" at bounding box center [403, 254] width 17 height 13
select select "90396"
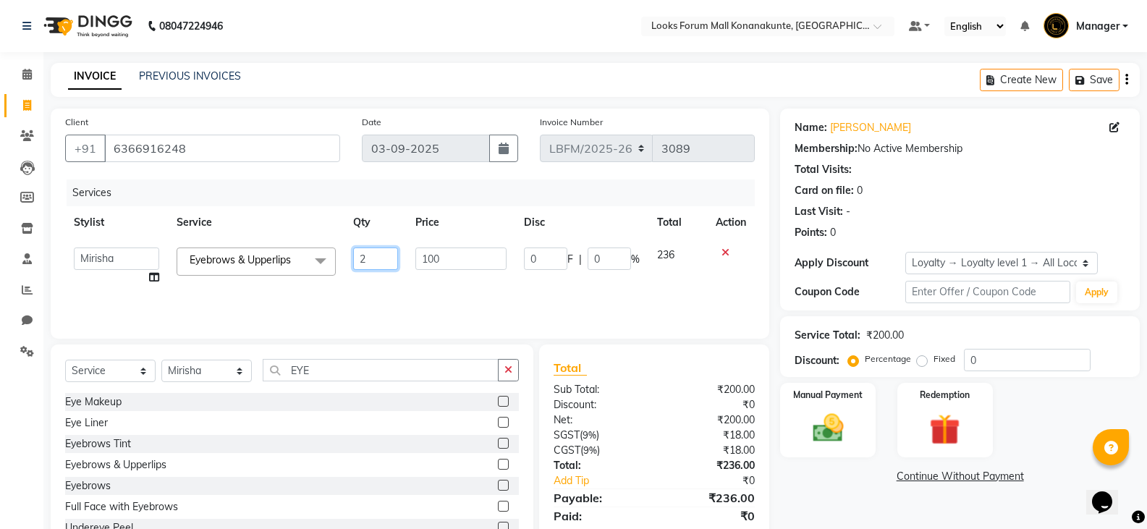
click at [387, 258] on input "2" at bounding box center [375, 258] width 45 height 22
type input "1"
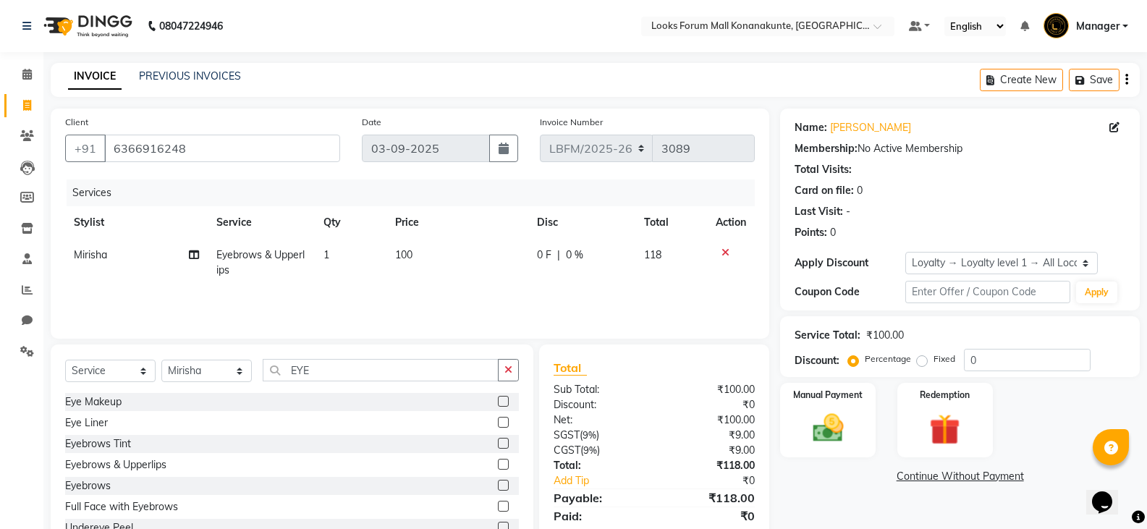
click at [441, 257] on td "100" at bounding box center [457, 263] width 143 height 48
select select "90396"
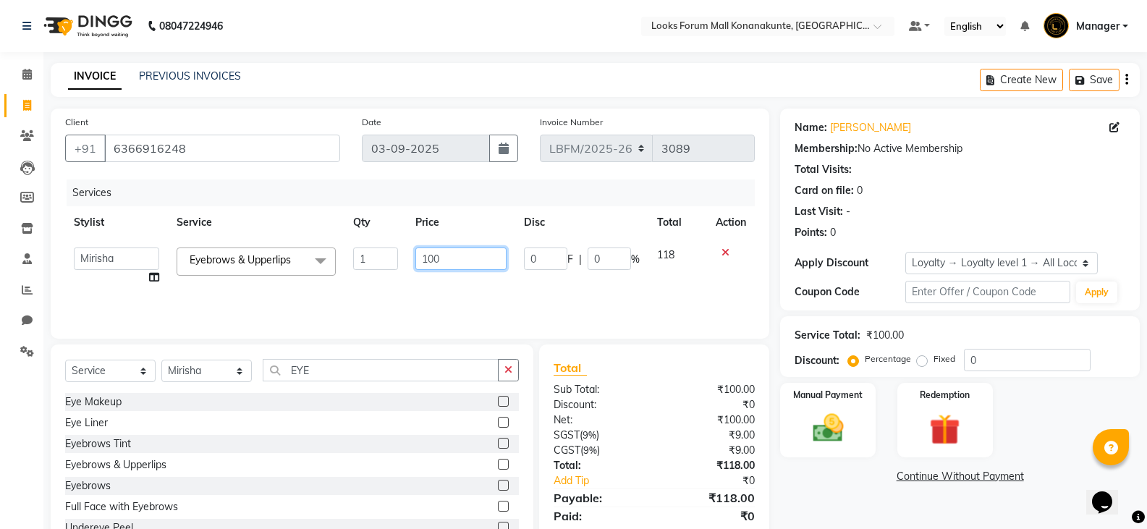
click at [437, 255] on input "100" at bounding box center [460, 258] width 90 height 22
type input "1"
type input "410"
click at [844, 441] on img at bounding box center [827, 428] width 51 height 37
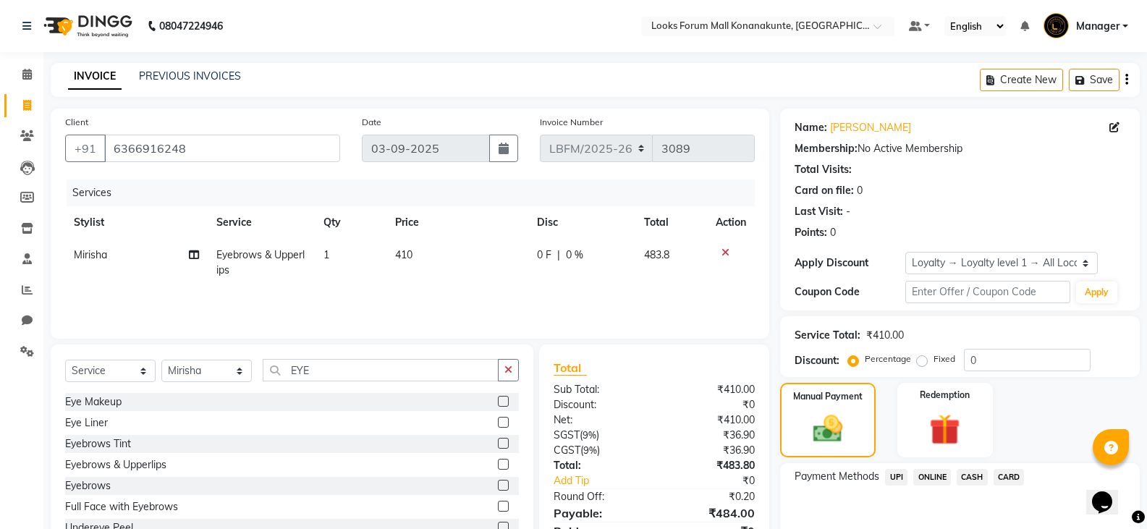
scroll to position [72, 0]
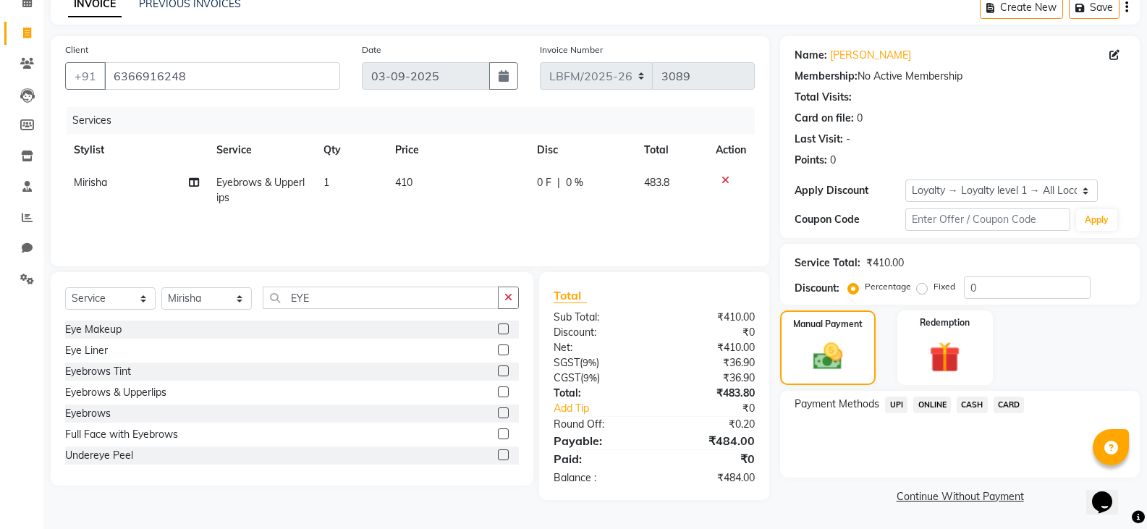
click at [1017, 403] on span "CARD" at bounding box center [1008, 404] width 31 height 17
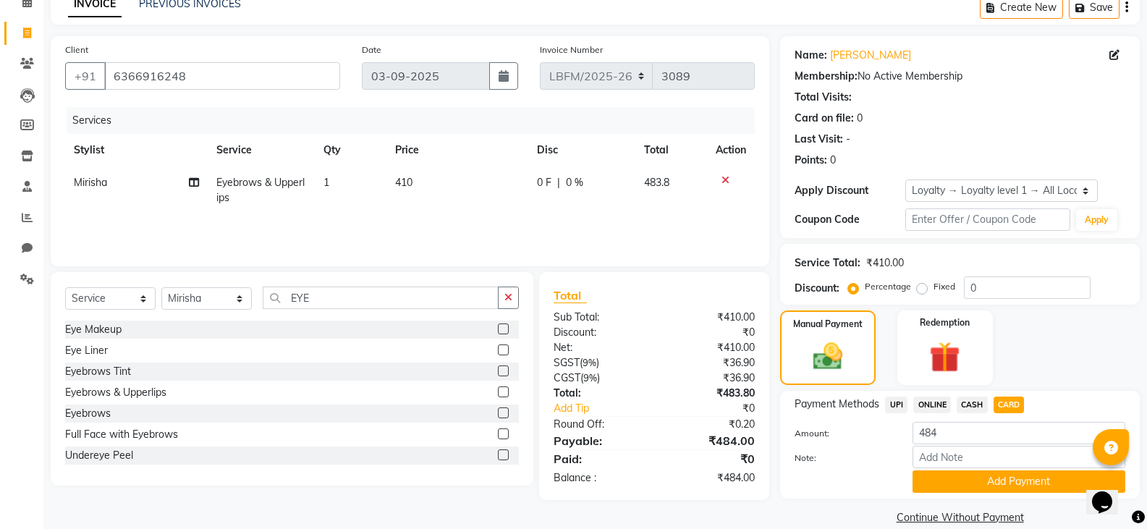
click at [1000, 477] on button "Add Payment" at bounding box center [1018, 481] width 213 height 22
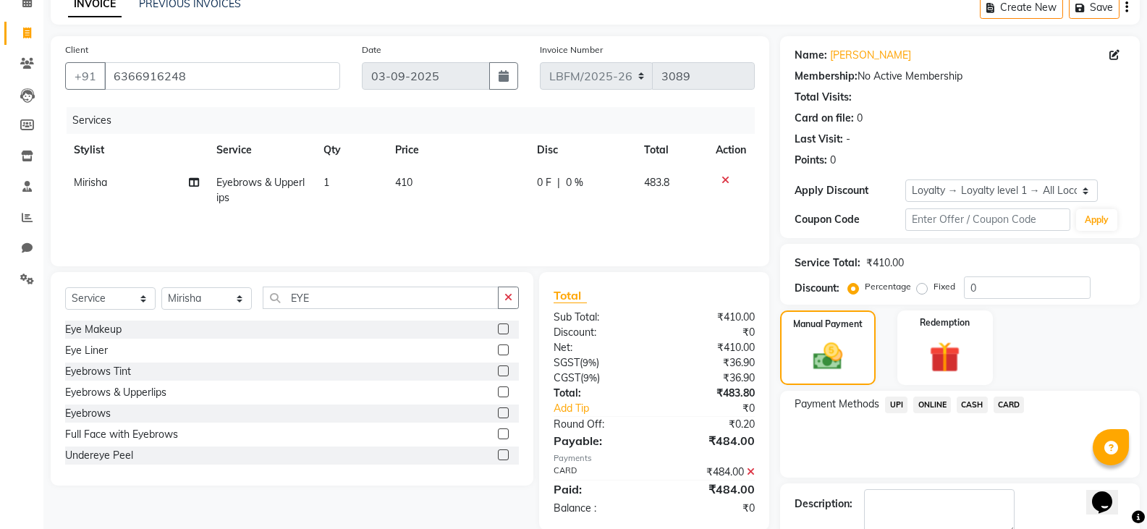
scroll to position [145, 0]
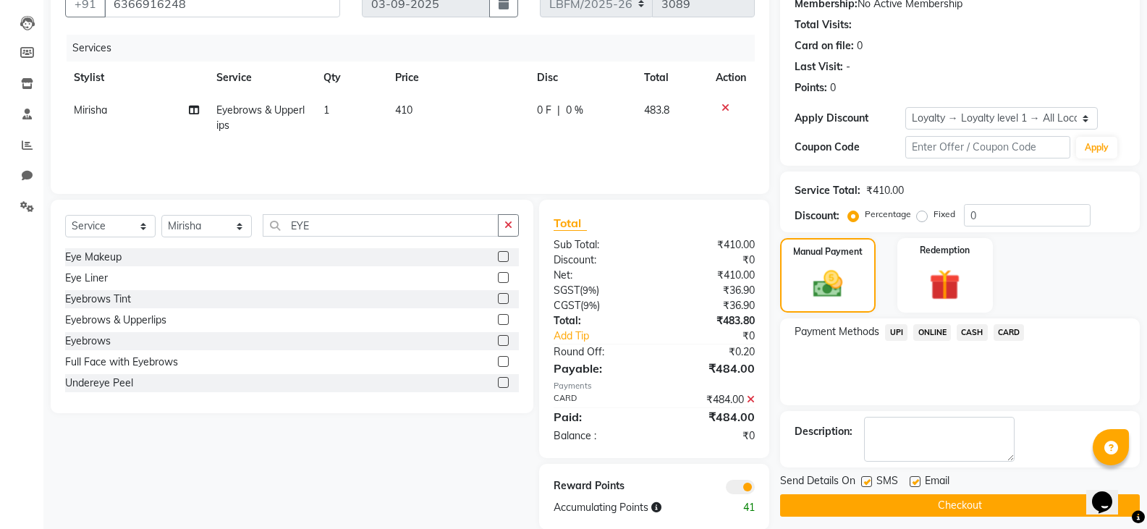
click at [949, 505] on button "Checkout" at bounding box center [960, 505] width 360 height 22
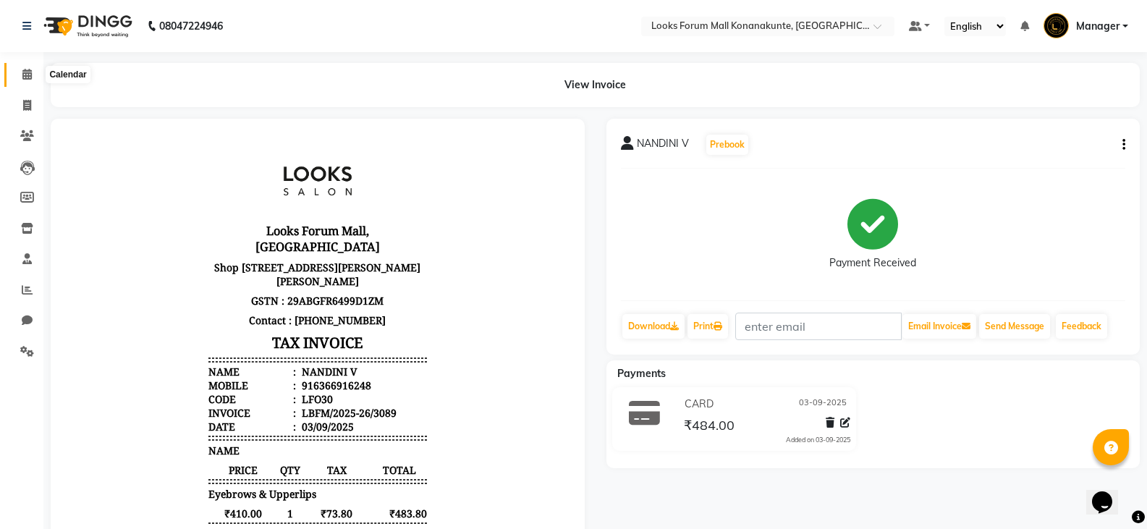
drag, startPoint x: 27, startPoint y: 74, endPoint x: 75, endPoint y: 75, distance: 47.8
click at [27, 74] on icon at bounding box center [26, 74] width 9 height 11
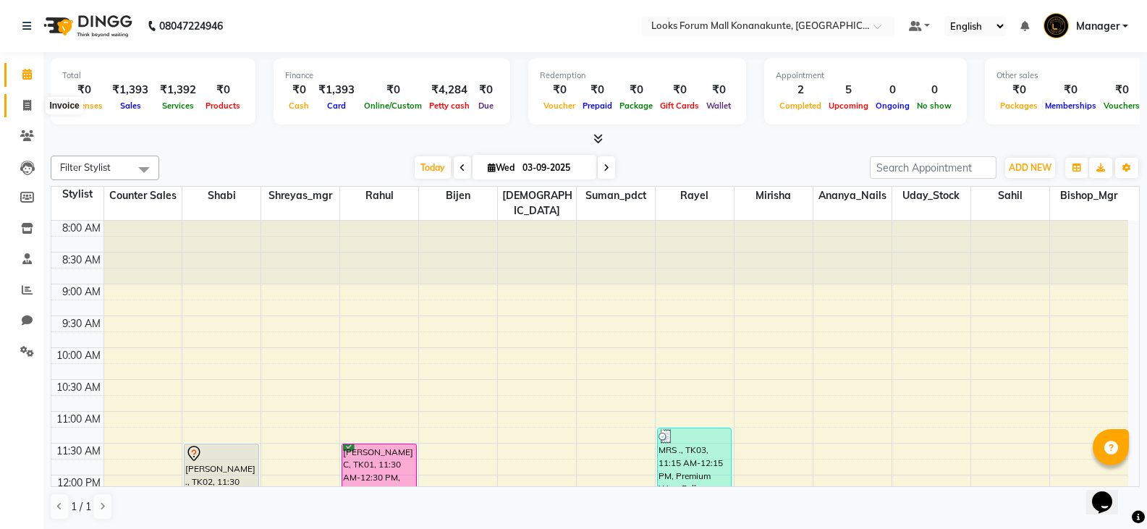
click at [25, 101] on icon at bounding box center [27, 105] width 8 height 11
select select "service"
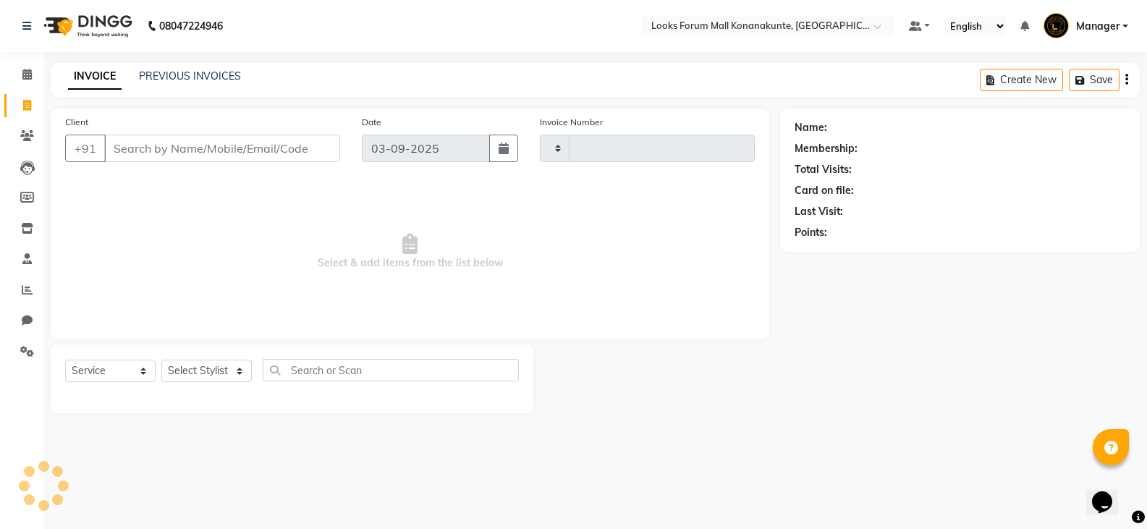
type input "3090"
select select "8945"
click at [166, 149] on input "Client" at bounding box center [223, 148] width 239 height 27
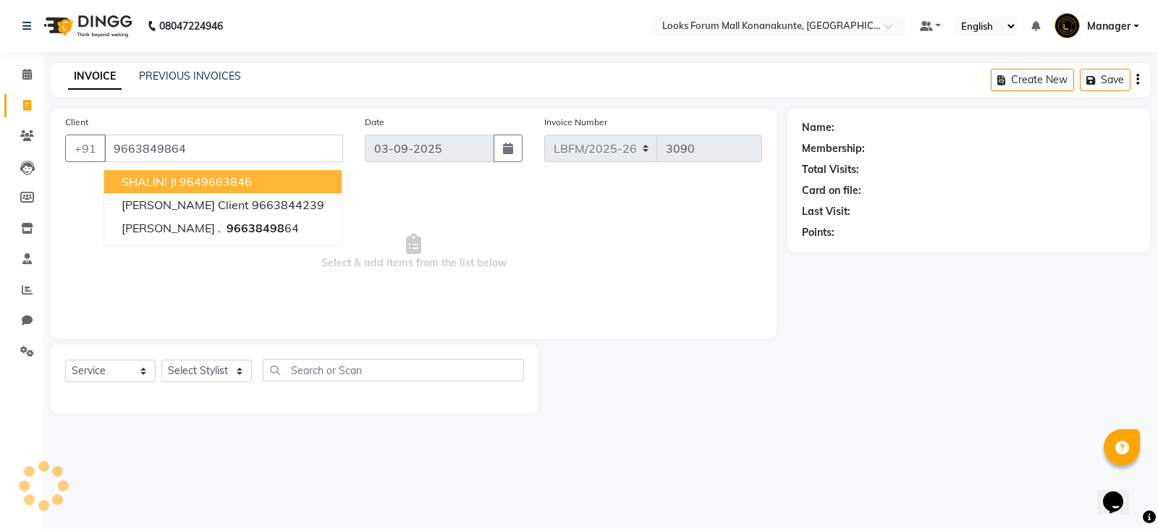
type input "9663849864"
select select "1: Object"
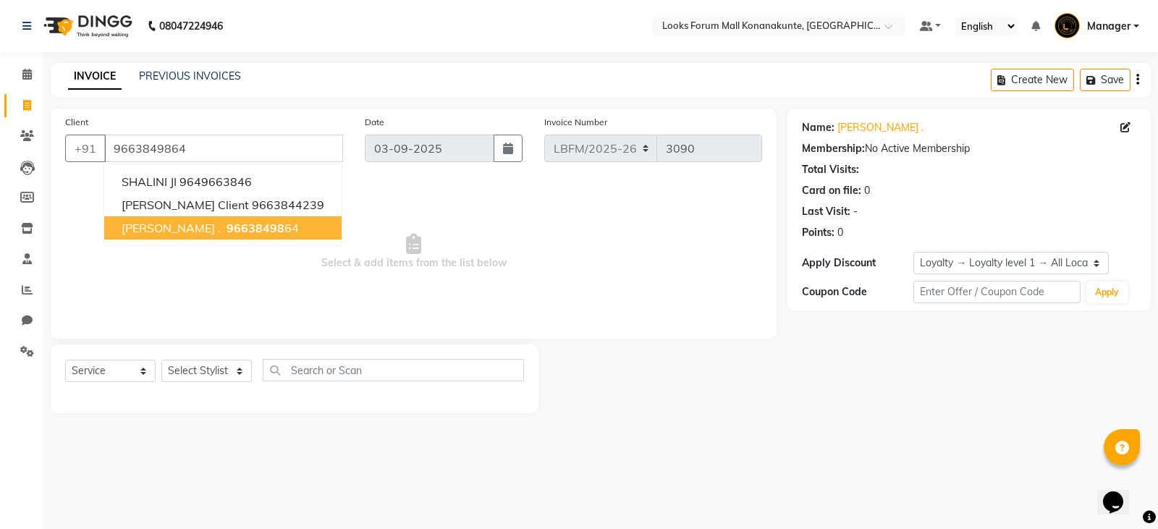
click at [226, 233] on span "96638498" at bounding box center [255, 228] width 58 height 14
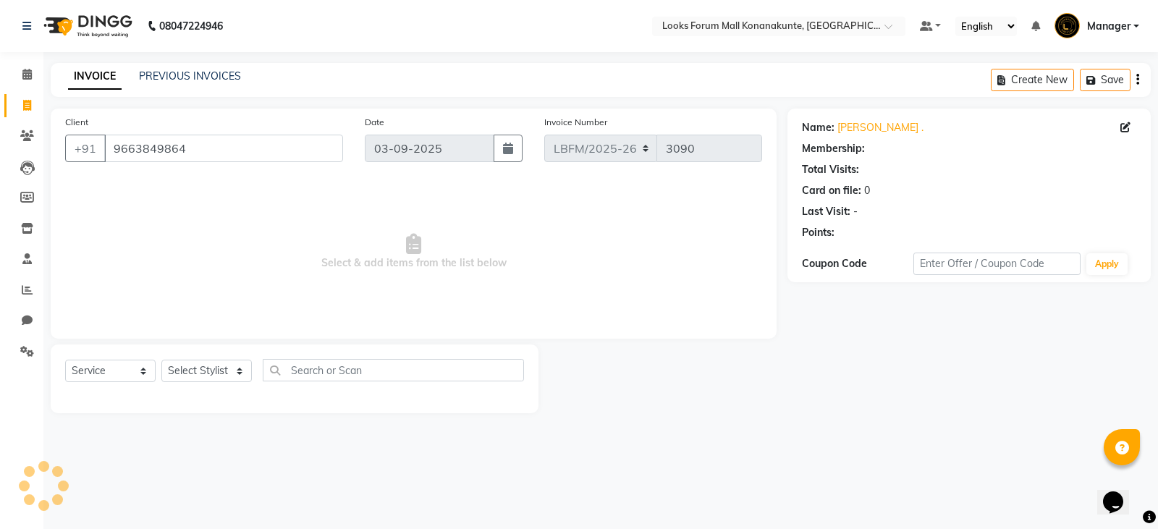
select select "1: Object"
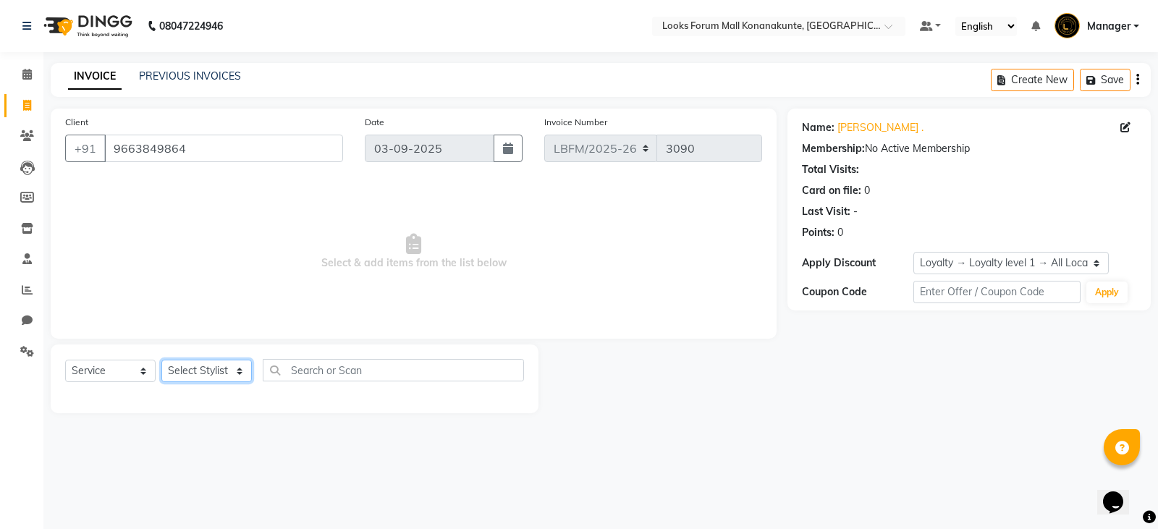
click at [207, 373] on select "Select Stylist Ananya_Nails [PERSON_NAME] Bijen Bishop_Mgr Counter Sales Manage…" at bounding box center [206, 371] width 90 height 22
select select "90388"
click at [161, 360] on select "Select Stylist Ananya_Nails [PERSON_NAME] Bijen Bishop_Mgr Counter Sales Manage…" at bounding box center [206, 371] width 90 height 22
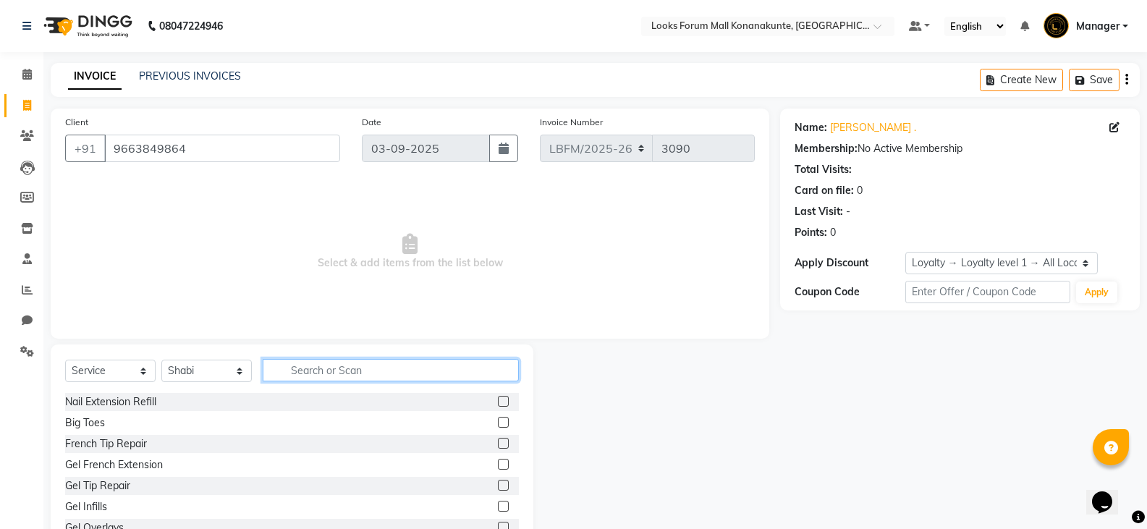
click at [313, 365] on input "text" at bounding box center [391, 370] width 256 height 22
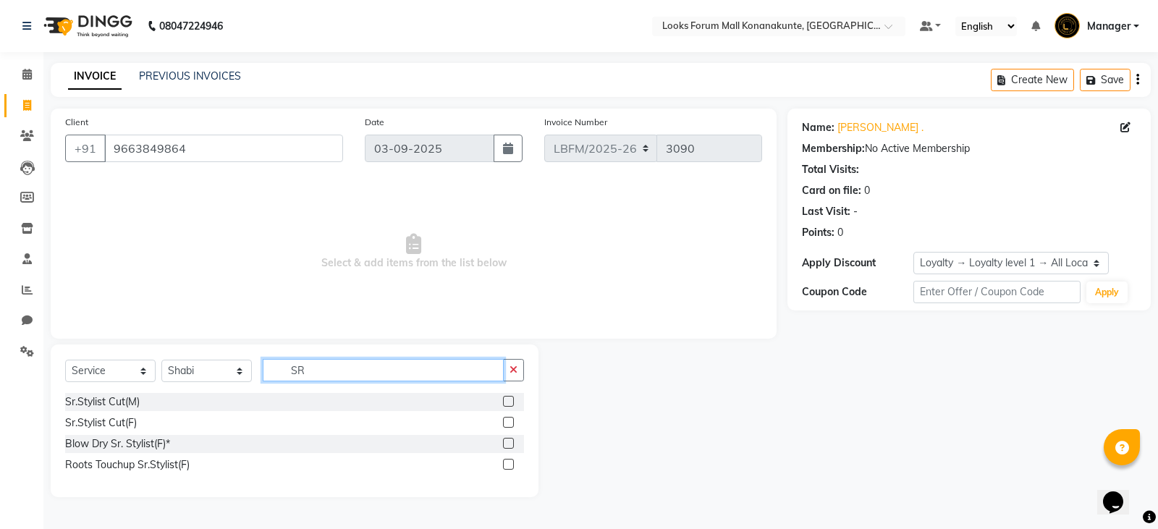
type input "SR"
click at [507, 423] on label at bounding box center [508, 422] width 11 height 11
click at [507, 423] on input "checkbox" at bounding box center [507, 422] width 9 height 9
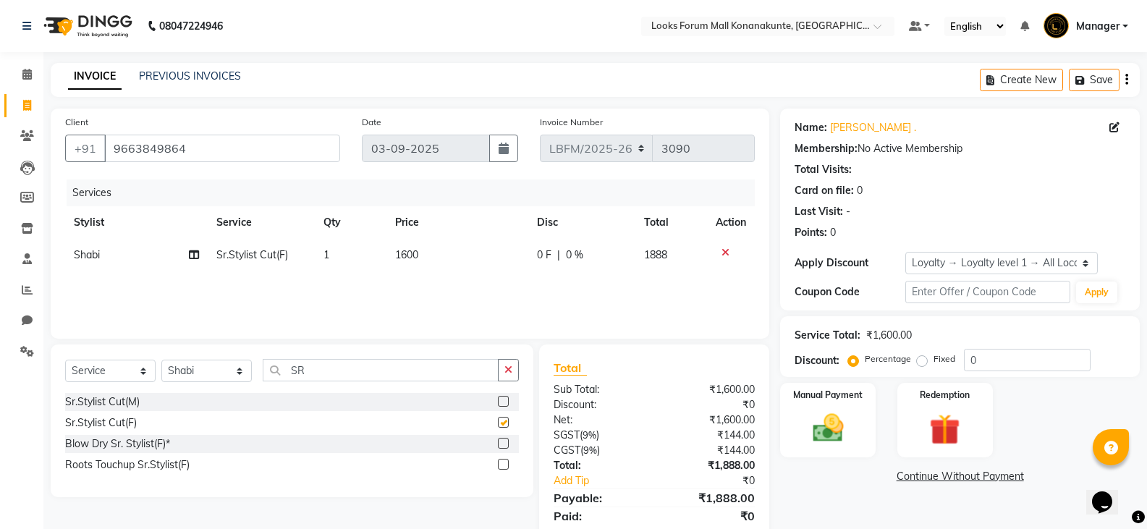
checkbox input "false"
click at [360, 373] on input "SR" at bounding box center [381, 370] width 236 height 22
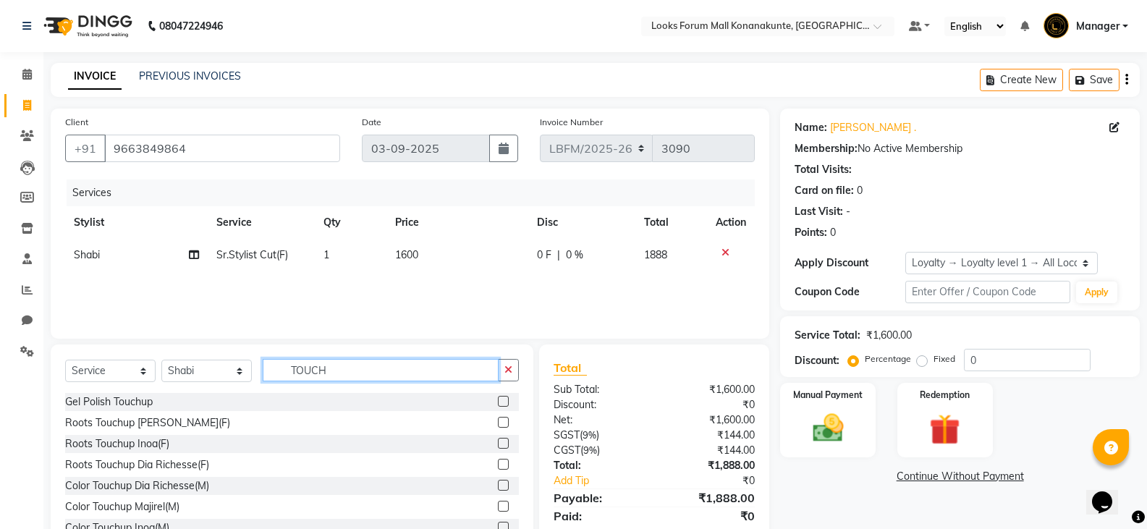
type input "TOUCH"
click at [498, 525] on label at bounding box center [503, 527] width 11 height 11
click at [498, 525] on input "checkbox" at bounding box center [502, 527] width 9 height 9
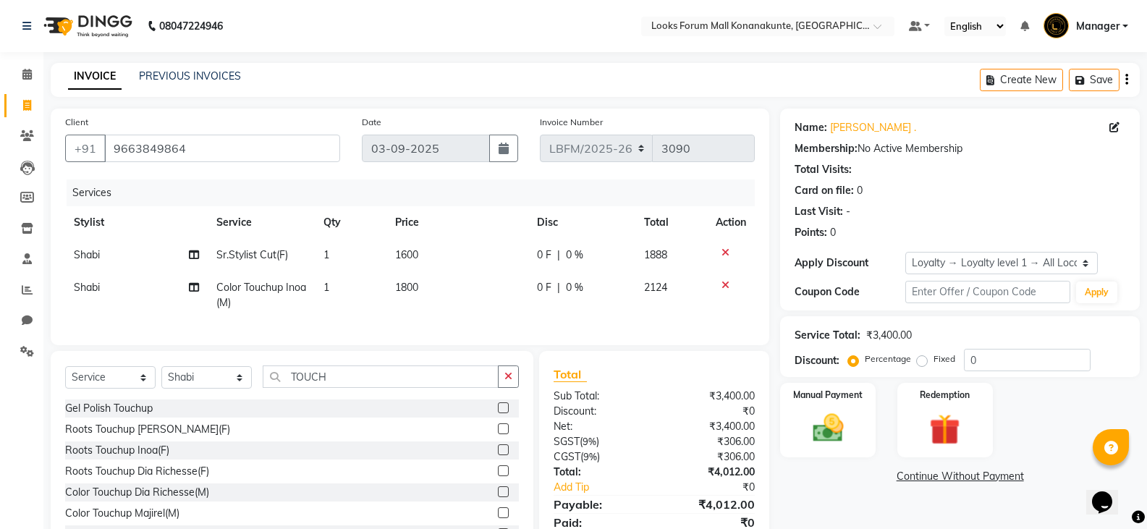
checkbox input "false"
click at [414, 248] on span "1600" at bounding box center [406, 254] width 23 height 13
select select "90388"
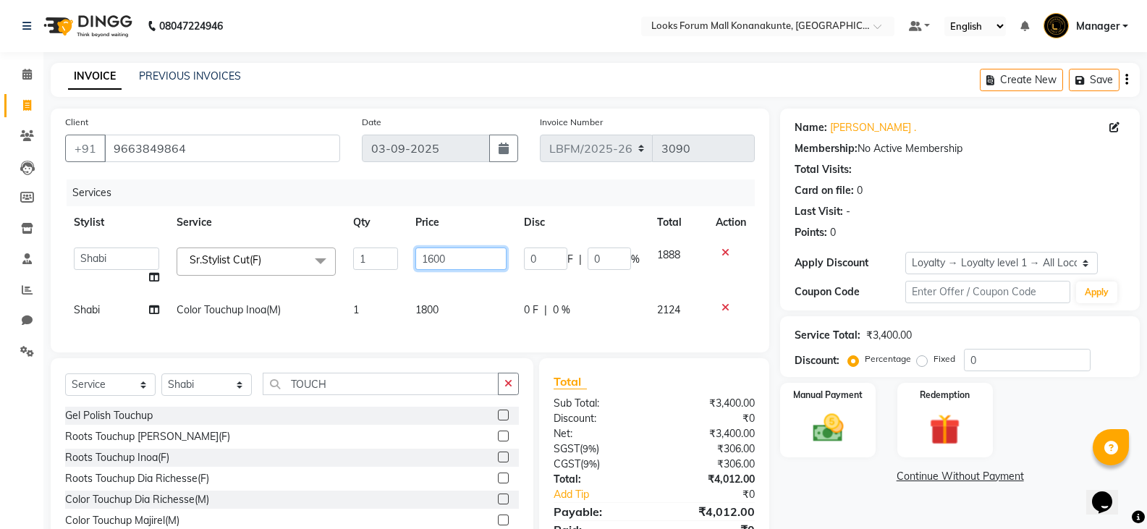
click at [444, 258] on input "1600" at bounding box center [460, 258] width 90 height 22
type input "1"
type input "2100"
click at [440, 310] on td "1800" at bounding box center [461, 310] width 108 height 33
select select "90388"
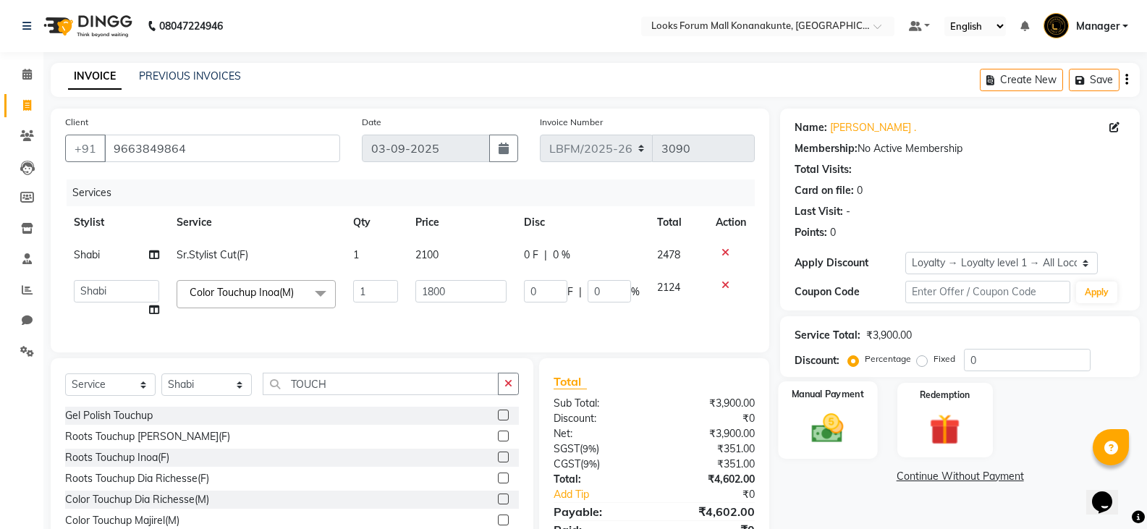
click at [833, 426] on img at bounding box center [827, 428] width 51 height 37
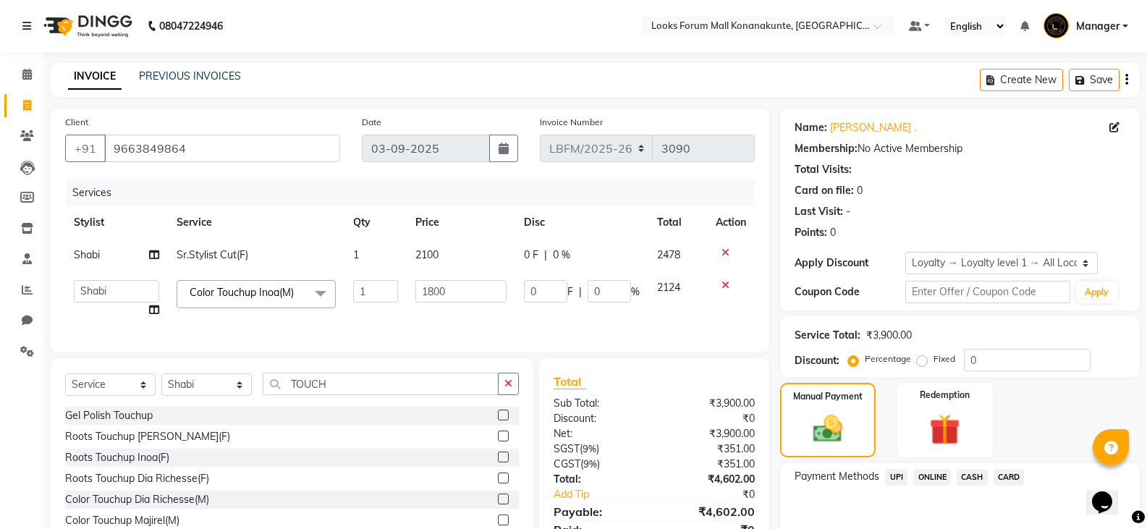
click at [1002, 477] on span "CARD" at bounding box center [1008, 477] width 31 height 17
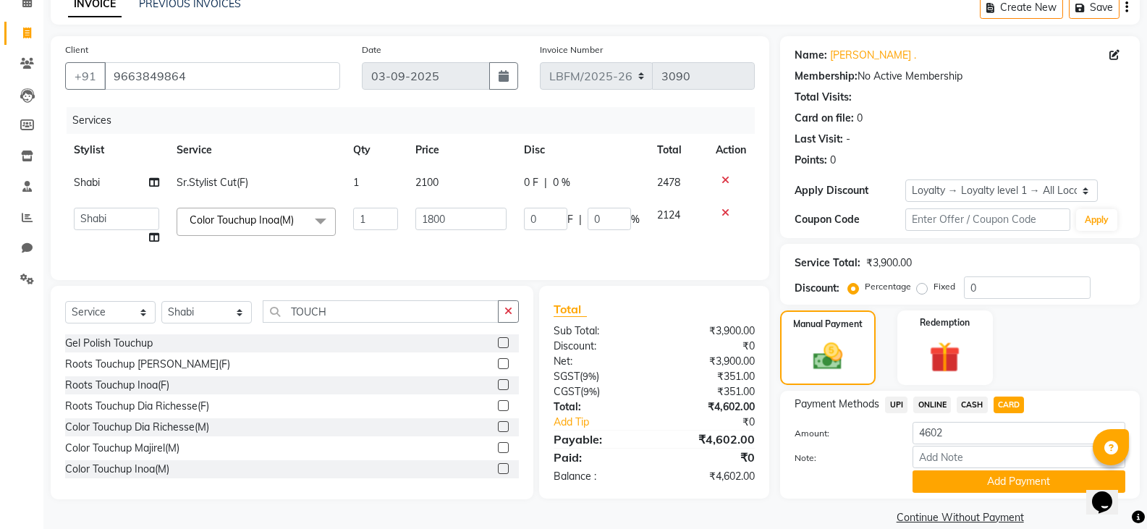
click at [599, 183] on div "0 F | 0 %" at bounding box center [582, 182] width 116 height 15
select select "90388"
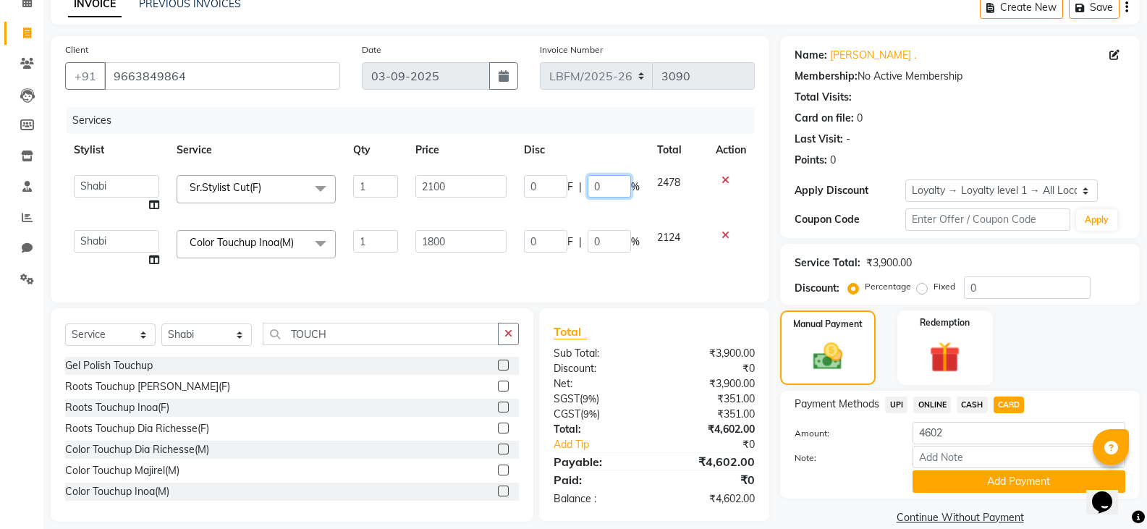
click at [611, 187] on input "0" at bounding box center [609, 186] width 43 height 22
type input "20"
click at [616, 242] on td "0 F | 0 %" at bounding box center [581, 248] width 133 height 55
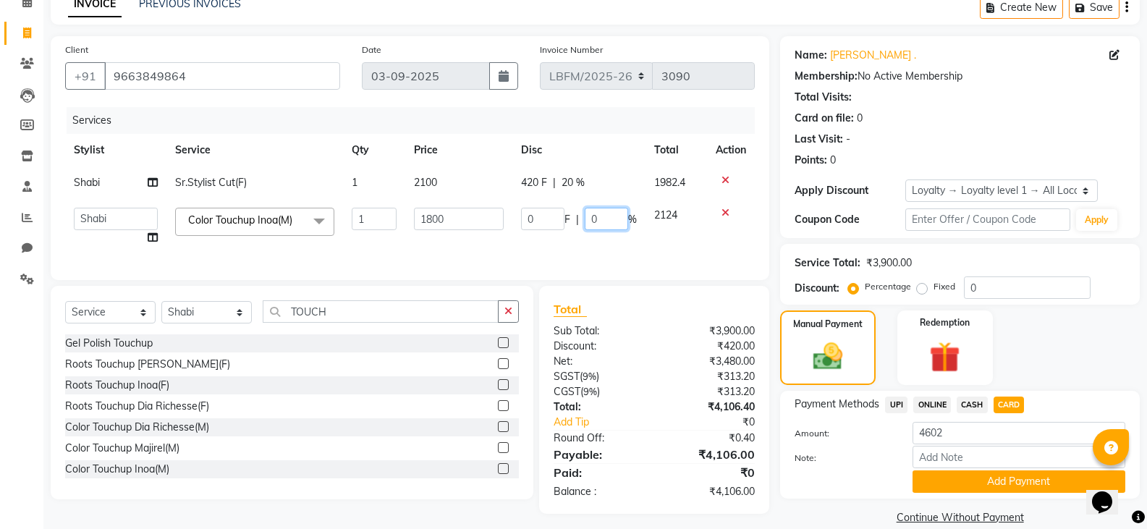
click at [593, 219] on input "0" at bounding box center [606, 219] width 43 height 22
type input "20"
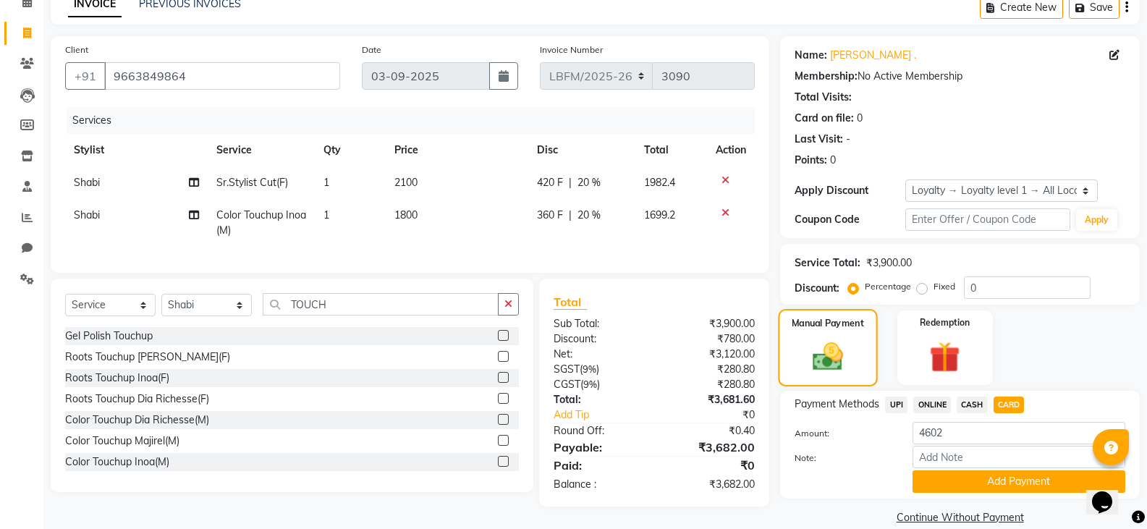
click at [835, 368] on img at bounding box center [827, 356] width 49 height 35
click at [972, 405] on span "CASH" at bounding box center [972, 404] width 31 height 17
type input "3682"
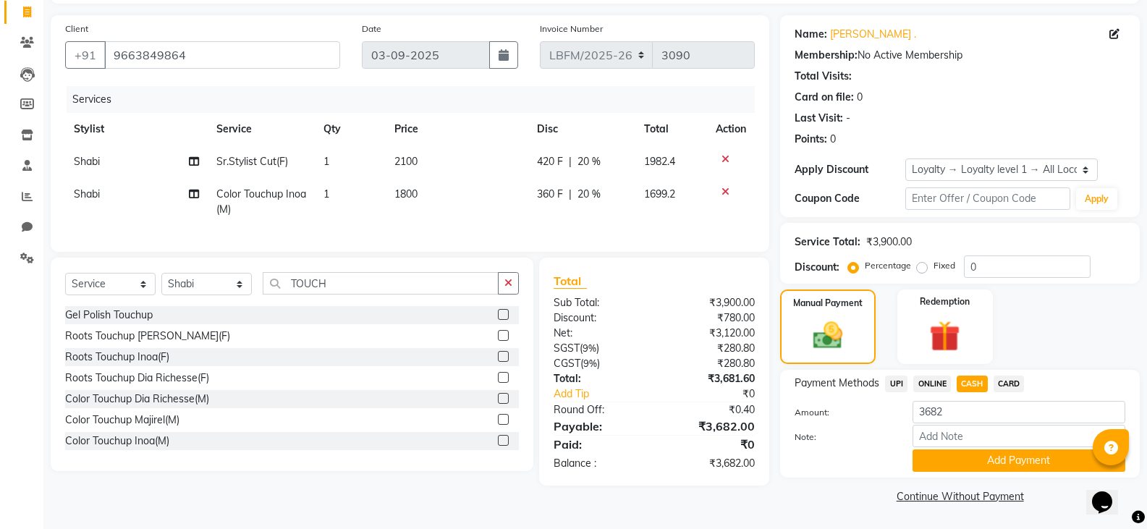
click at [1014, 390] on span "CARD" at bounding box center [1008, 384] width 31 height 17
click at [992, 464] on button "Add Payment" at bounding box center [1018, 460] width 213 height 22
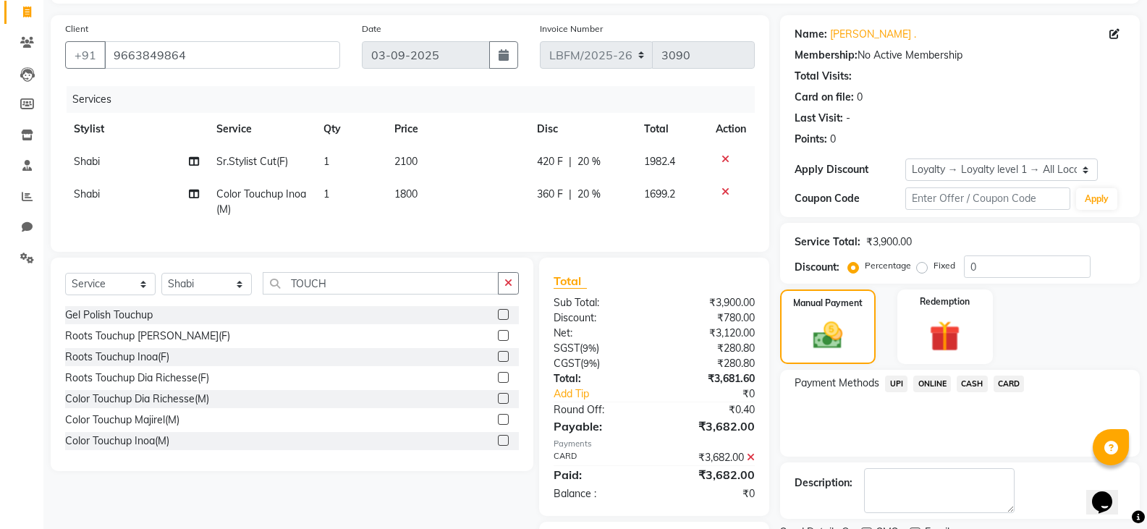
scroll to position [185, 0]
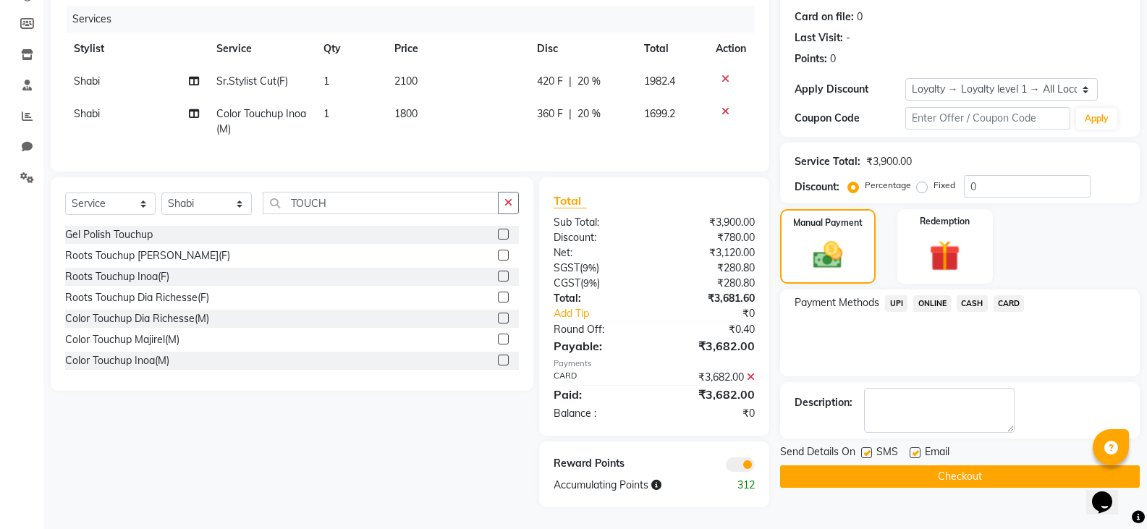
click at [930, 465] on button "Checkout" at bounding box center [960, 476] width 360 height 22
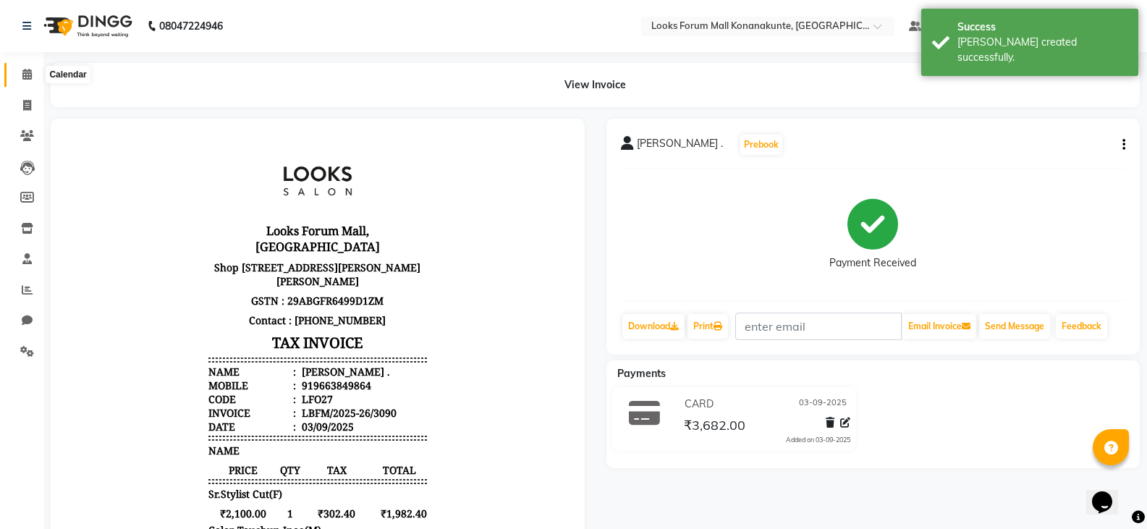
click at [30, 72] on icon at bounding box center [26, 74] width 9 height 11
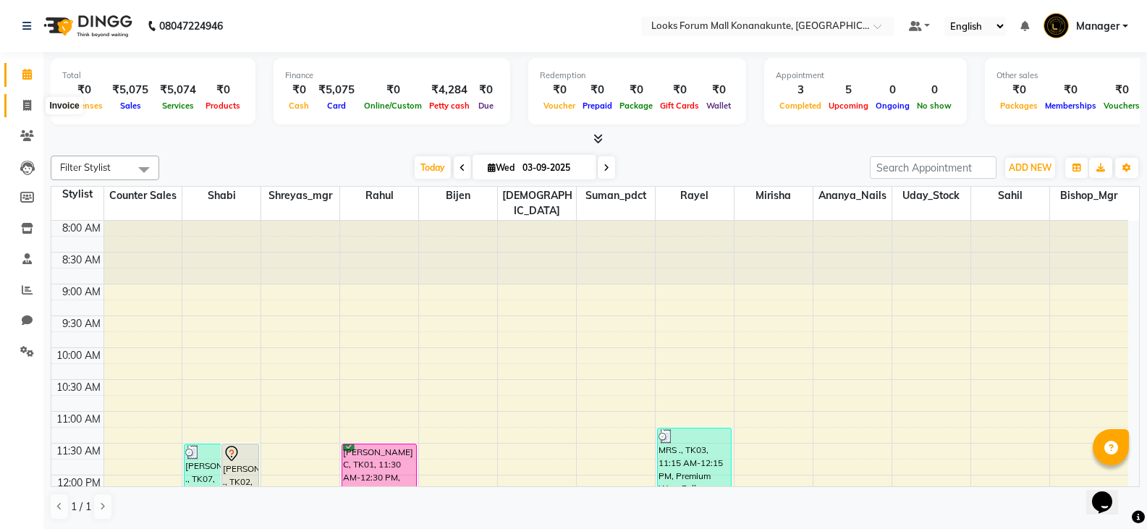
click at [33, 107] on span at bounding box center [26, 106] width 25 height 17
select select "service"
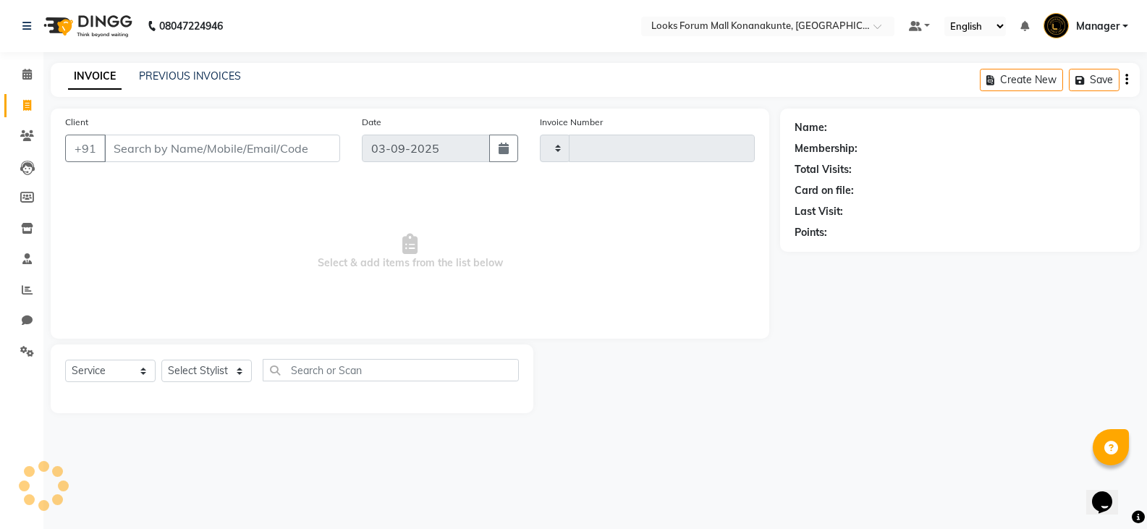
type input "3091"
select select "8945"
click at [273, 148] on input "Client" at bounding box center [223, 148] width 239 height 27
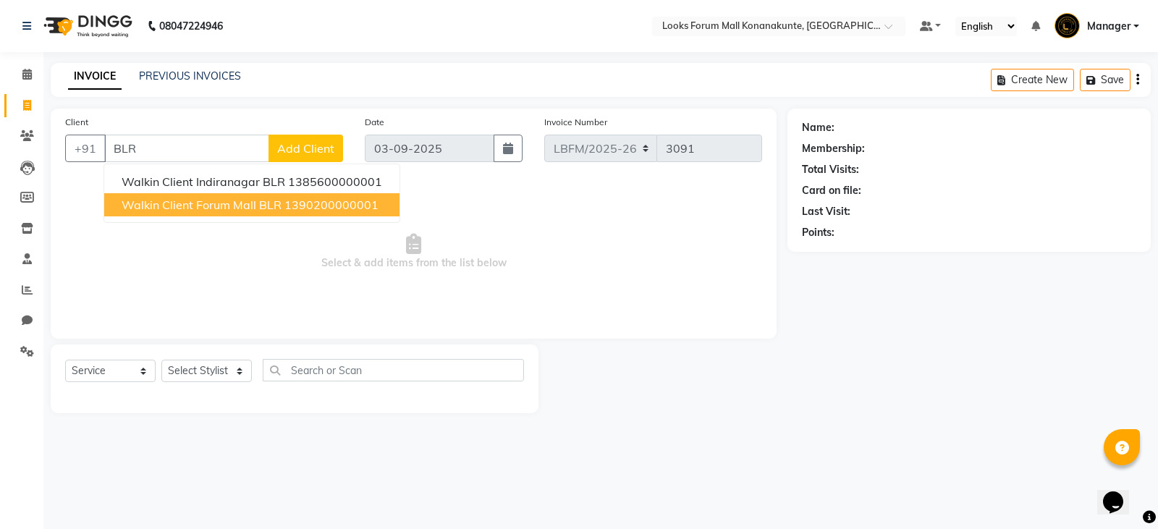
click at [321, 203] on ngb-highlight "1390200000001" at bounding box center [331, 205] width 94 height 14
type input "1390200000001"
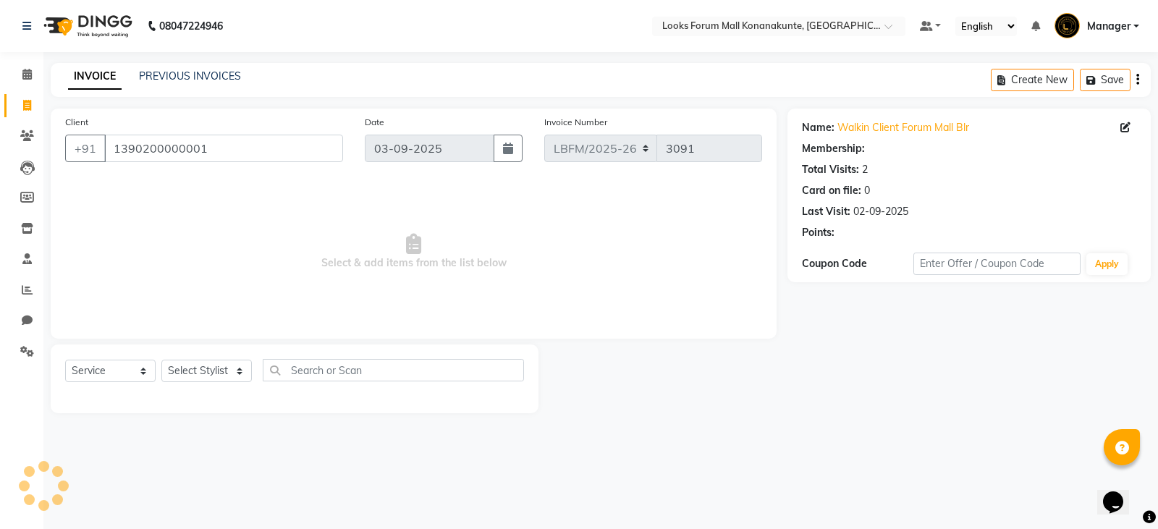
select select "1: Object"
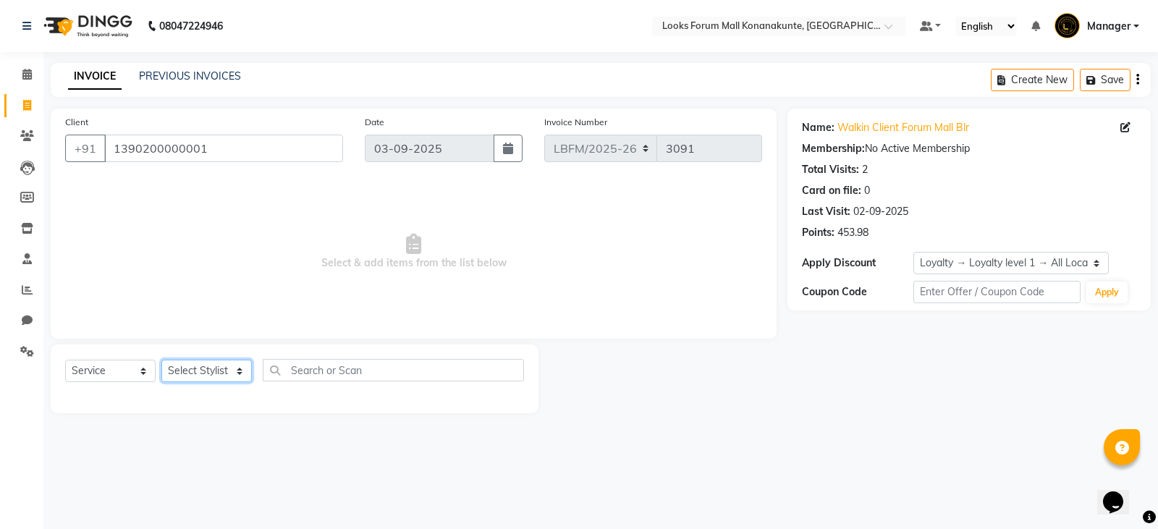
click at [228, 364] on select "Select Stylist Ananya_Nails [PERSON_NAME] Bijen Bishop_Mgr Counter Sales Manage…" at bounding box center [206, 371] width 90 height 22
select select "90400"
click at [161, 360] on select "Select Stylist Ananya_Nails [PERSON_NAME] Bijen Bishop_Mgr Counter Sales Manage…" at bounding box center [206, 371] width 90 height 22
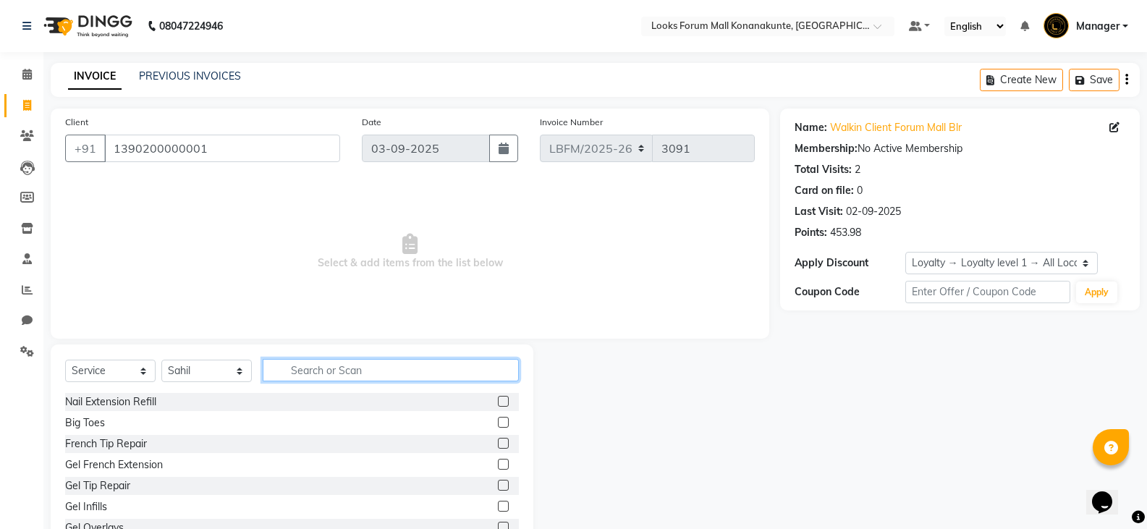
click at [305, 372] on input "text" at bounding box center [391, 370] width 256 height 22
type input "CUT"
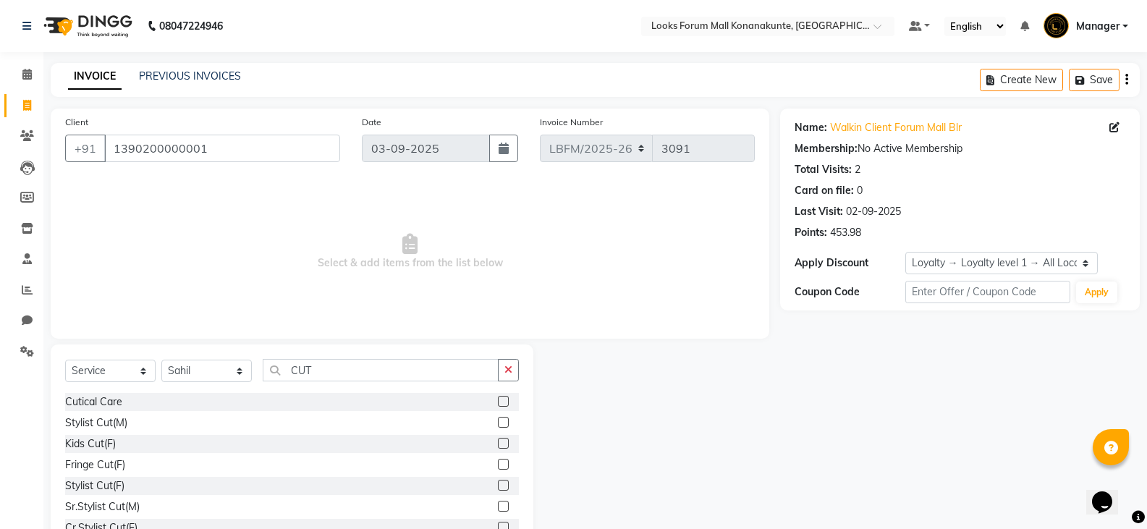
click at [197, 421] on div "Stylist Cut(M)" at bounding box center [292, 423] width 454 height 18
click at [498, 422] on label at bounding box center [503, 422] width 11 height 11
click at [498, 422] on input "checkbox" at bounding box center [502, 422] width 9 height 9
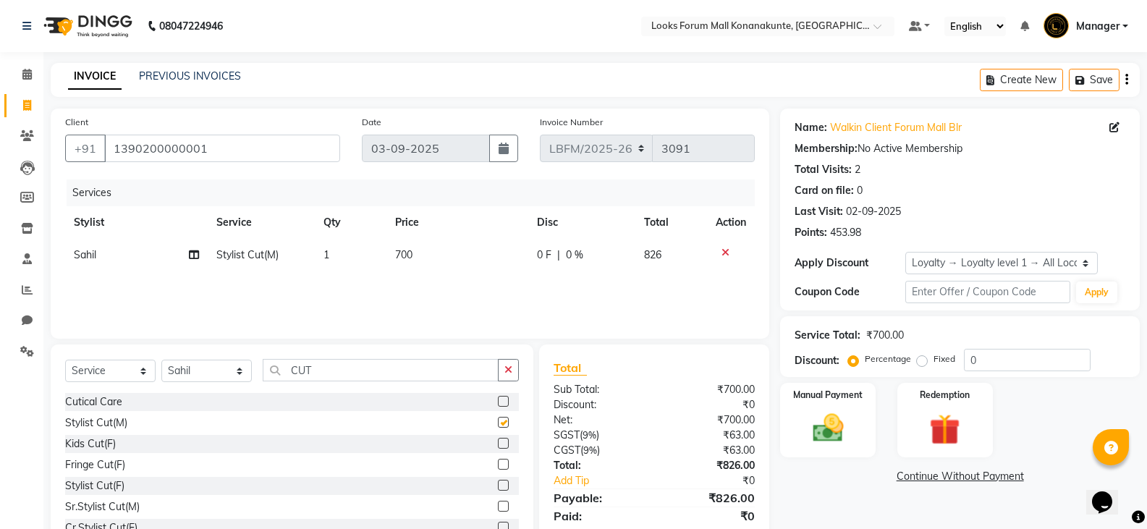
checkbox input "false"
click at [423, 247] on td "700" at bounding box center [457, 255] width 143 height 33
select select "90400"
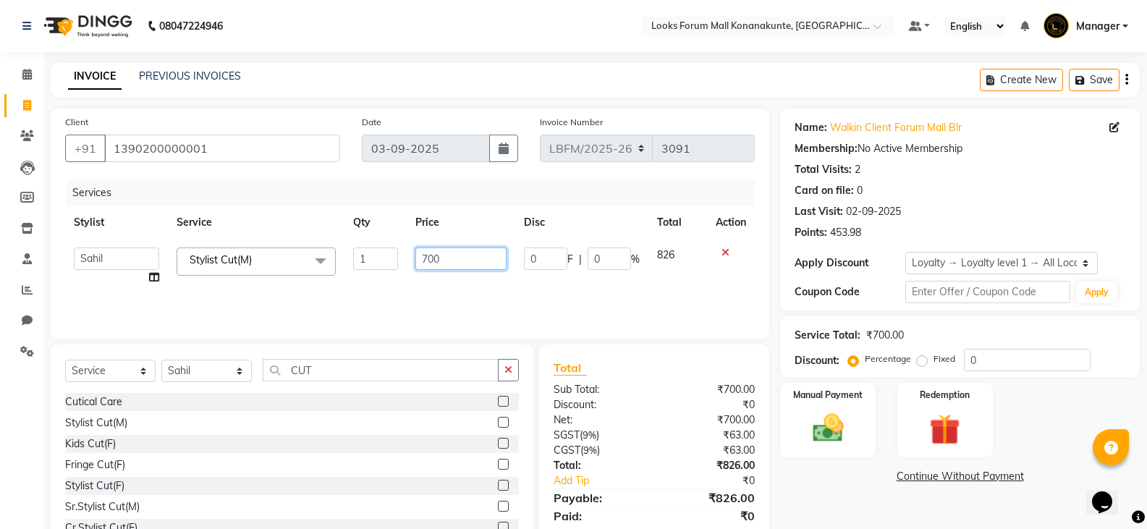
click at [460, 268] on input "700" at bounding box center [460, 258] width 90 height 22
type input "7"
type input "900"
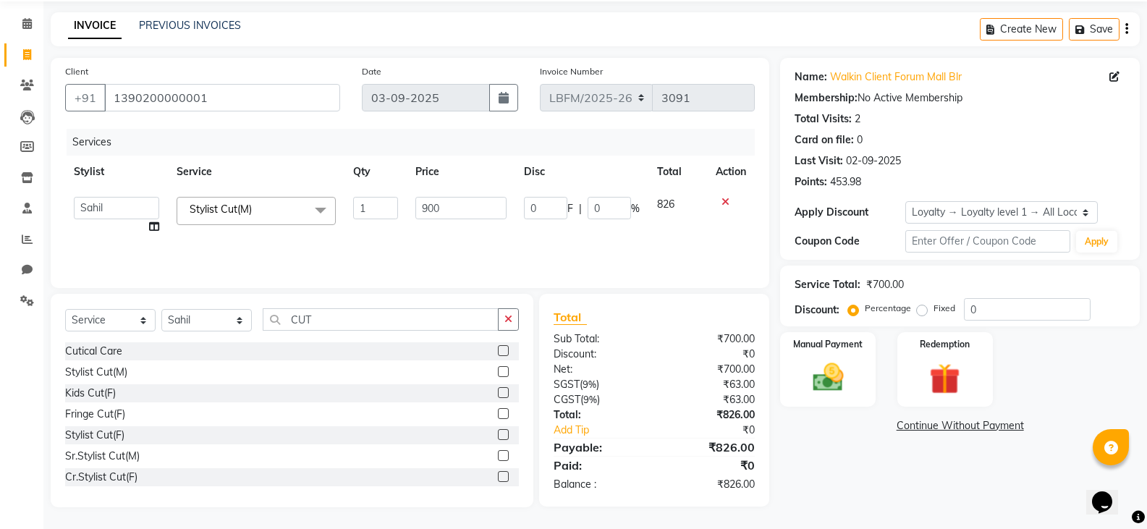
click at [551, 238] on div "Services Stylist Service Qty Price Disc Total Action Ananya_Nails [PERSON_NAME]…" at bounding box center [410, 201] width 690 height 145
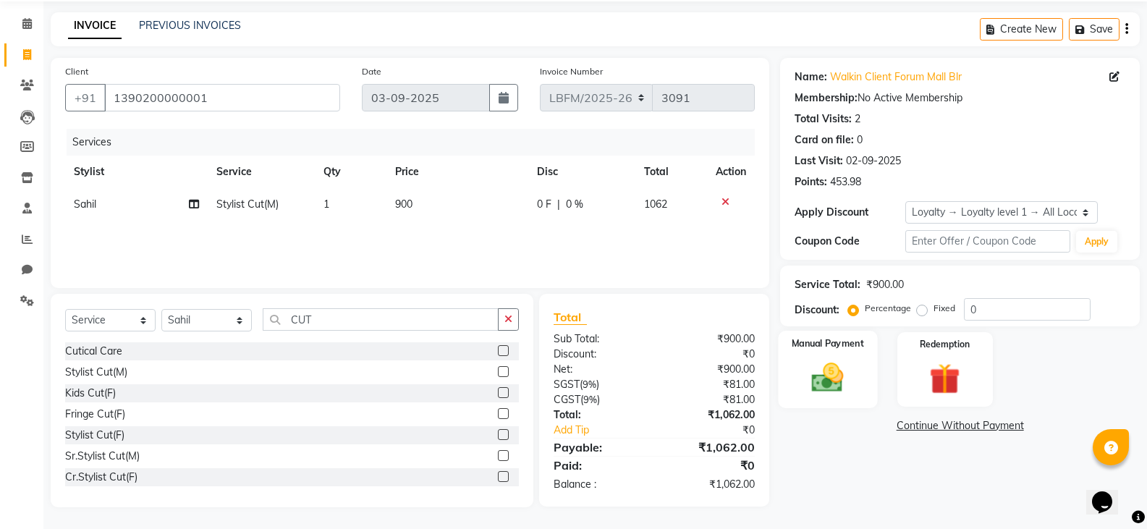
click at [823, 391] on img at bounding box center [827, 377] width 51 height 37
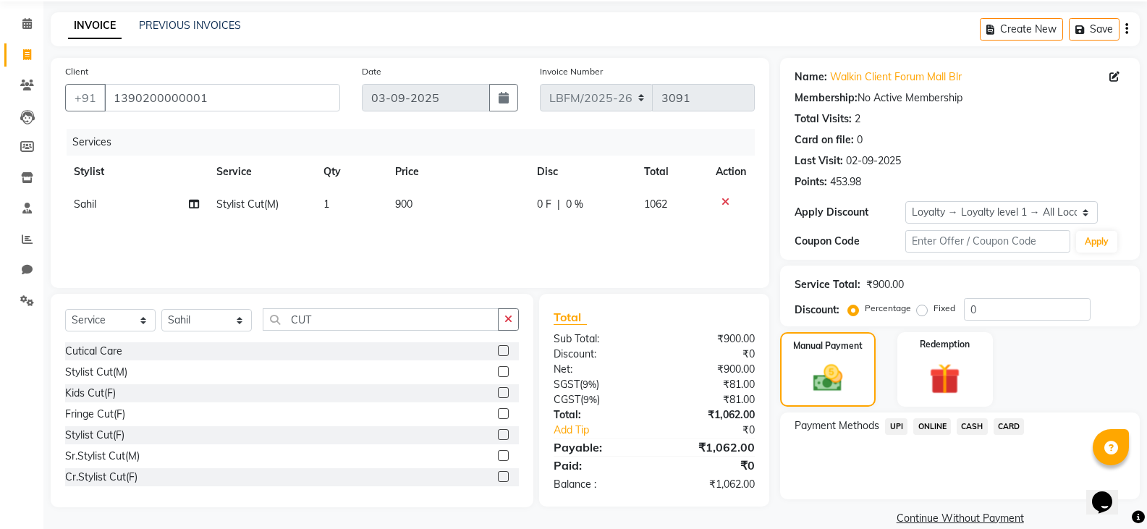
click at [967, 426] on span "CASH" at bounding box center [972, 426] width 31 height 17
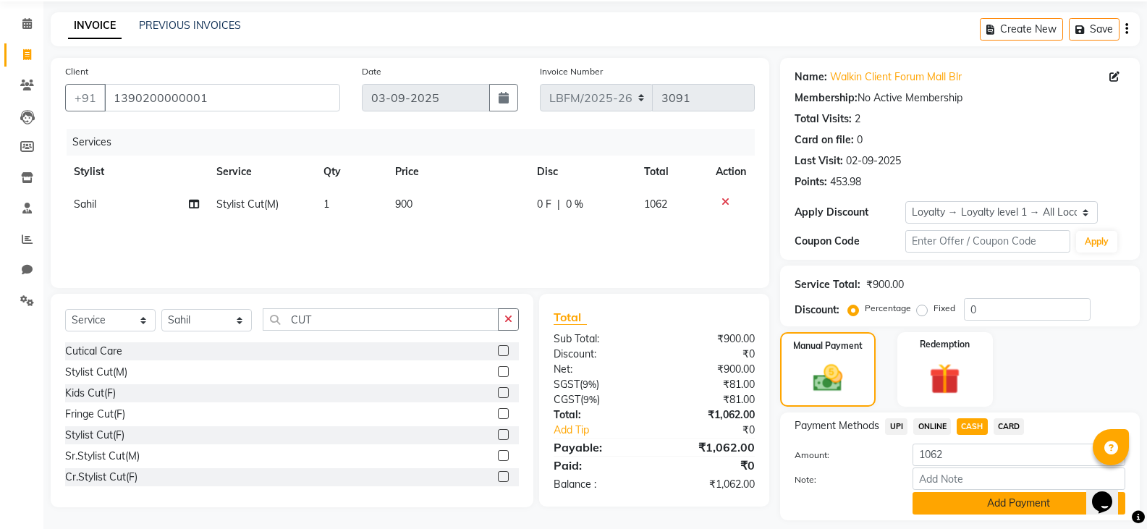
scroll to position [93, 0]
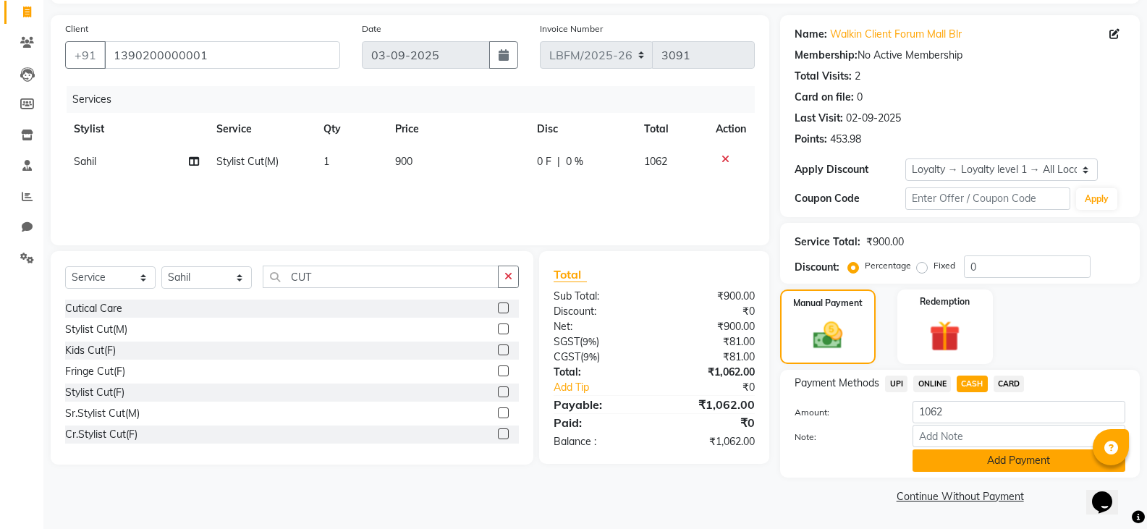
click at [988, 457] on button "Add Payment" at bounding box center [1018, 460] width 213 height 22
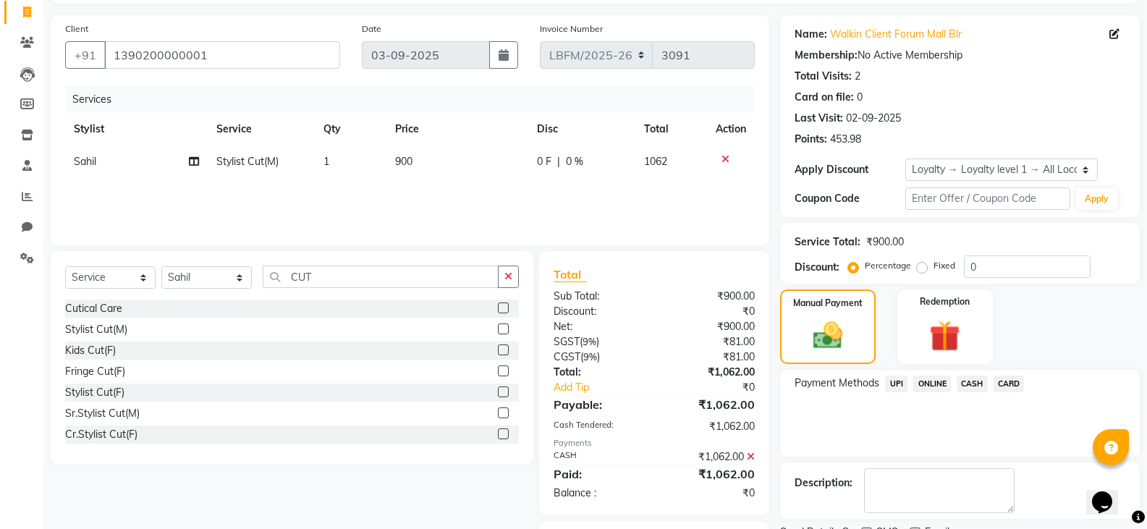
scroll to position [173, 0]
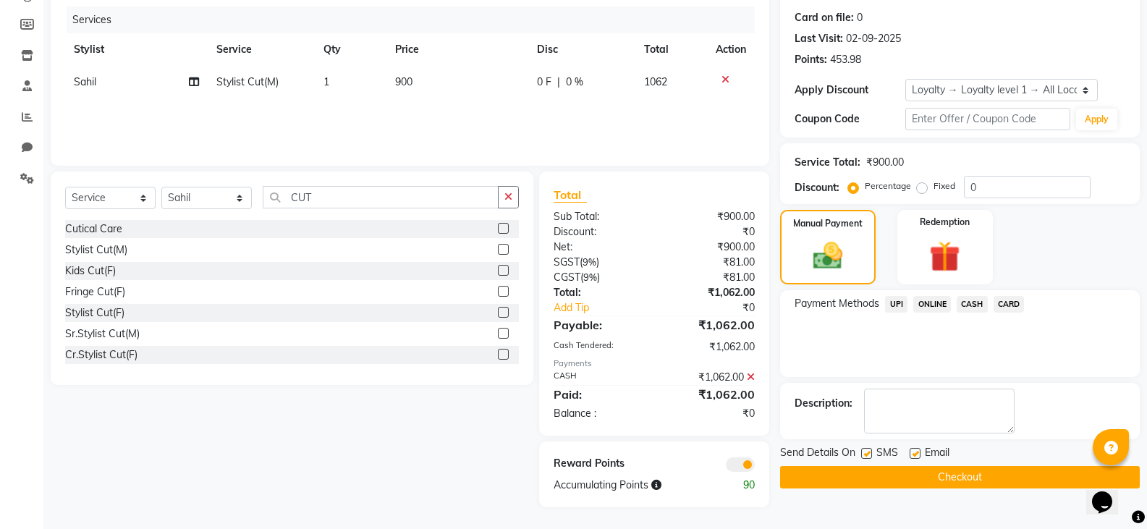
click at [958, 476] on button "Checkout" at bounding box center [960, 477] width 360 height 22
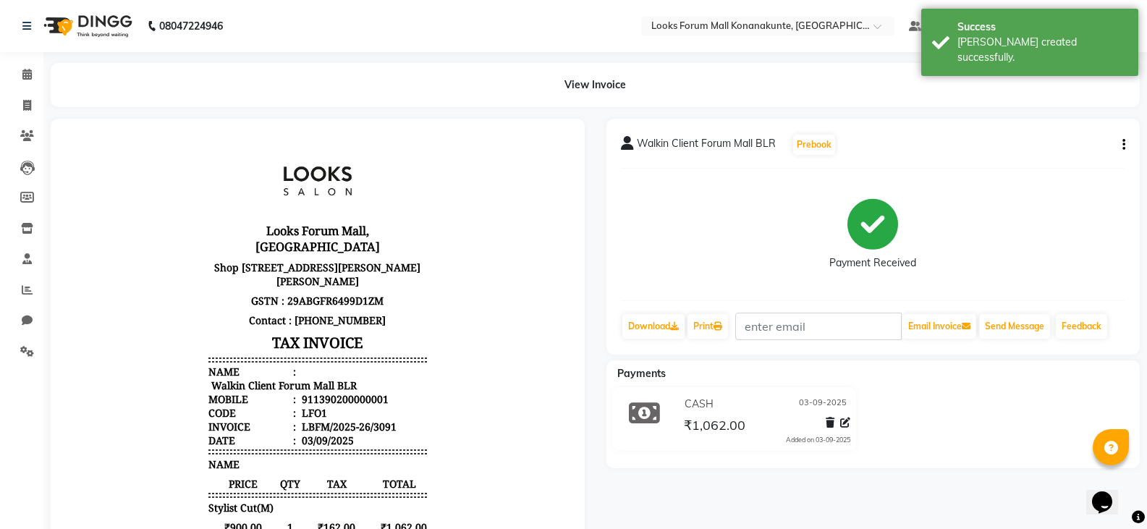
scroll to position [12, 0]
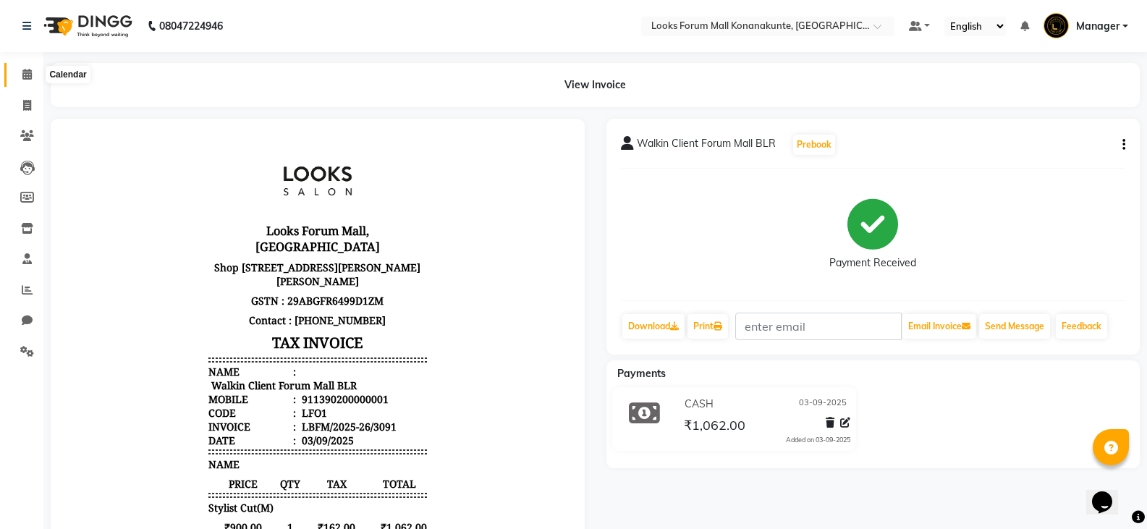
click at [27, 82] on span at bounding box center [26, 75] width 25 height 17
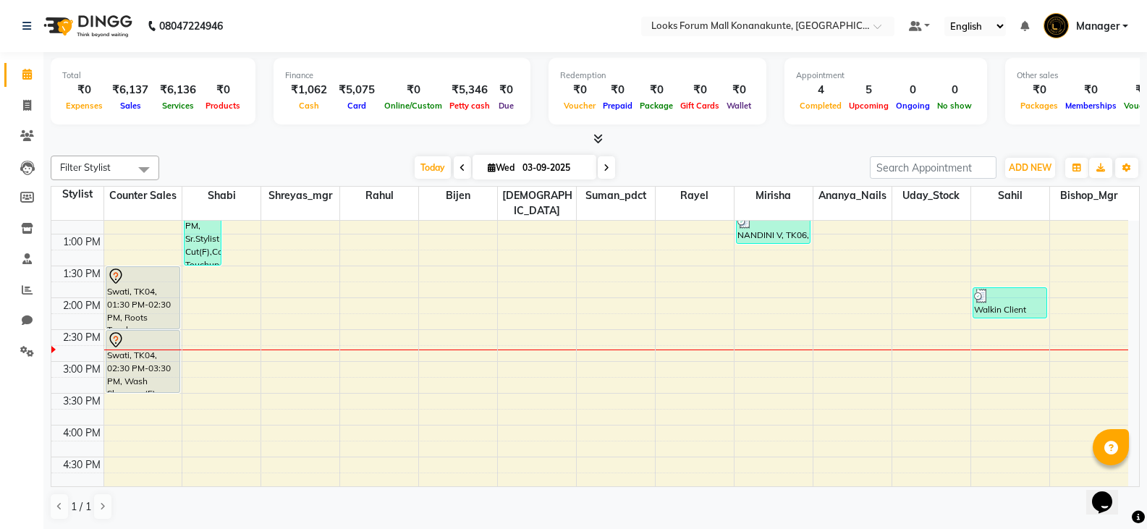
scroll to position [289, 0]
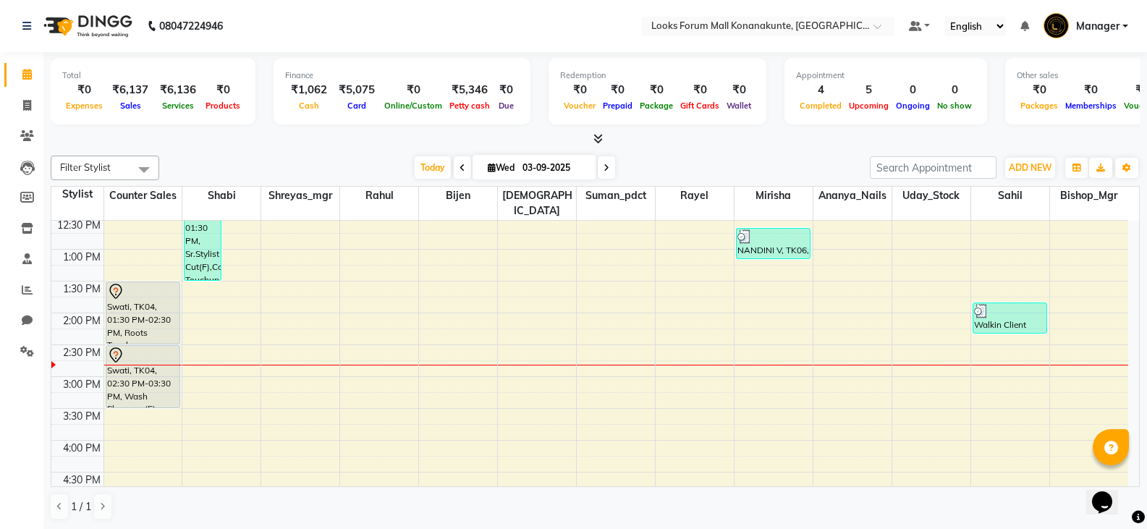
click at [603, 168] on icon at bounding box center [606, 168] width 6 height 9
type input "[DATE]"
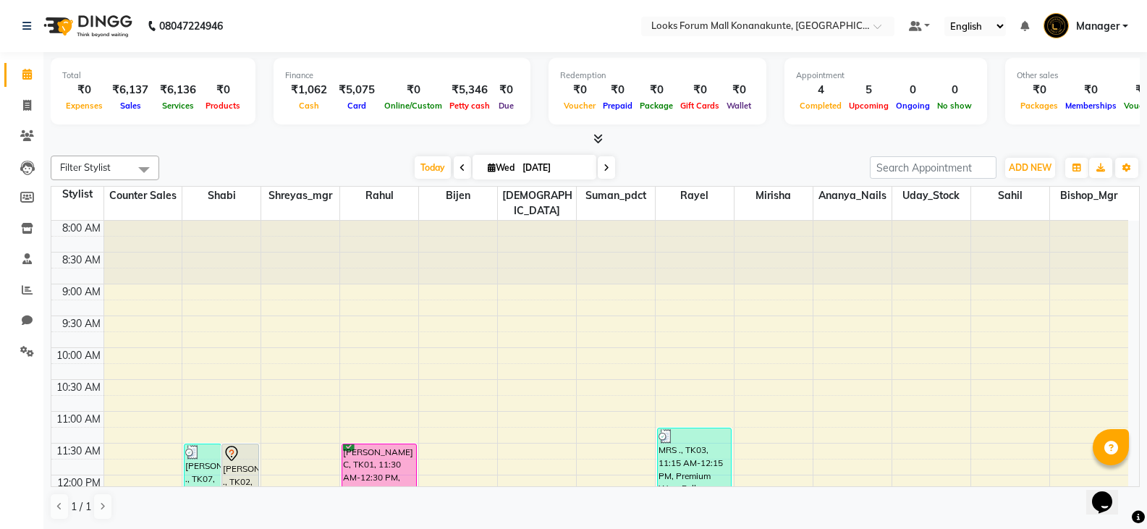
click at [590, 168] on input "[DATE]" at bounding box center [554, 168] width 72 height 22
select select "9"
select select "2025"
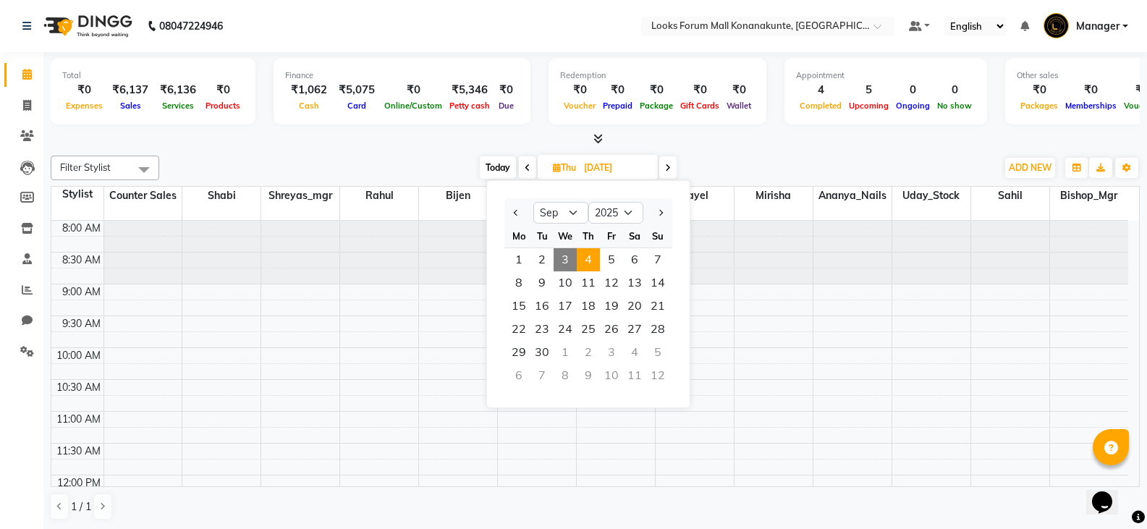
scroll to position [383, 0]
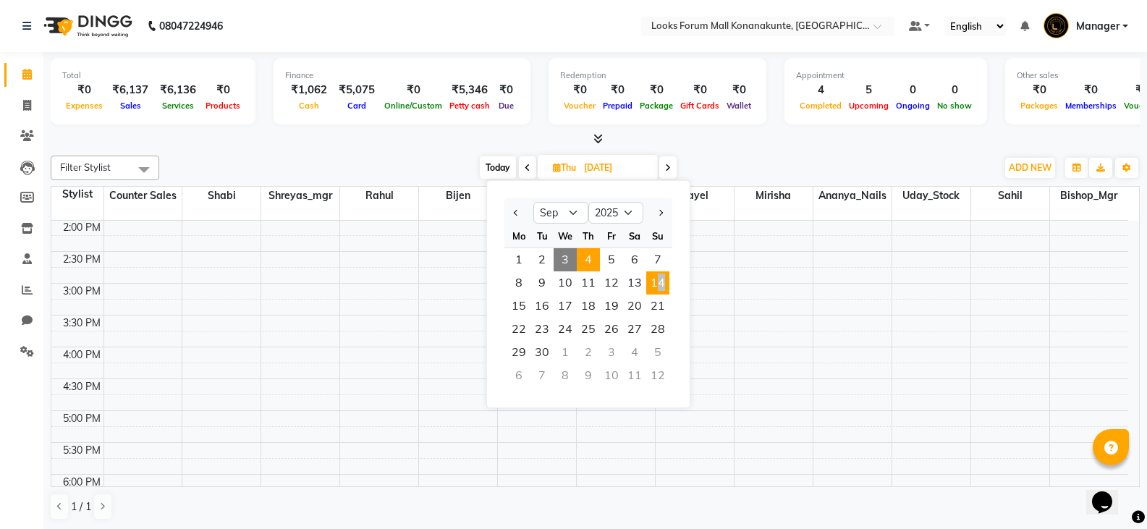
click at [654, 291] on span "14" at bounding box center [657, 282] width 23 height 23
type input "[DATE]"
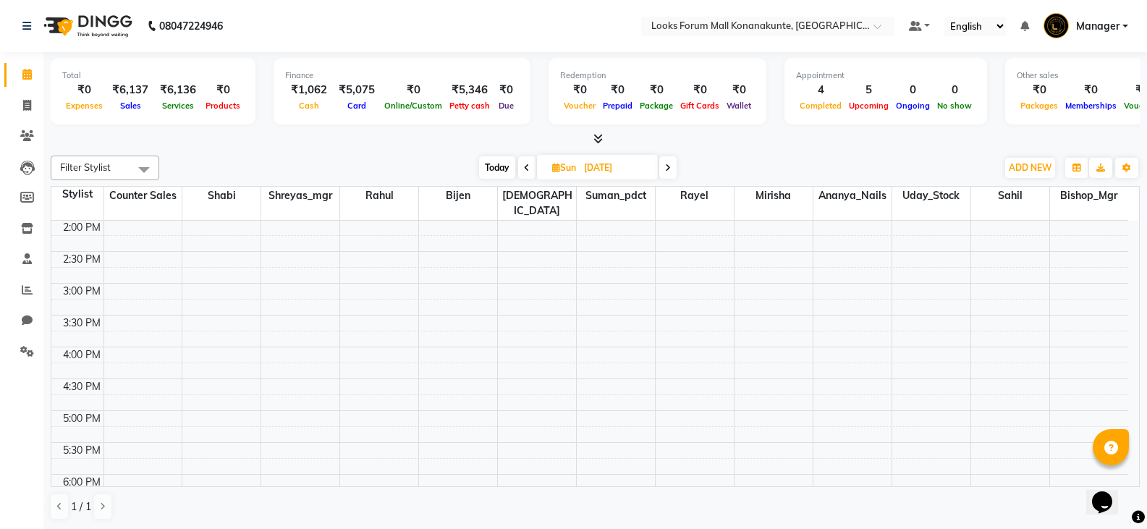
click at [146, 244] on div "8:00 AM 8:30 AM 9:00 AM 9:30 AM 10:00 AM 10:30 AM 11:00 AM 11:30 AM 12:00 PM 12…" at bounding box center [589, 251] width 1077 height 827
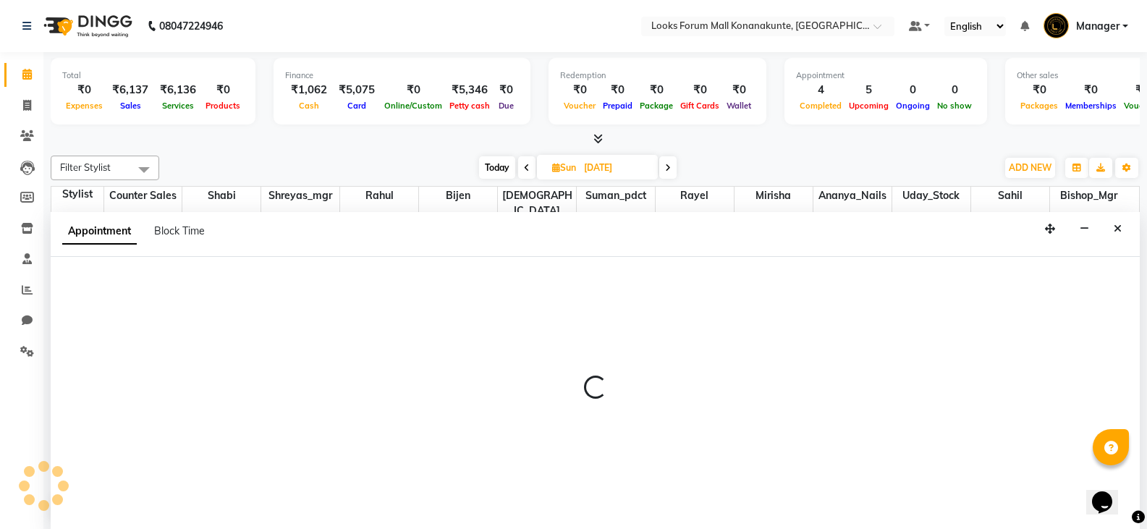
scroll to position [1, 0]
select select "90238"
select select "870"
select select "tentative"
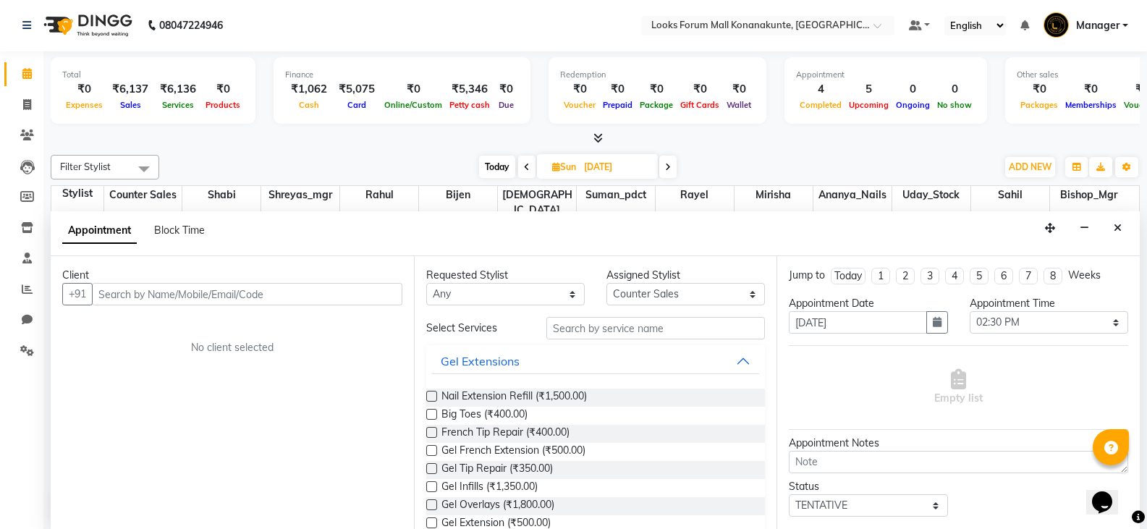
click at [312, 295] on input "text" at bounding box center [247, 294] width 310 height 22
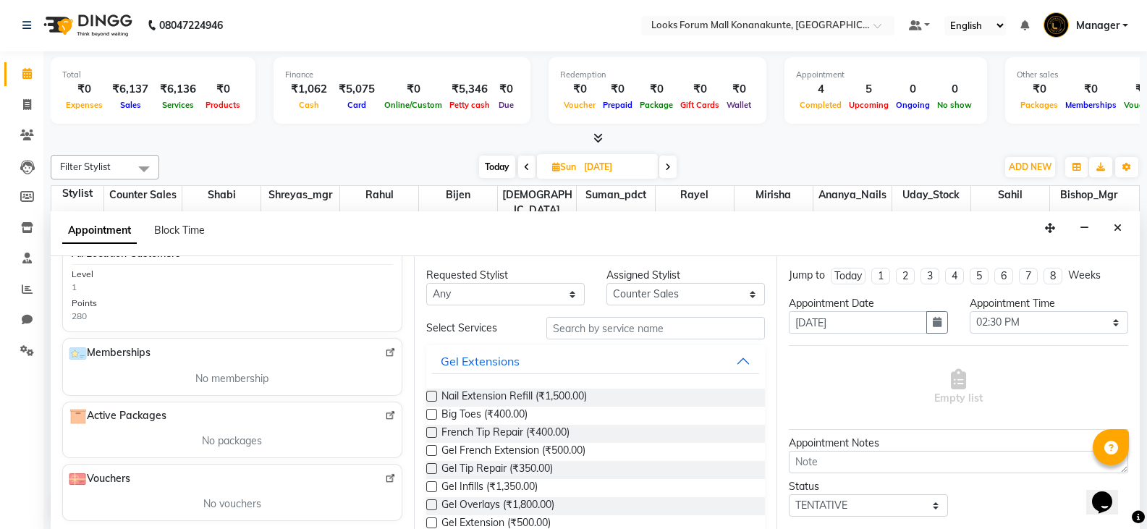
scroll to position [389, 0]
type input "7978849256"
click at [637, 327] on input "text" at bounding box center [655, 328] width 219 height 22
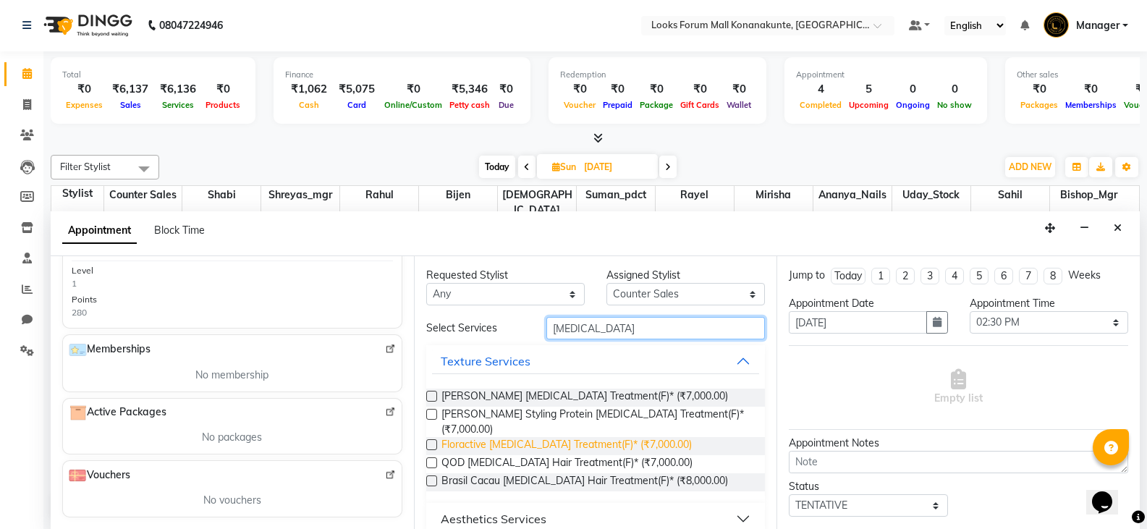
type input "[MEDICAL_DATA]"
click at [563, 437] on span "Floractive [MEDICAL_DATA] Treatment(F)* (₹7,000.00)" at bounding box center [566, 446] width 250 height 18
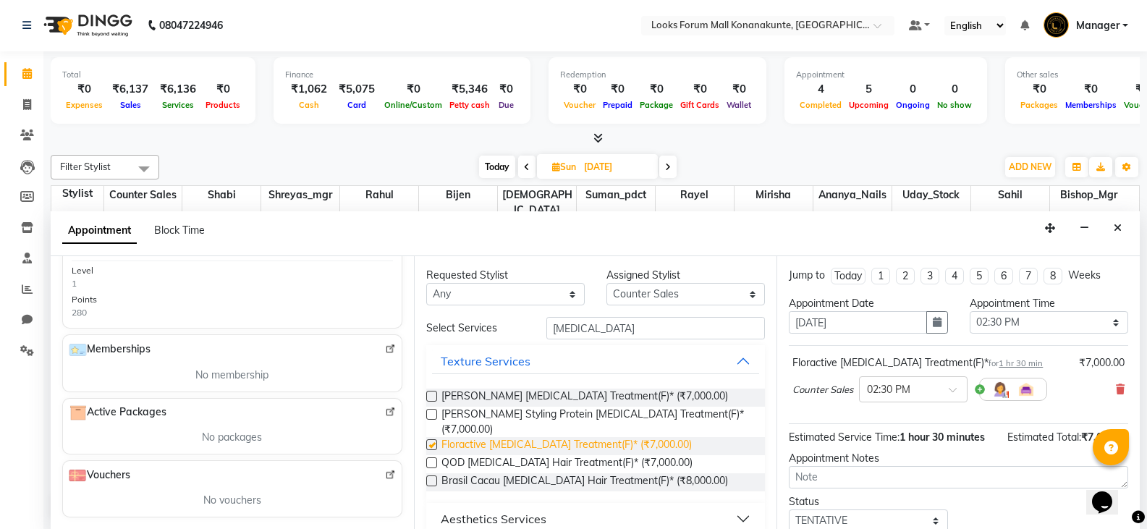
checkbox input "false"
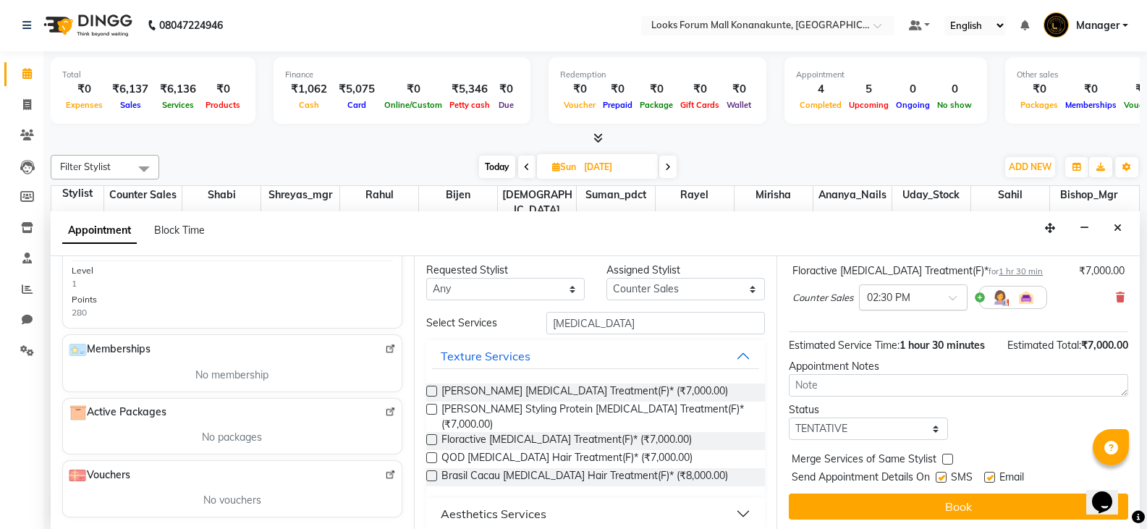
scroll to position [94, 0]
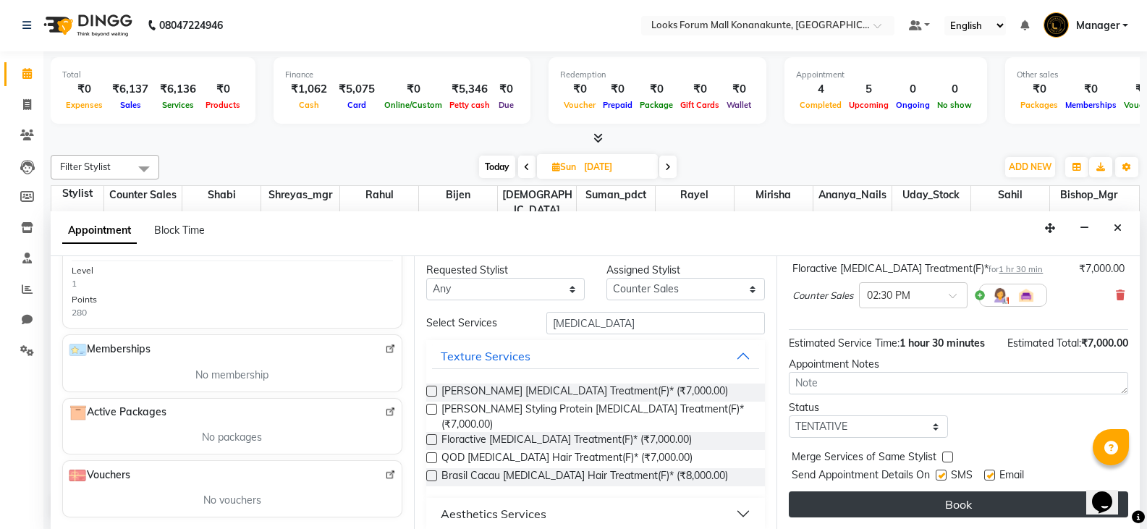
click at [891, 501] on button "Book" at bounding box center [958, 504] width 339 height 26
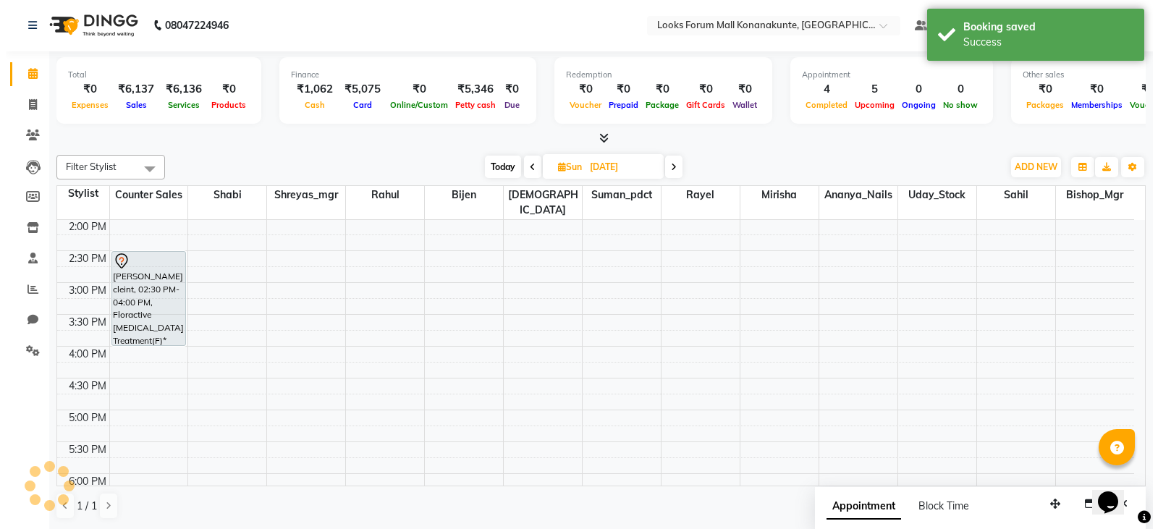
scroll to position [0, 0]
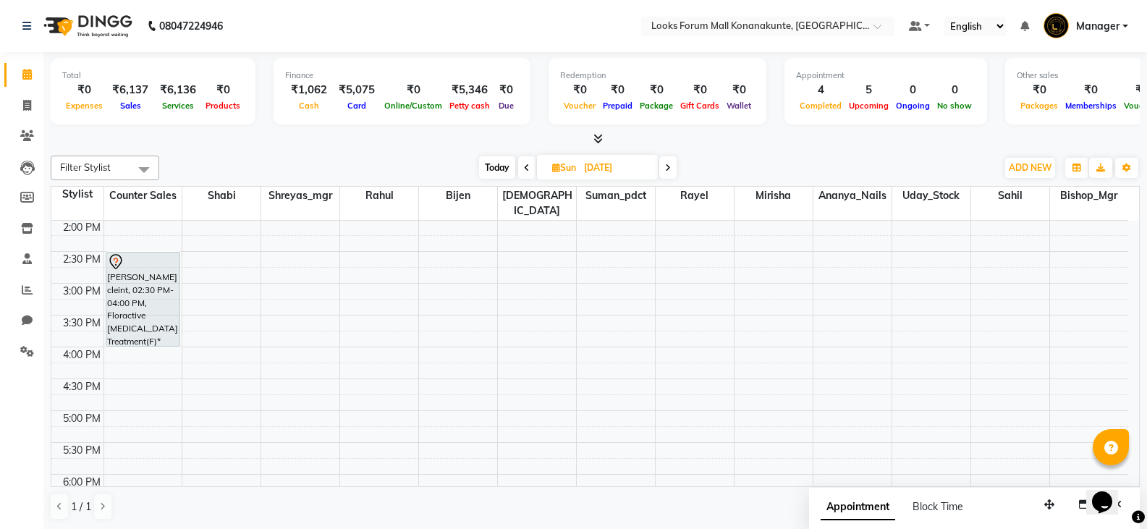
click at [1108, 26] on span "Manager" at bounding box center [1097, 26] width 43 height 15
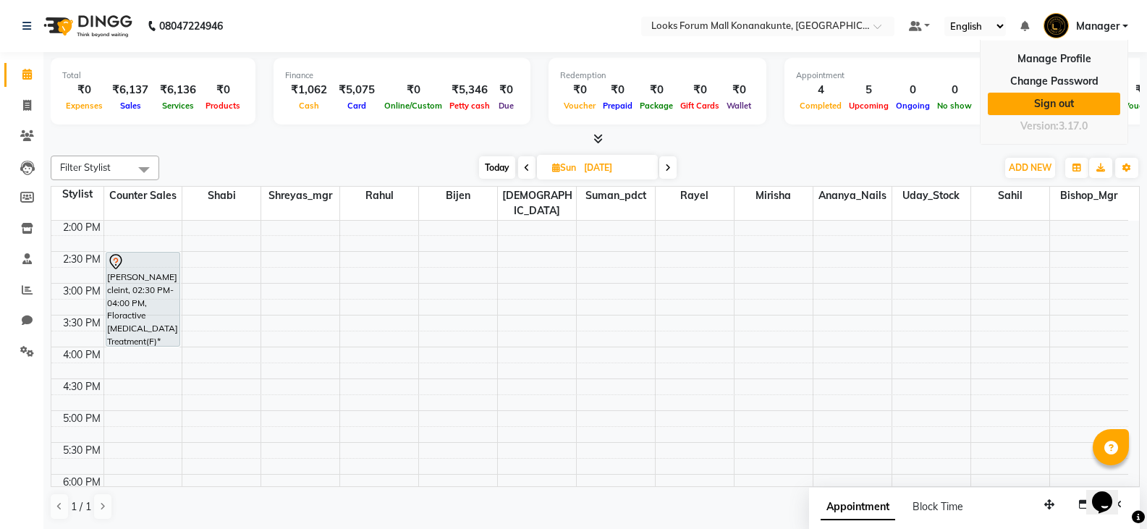
click at [1082, 111] on link "Sign out" at bounding box center [1054, 104] width 132 height 22
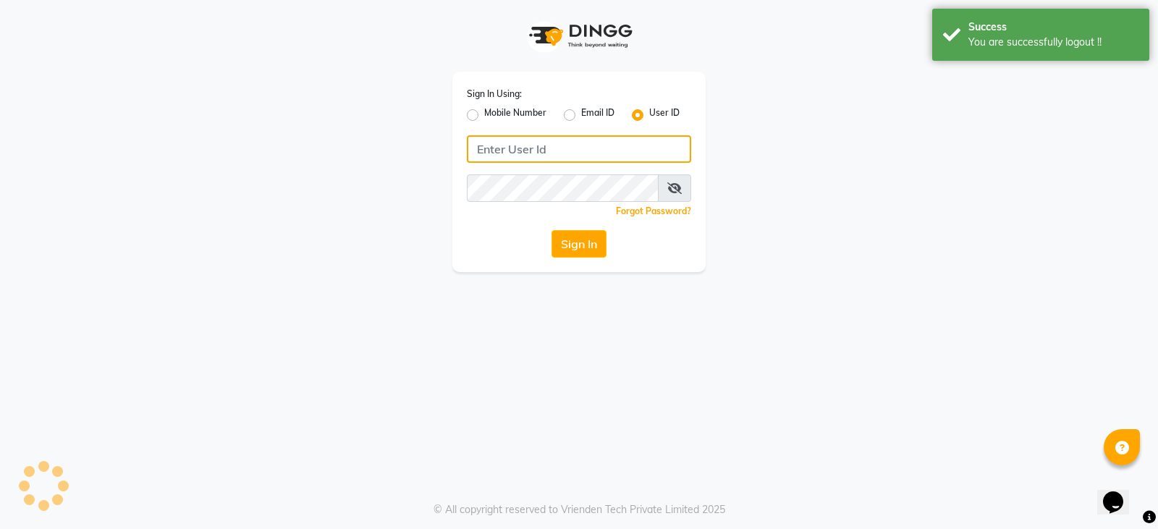
type input "e3902-01"
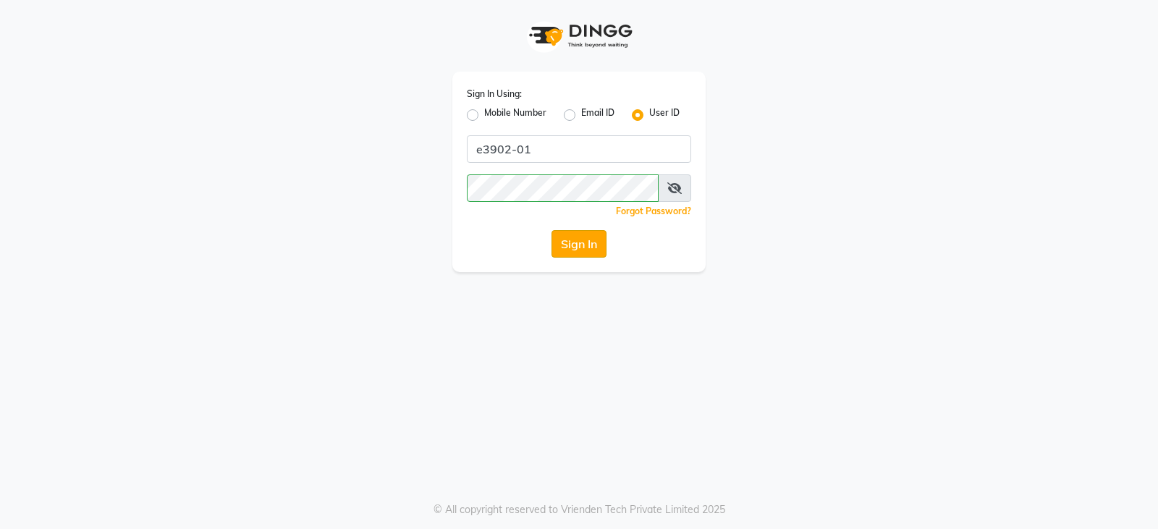
click at [576, 242] on button "Sign In" at bounding box center [578, 243] width 55 height 27
click at [580, 239] on button "Sign In" at bounding box center [578, 243] width 55 height 27
click at [606, 243] on div "Sign In" at bounding box center [579, 243] width 224 height 27
click at [602, 243] on button "Sign In" at bounding box center [578, 243] width 55 height 27
click at [631, 149] on input "e3902-01" at bounding box center [579, 148] width 224 height 27
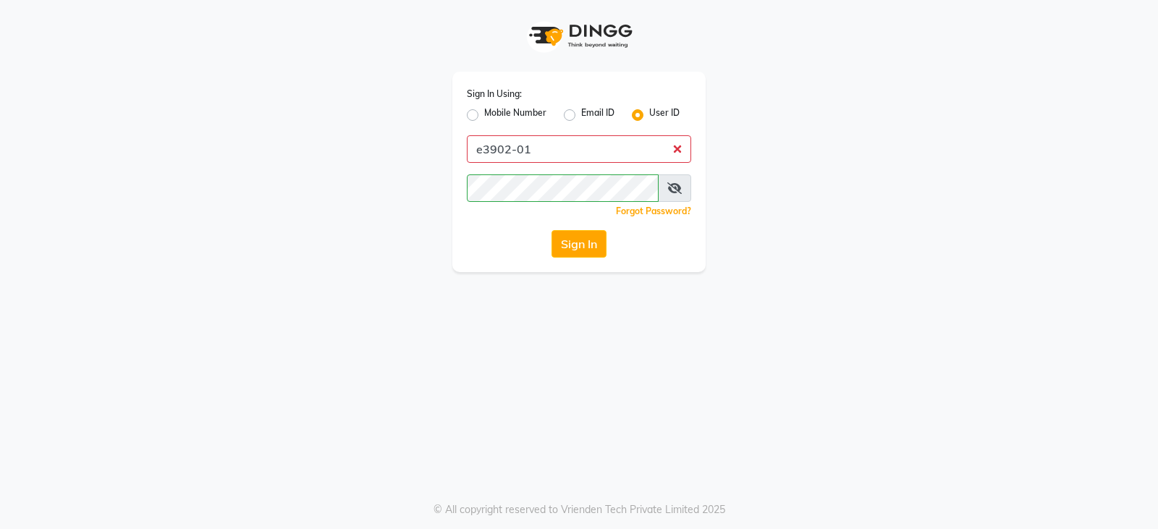
click at [677, 187] on icon at bounding box center [674, 188] width 14 height 12
click at [580, 247] on button "Sign In" at bounding box center [578, 243] width 55 height 27
click at [527, 248] on div "Sign In" at bounding box center [579, 243] width 224 height 27
click at [578, 251] on button "Sign In" at bounding box center [578, 243] width 55 height 27
click at [582, 245] on button "Sign In" at bounding box center [578, 243] width 55 height 27
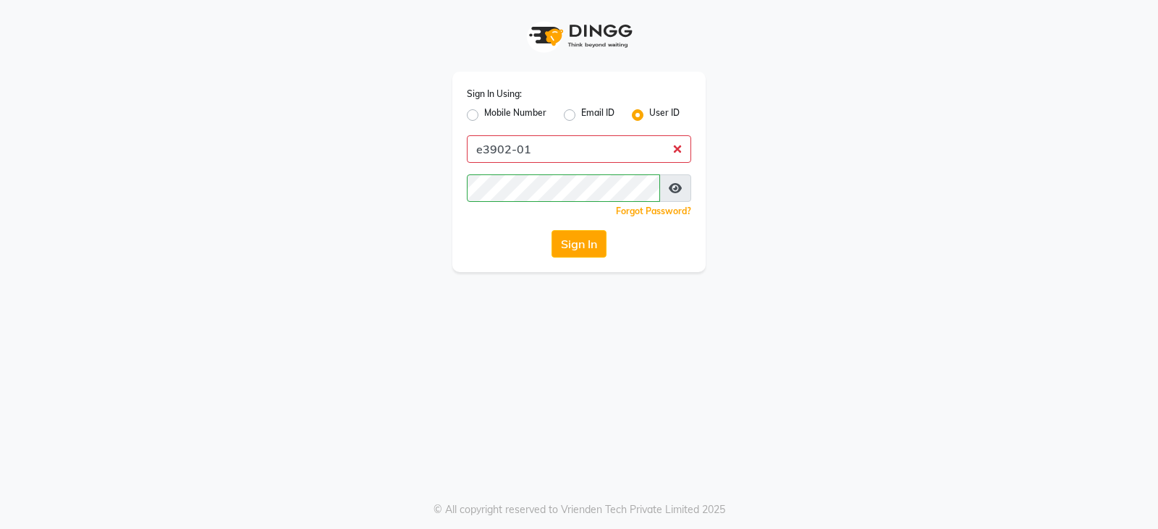
click at [605, 362] on div "Sign In Using: Mobile Number Email ID User ID e3902-01 Remember me Forgot Passw…" at bounding box center [579, 264] width 1158 height 529
click at [579, 251] on button "Sign In" at bounding box center [578, 243] width 55 height 27
click at [591, 244] on button "Sign In" at bounding box center [578, 243] width 55 height 27
click at [580, 246] on button "Sign In" at bounding box center [578, 243] width 55 height 27
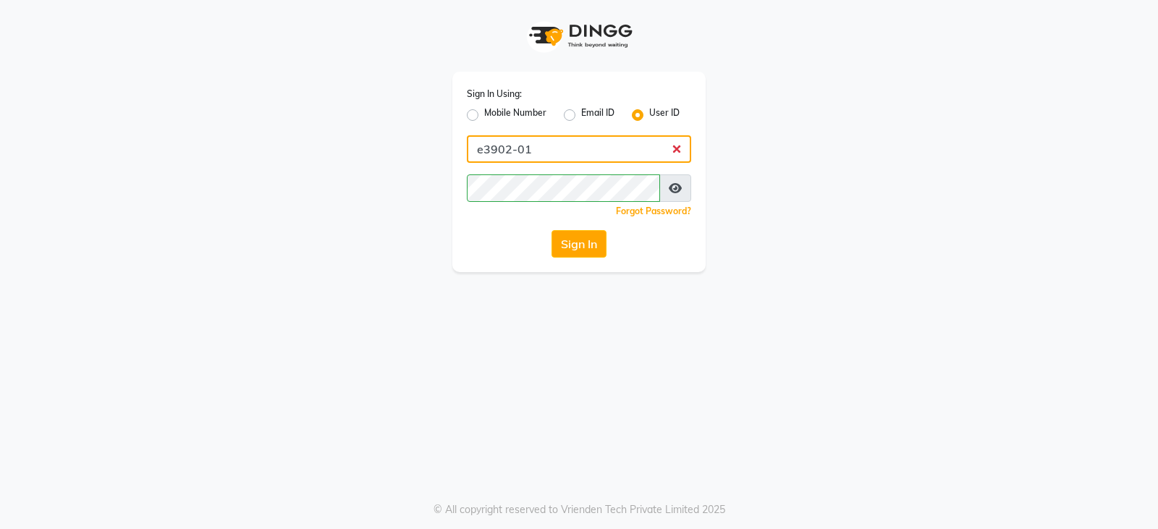
click at [581, 154] on input "e3902-01" at bounding box center [579, 148] width 224 height 27
click at [505, 245] on div "Sign In" at bounding box center [579, 243] width 224 height 27
click at [559, 234] on button "Sign In" at bounding box center [578, 243] width 55 height 27
click at [569, 239] on button "Sign In" at bounding box center [578, 243] width 55 height 27
click at [649, 119] on label "User ID" at bounding box center [664, 114] width 30 height 17
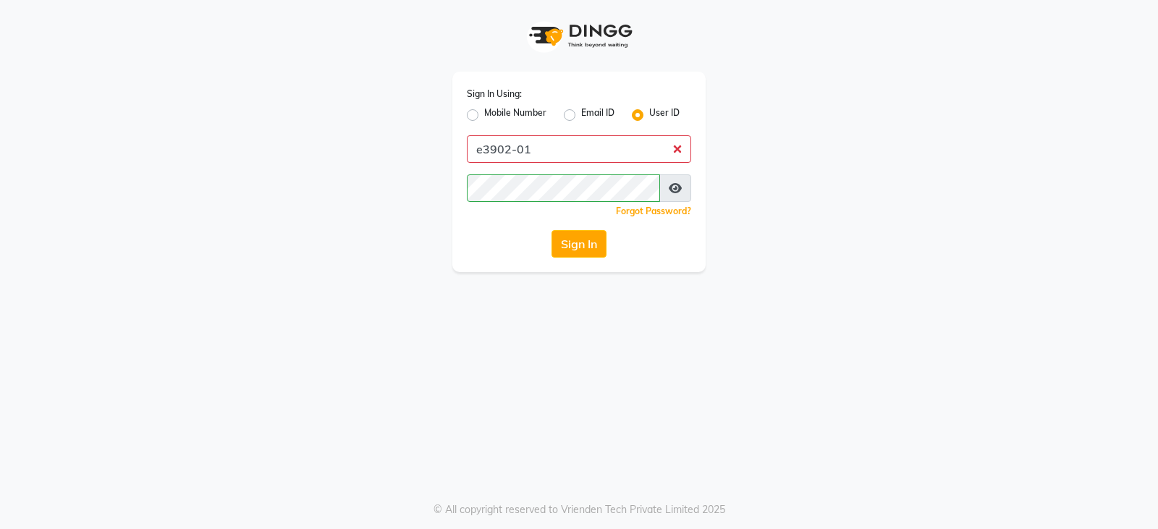
click at [649, 116] on input "User ID" at bounding box center [653, 110] width 9 height 9
click at [590, 232] on button "Sign In" at bounding box center [578, 243] width 55 height 27
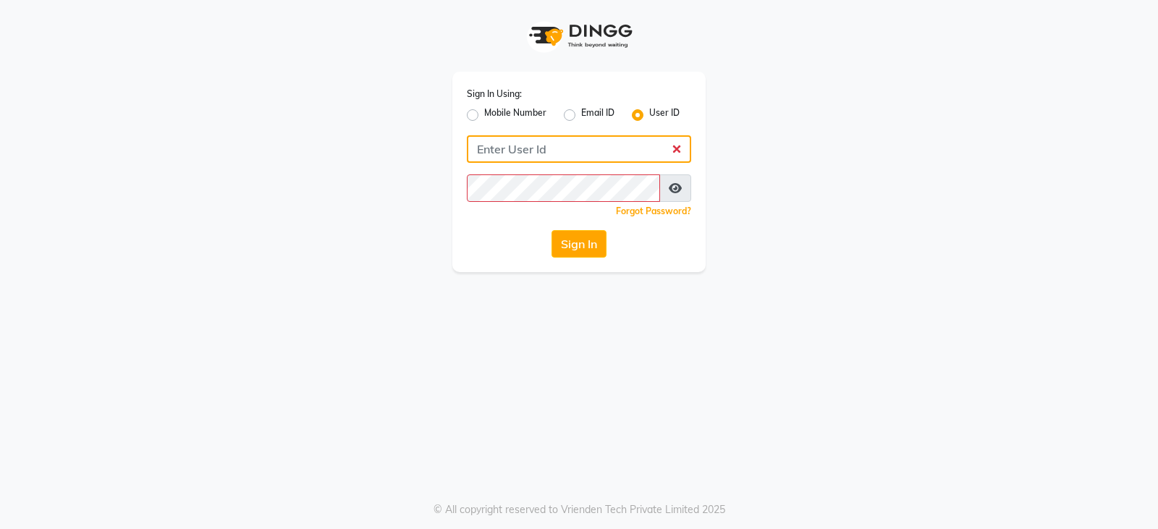
click at [584, 148] on input "Username" at bounding box center [579, 148] width 224 height 27
type input "e3902-01"
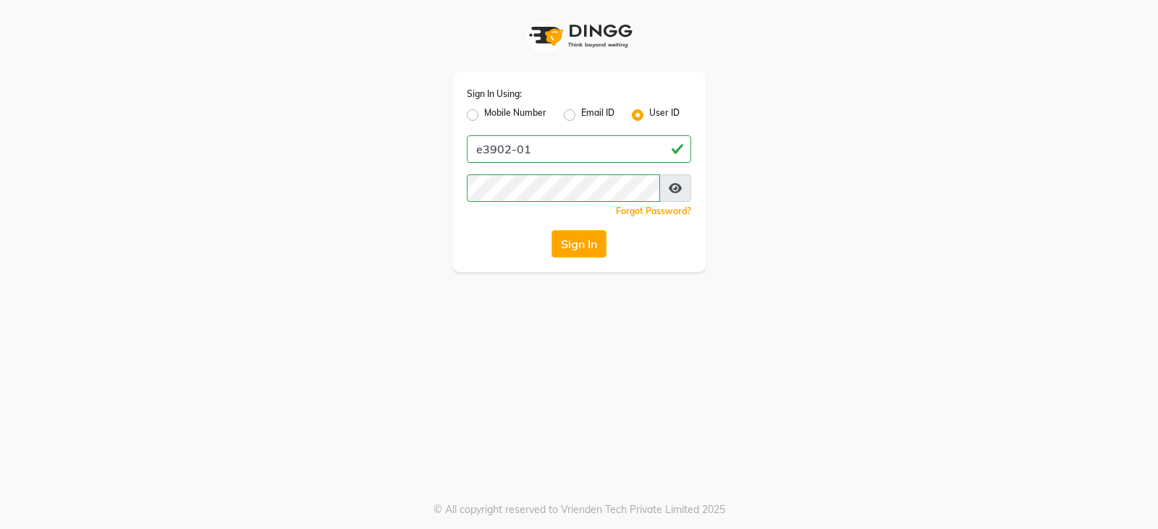
click at [668, 192] on span at bounding box center [675, 187] width 32 height 27
click at [677, 190] on icon at bounding box center [675, 188] width 13 height 12
click at [595, 249] on button "Sign In" at bounding box center [578, 243] width 55 height 27
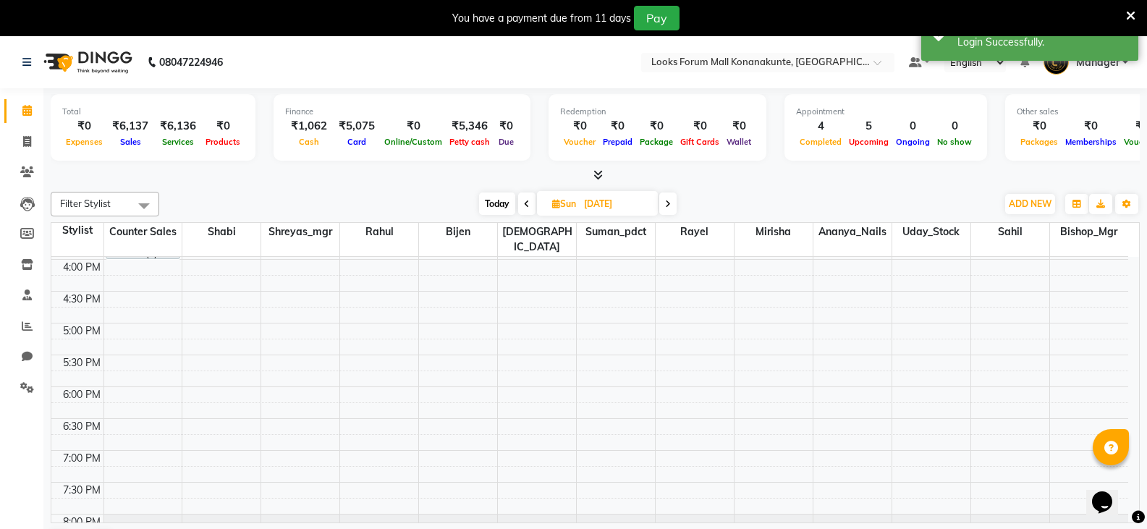
scroll to position [546, 0]
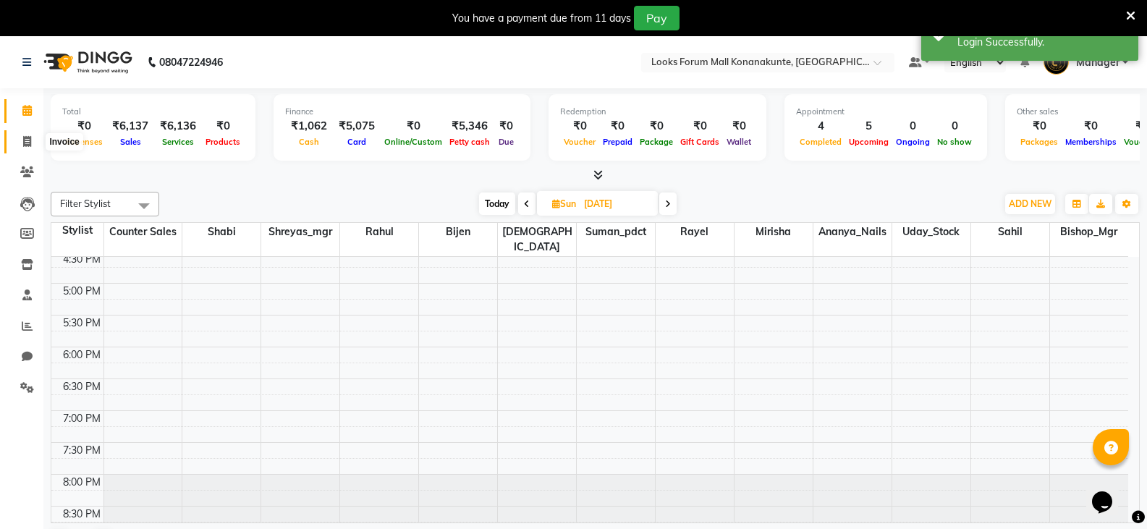
click at [20, 141] on span at bounding box center [26, 142] width 25 height 17
select select "service"
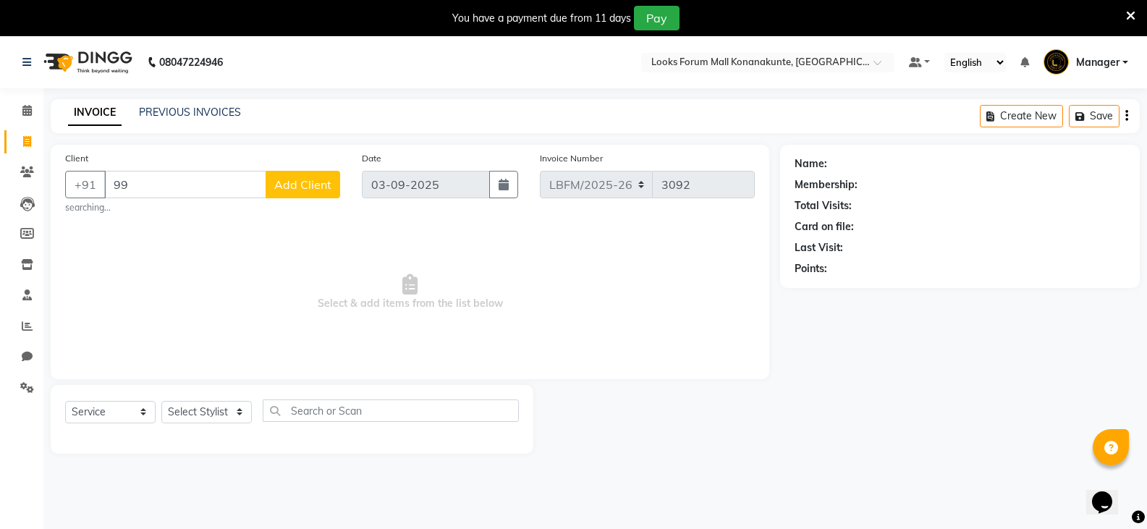
type input "9"
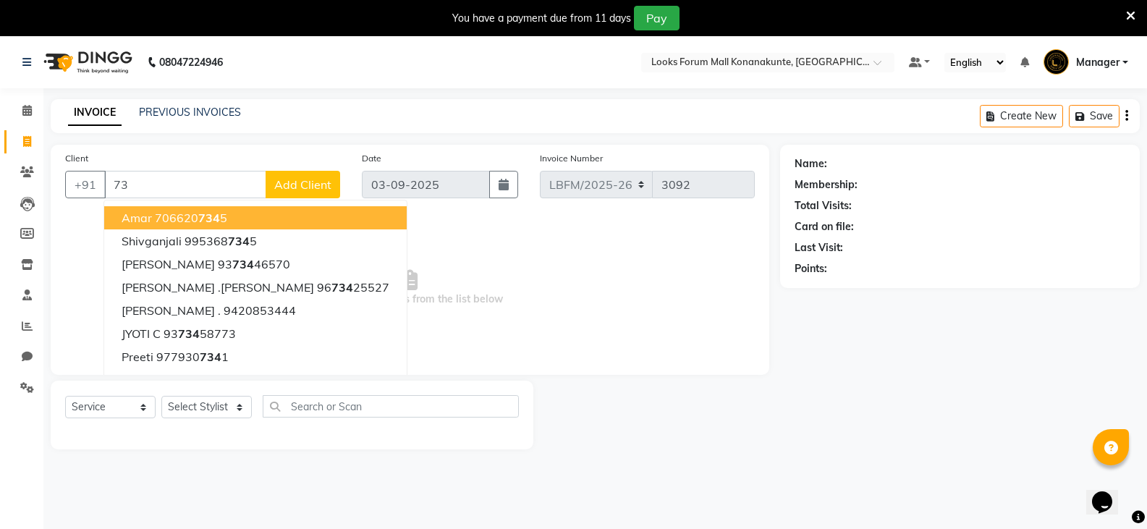
type input "7"
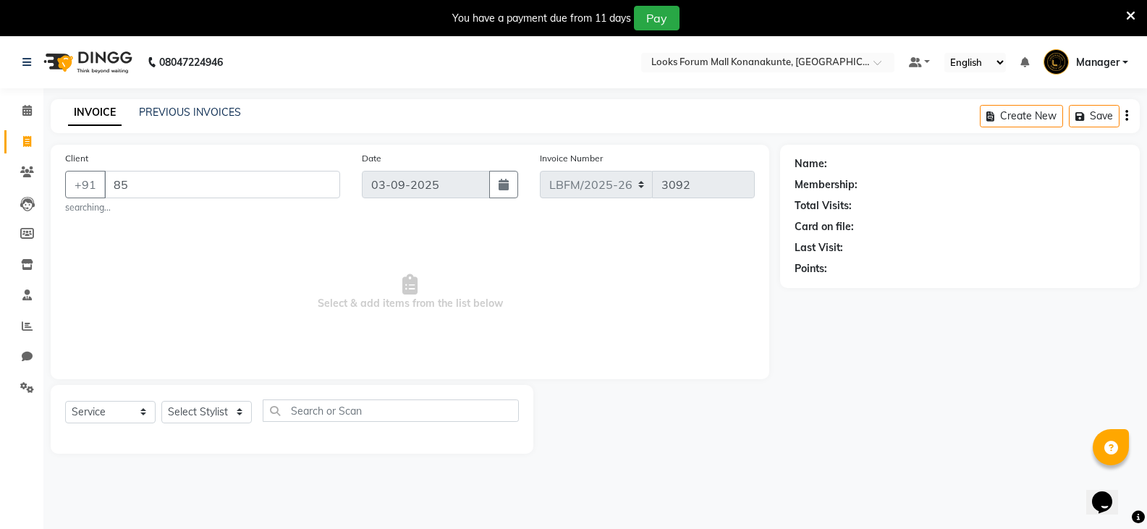
type input "8"
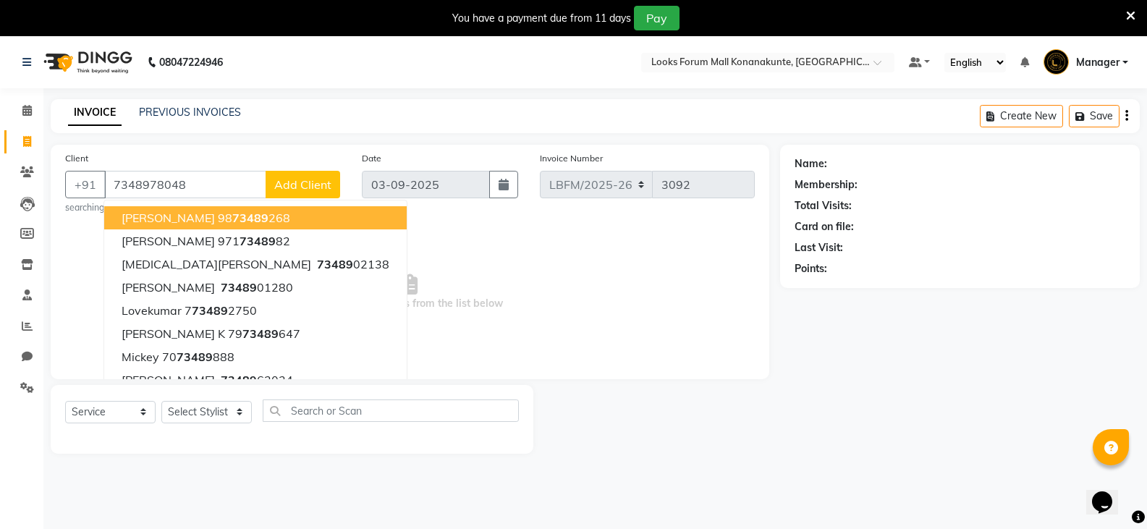
type input "7348978048"
select select "1: Object"
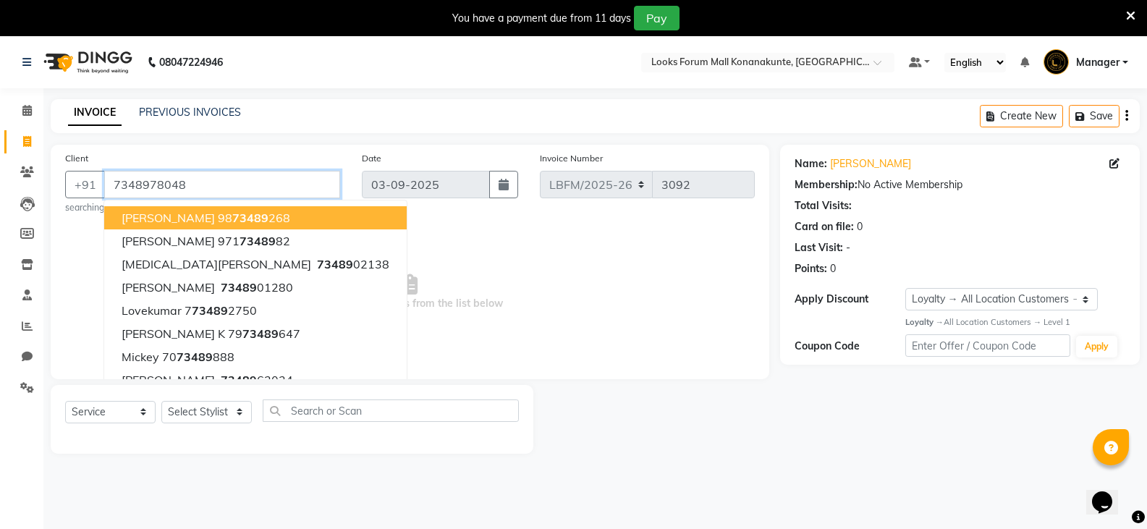
click at [266, 187] on input "7348978048" at bounding box center [222, 184] width 236 height 27
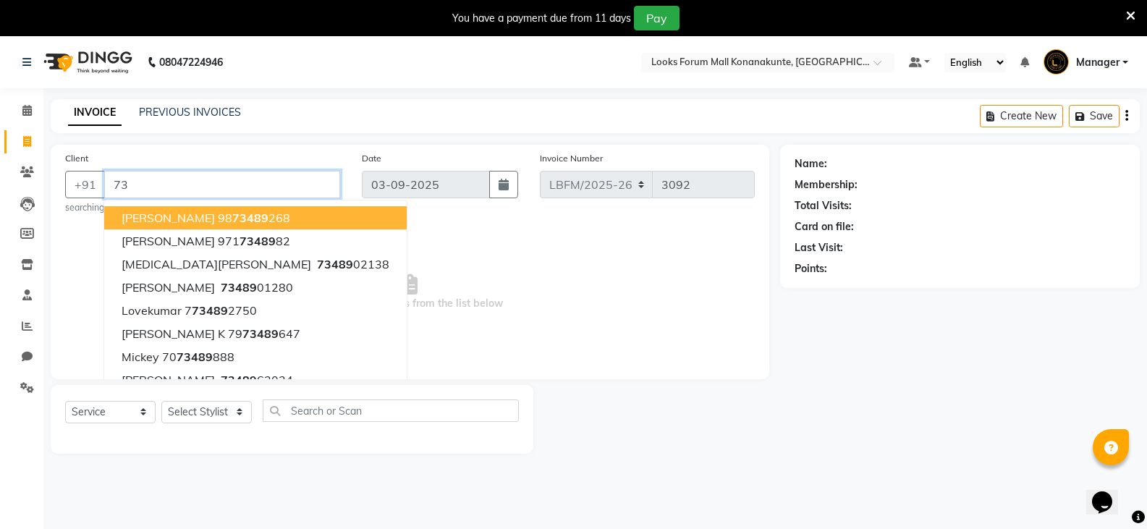
type input "7"
